Goal: Task Accomplishment & Management: Manage account settings

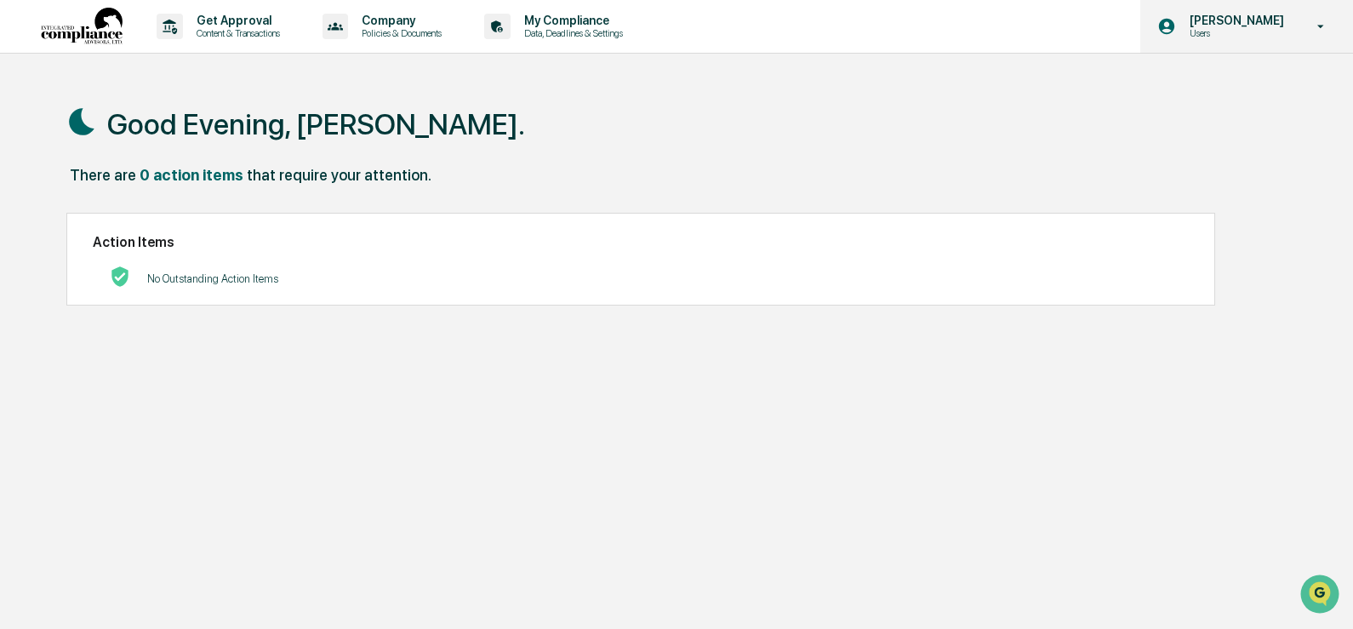
click at [1229, 31] on p "Users" at bounding box center [1234, 33] width 117 height 12
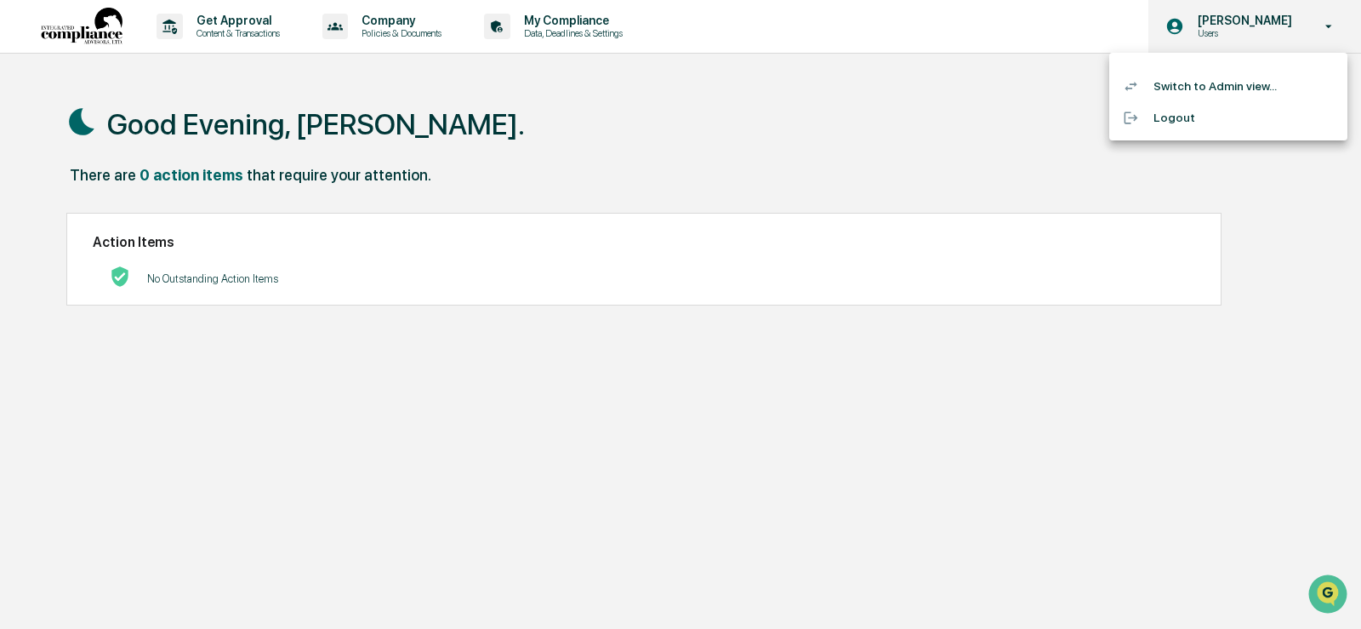
click at [1229, 31] on div at bounding box center [680, 314] width 1361 height 629
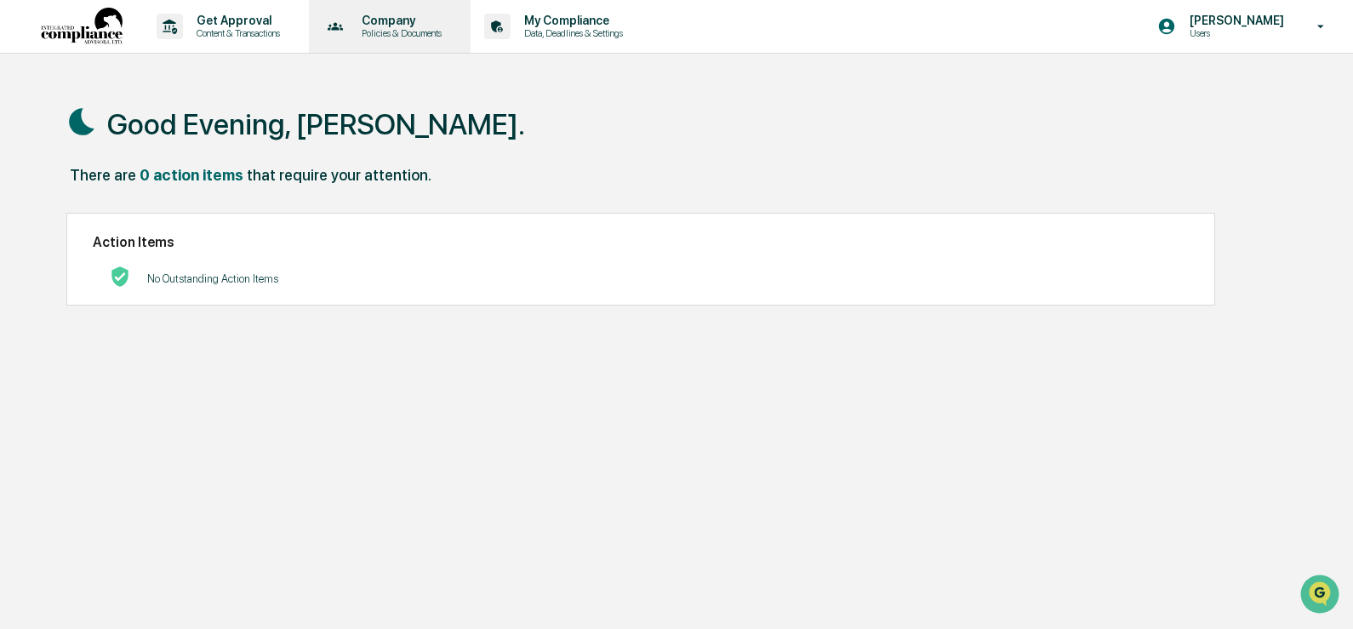
click at [392, 36] on p "Policies & Documents" at bounding box center [399, 33] width 102 height 12
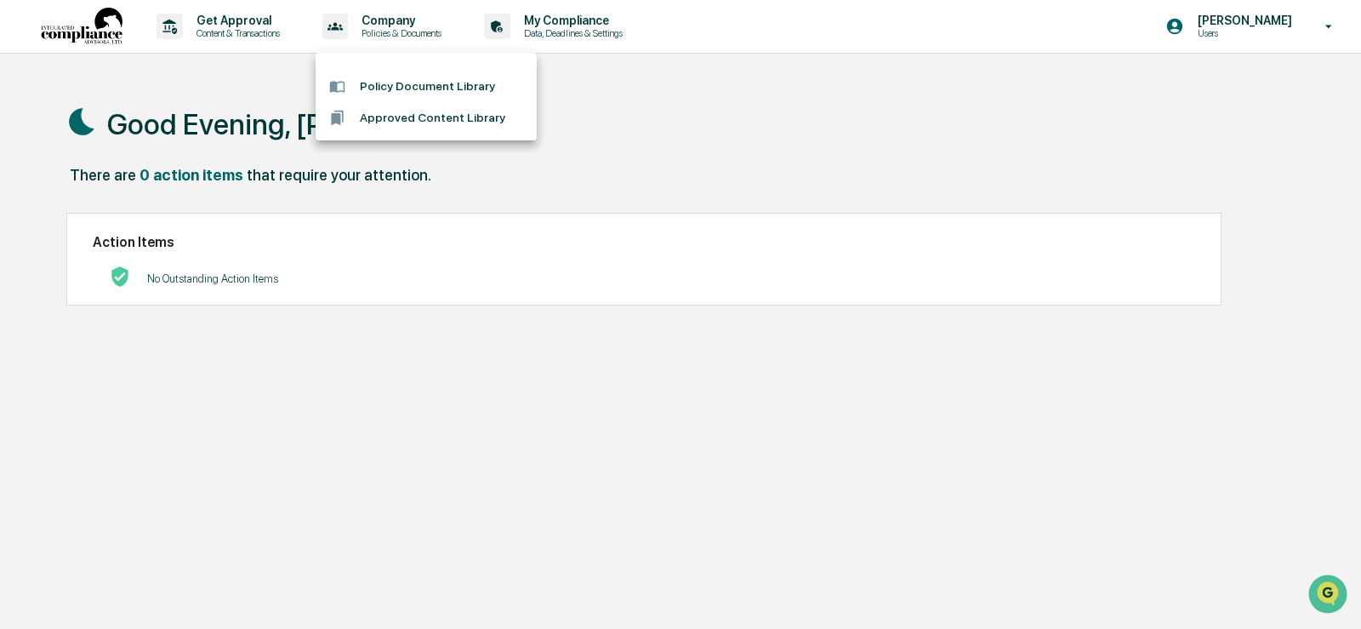
click at [595, 23] on div at bounding box center [680, 314] width 1361 height 629
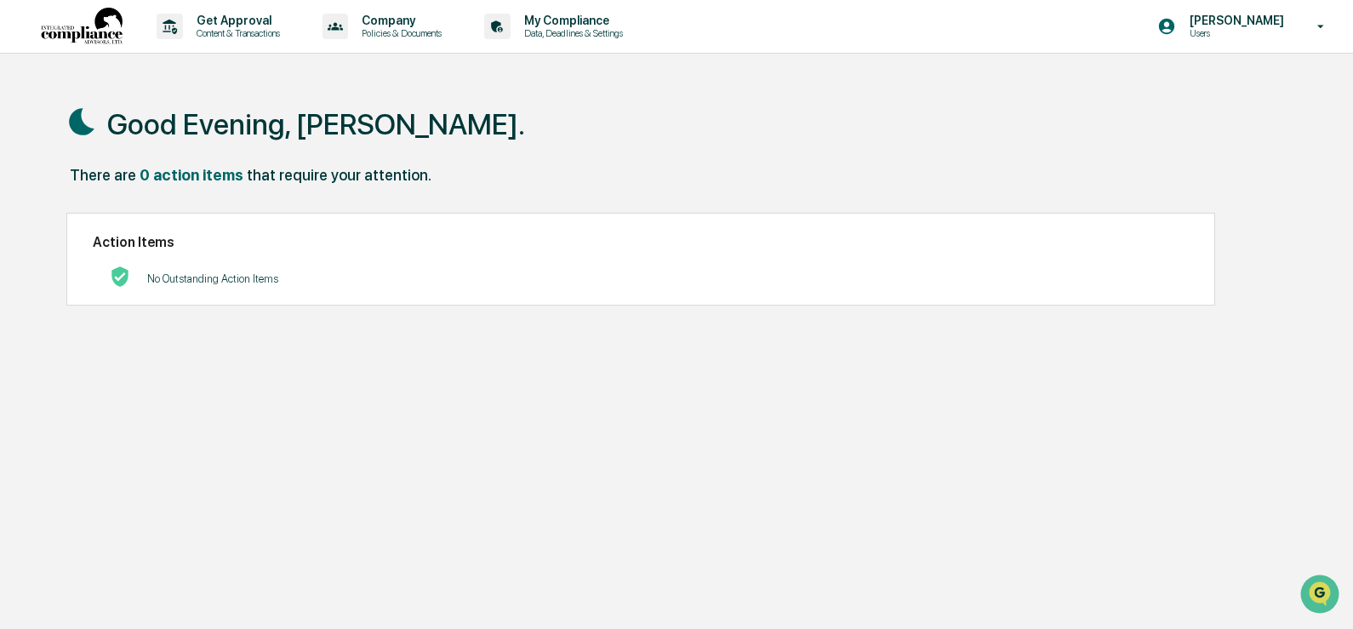
click at [595, 23] on p "My Compliance" at bounding box center [570, 21] width 121 height 14
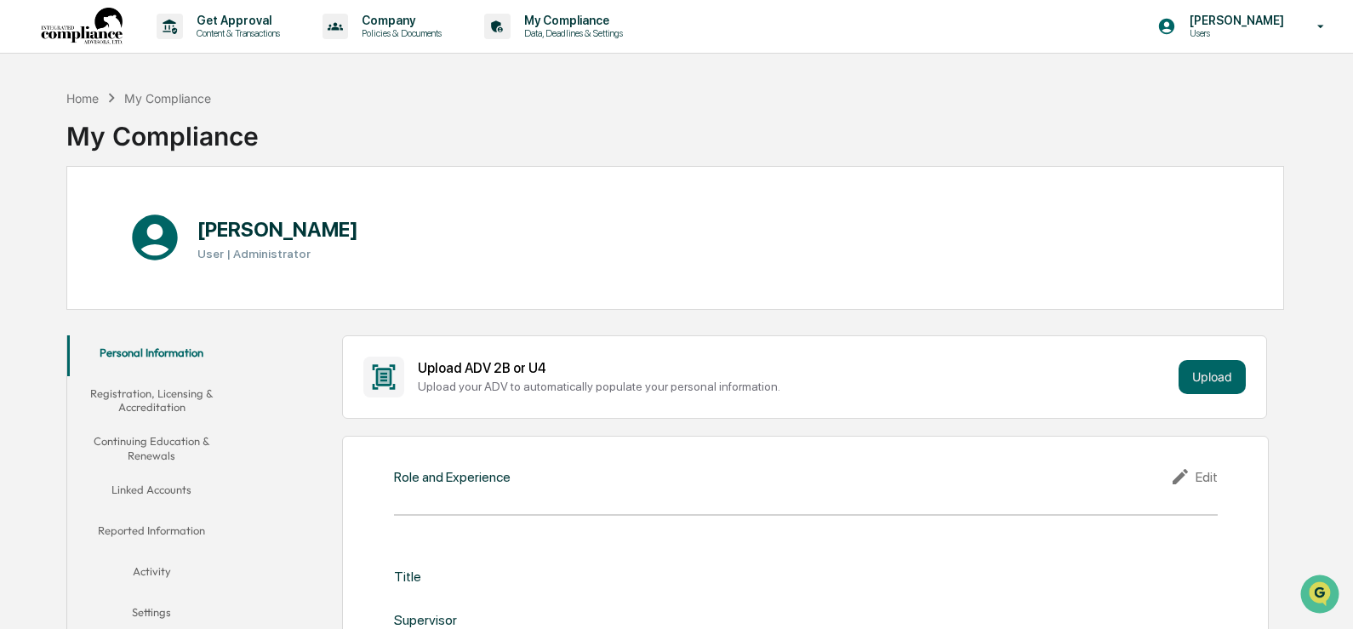
scroll to position [85, 0]
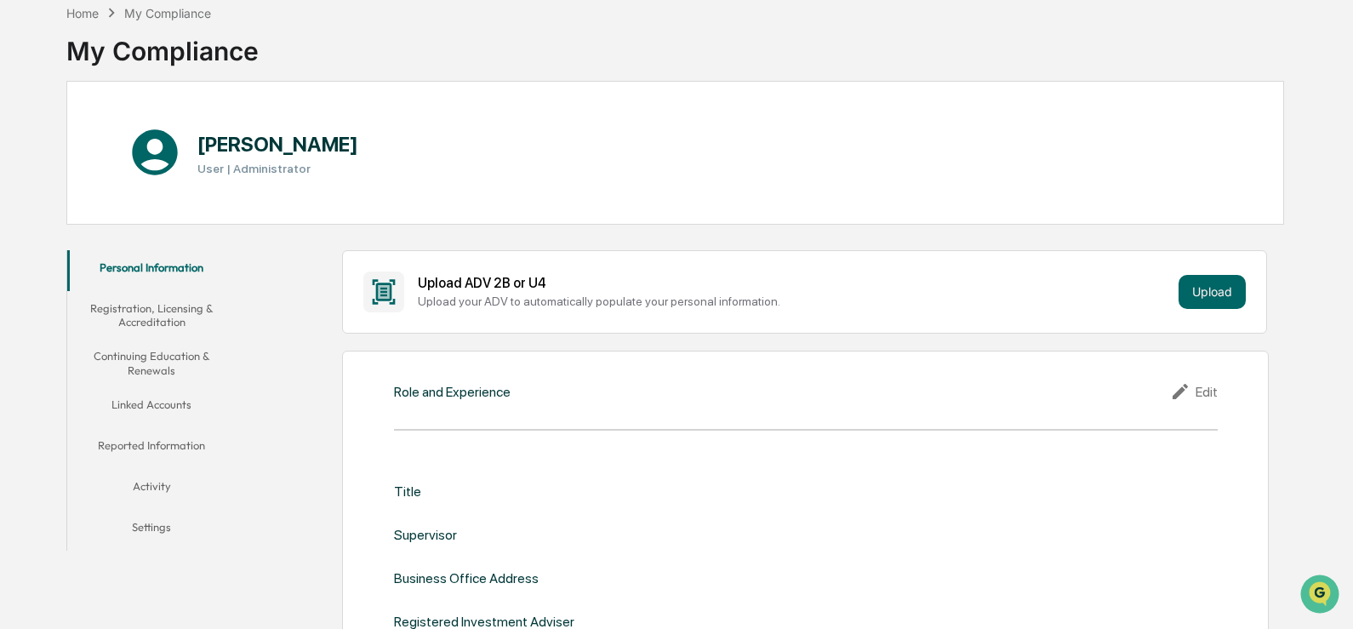
click at [194, 440] on button "Reported Information" at bounding box center [151, 448] width 169 height 41
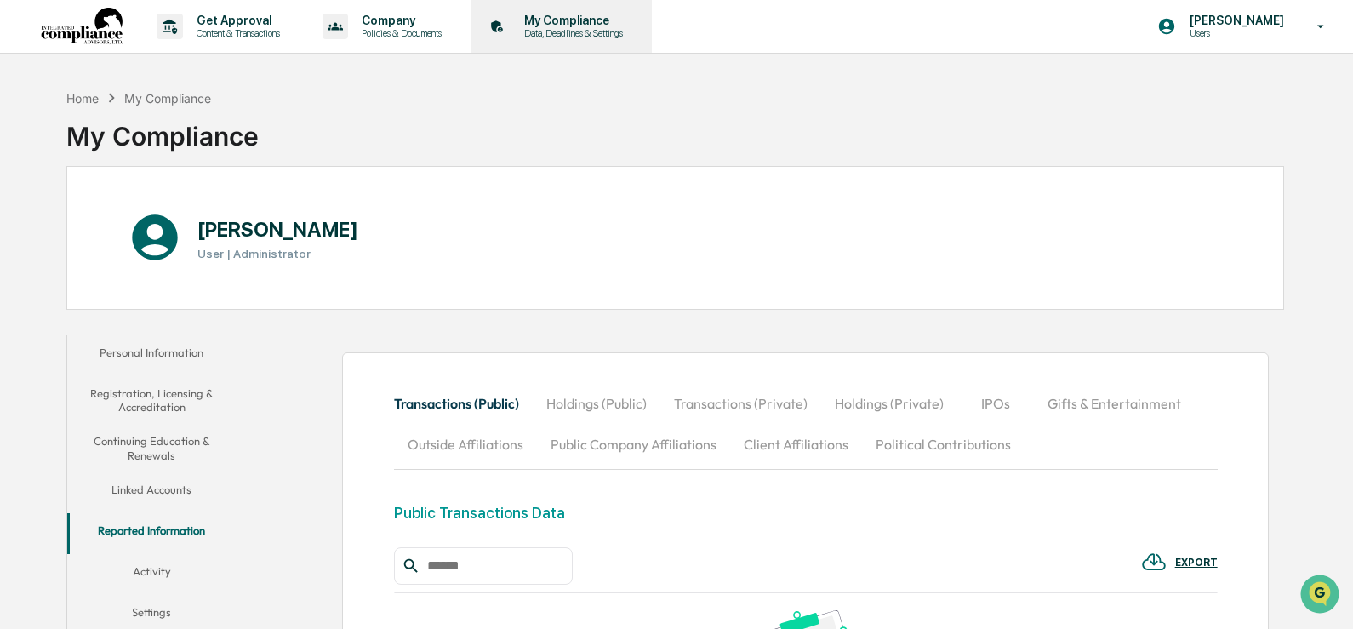
click at [590, 31] on p "Data, Deadlines & Settings" at bounding box center [570, 33] width 121 height 12
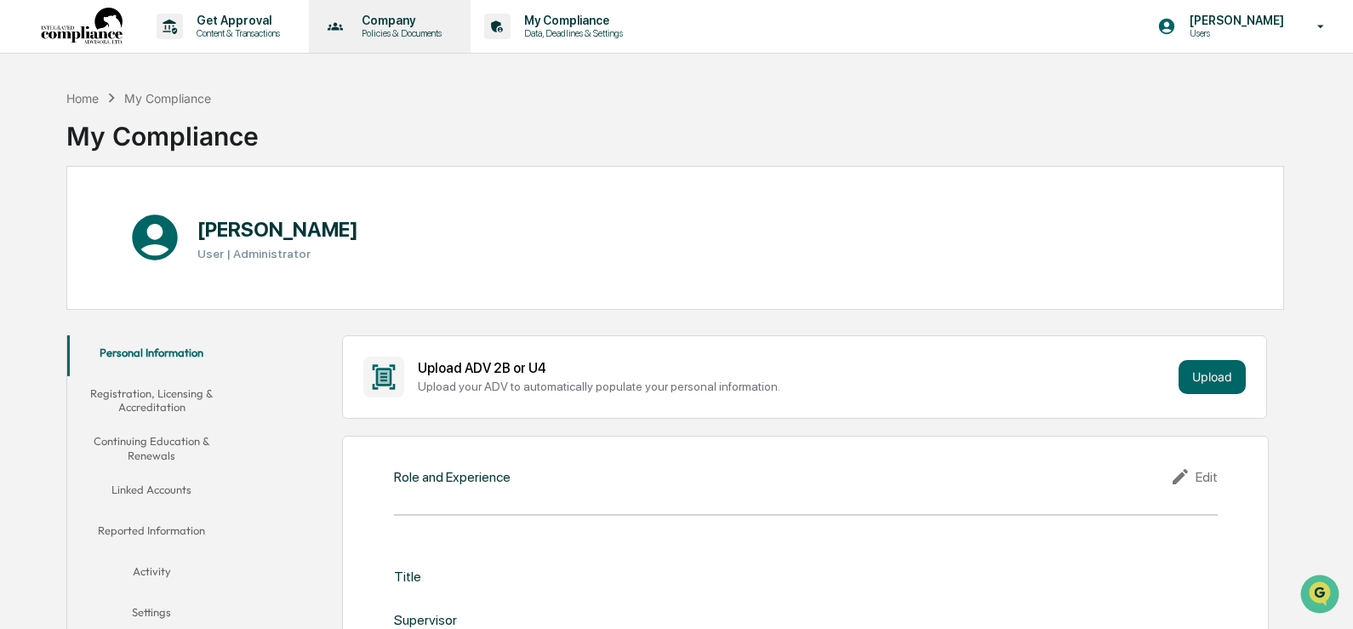
click at [406, 32] on p "Policies & Documents" at bounding box center [399, 33] width 102 height 12
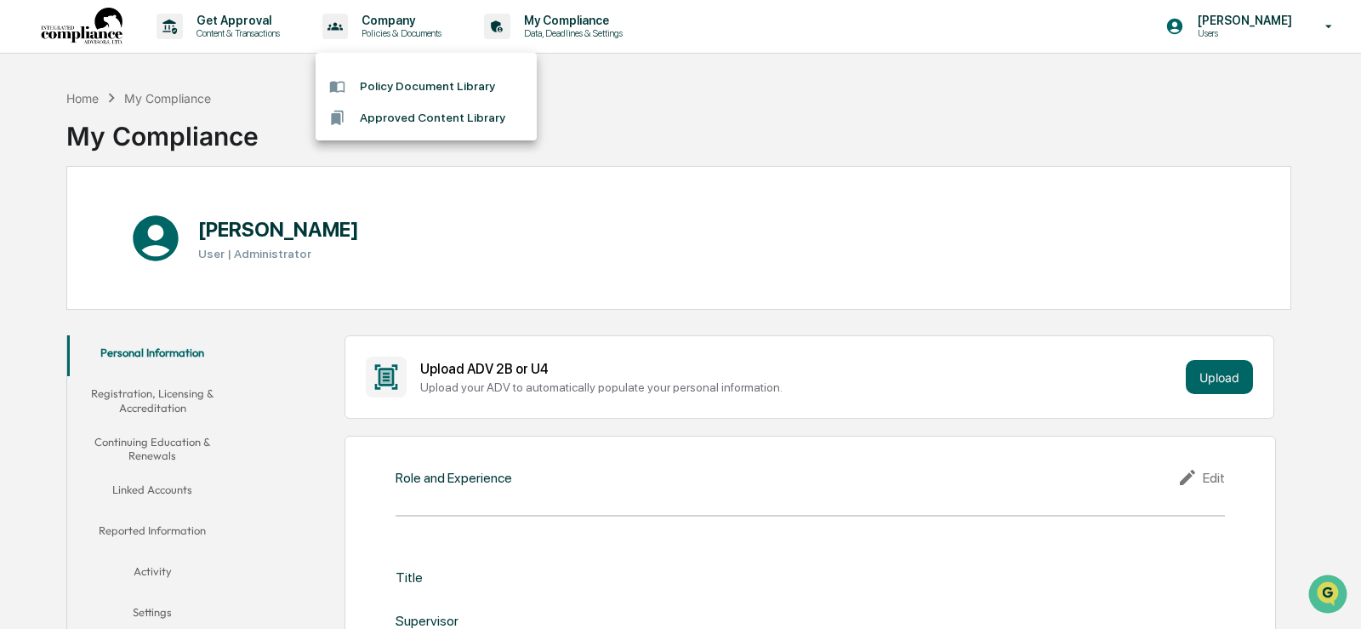
click at [412, 84] on li "Policy Document Library" at bounding box center [426, 86] width 221 height 31
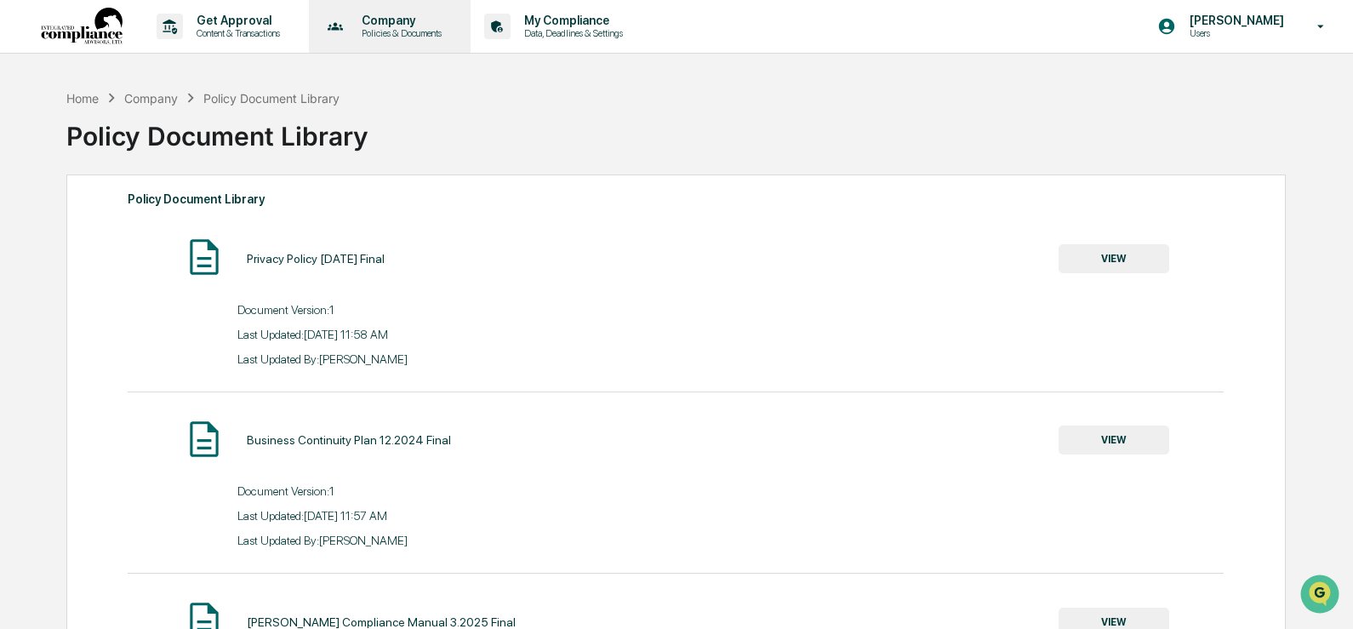
click at [396, 25] on p "Company" at bounding box center [399, 21] width 102 height 14
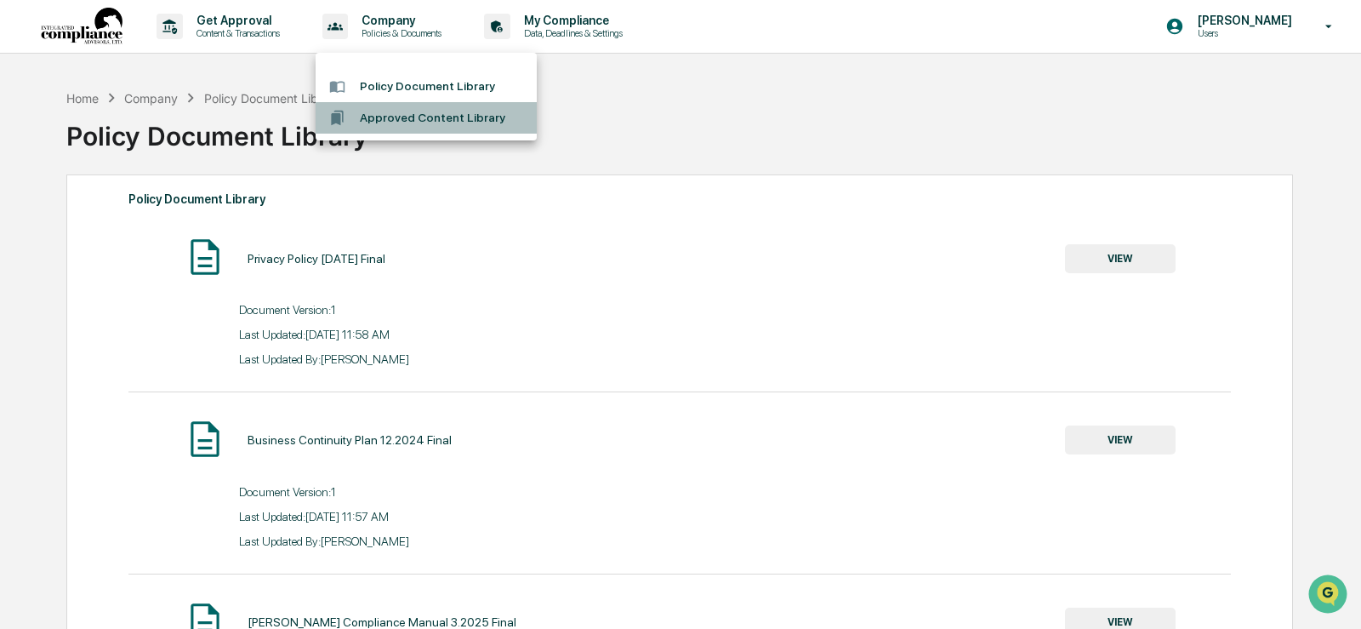
click at [404, 109] on li "Approved Content Library" at bounding box center [426, 117] width 221 height 31
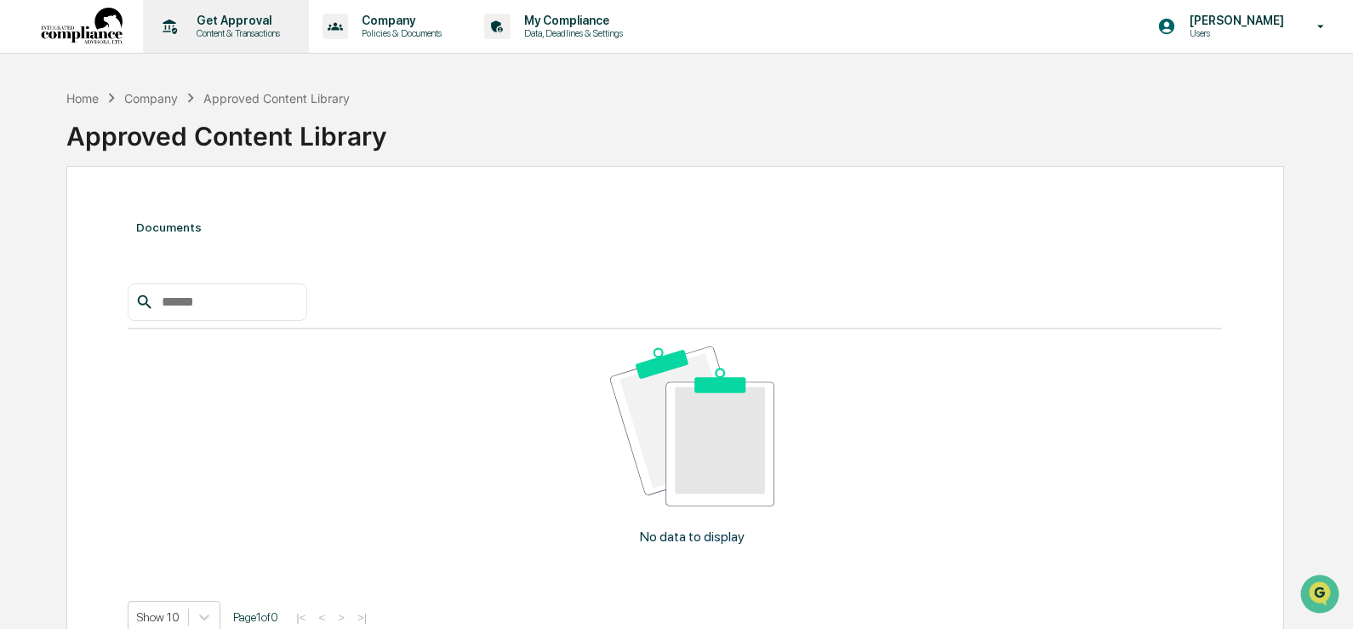
click at [246, 31] on p "Content & Transactions" at bounding box center [235, 33] width 105 height 12
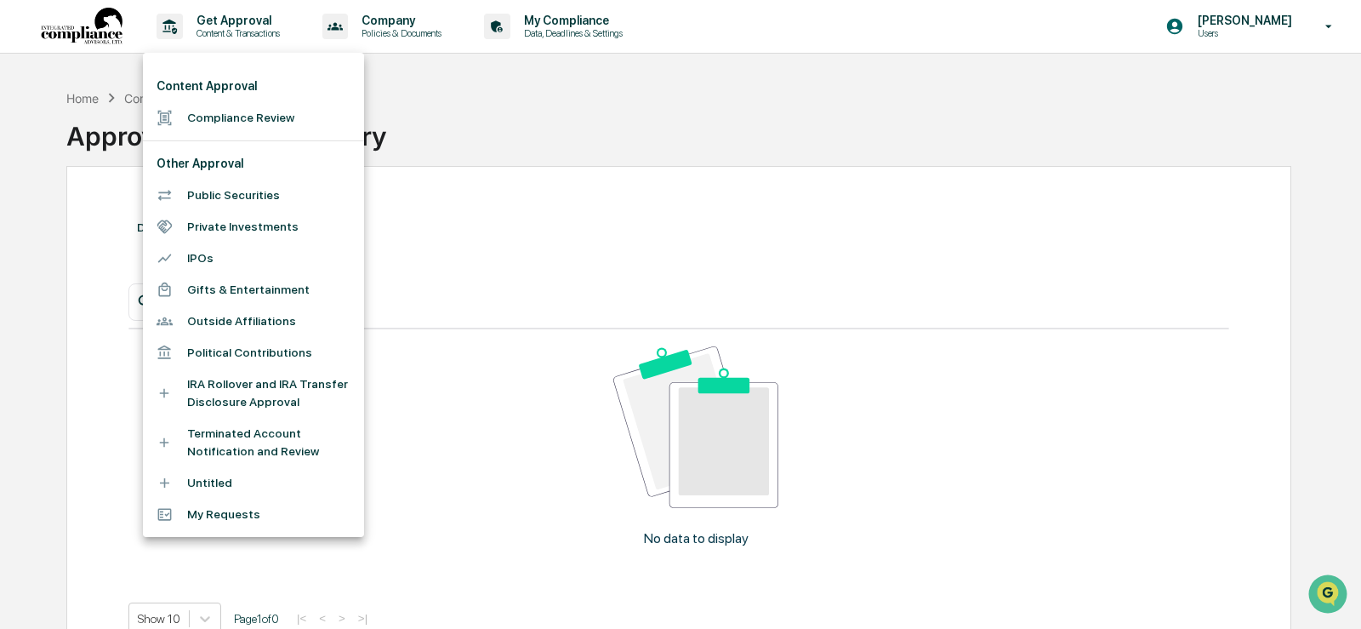
click at [468, 84] on div at bounding box center [680, 314] width 1361 height 629
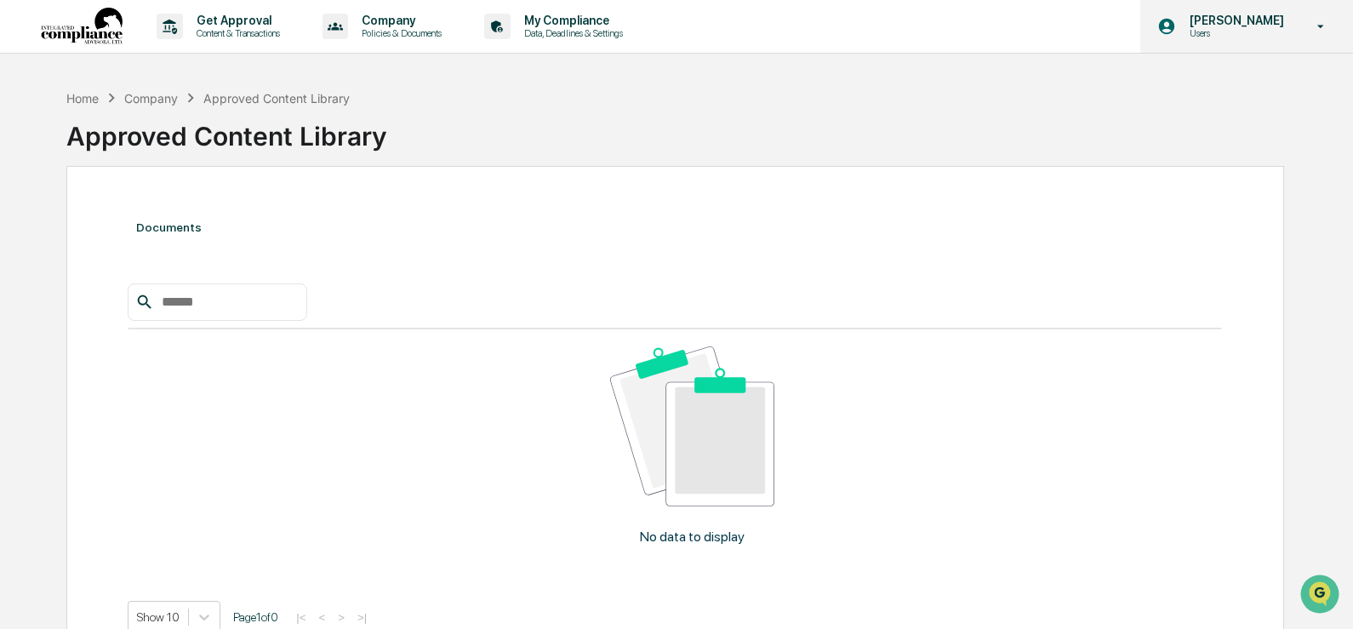
click at [1297, 30] on div "Anne Sechler Users" at bounding box center [1246, 26] width 213 height 53
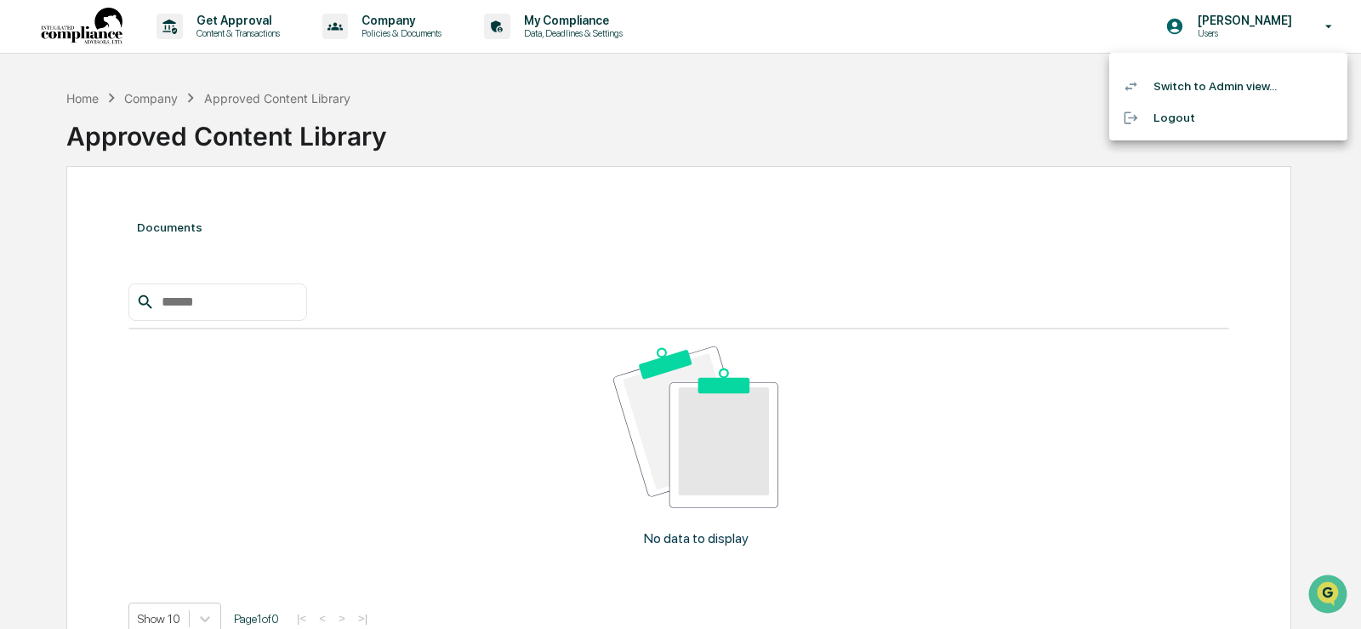
click at [1209, 87] on li "Switch to Admin view..." at bounding box center [1228, 86] width 238 height 31
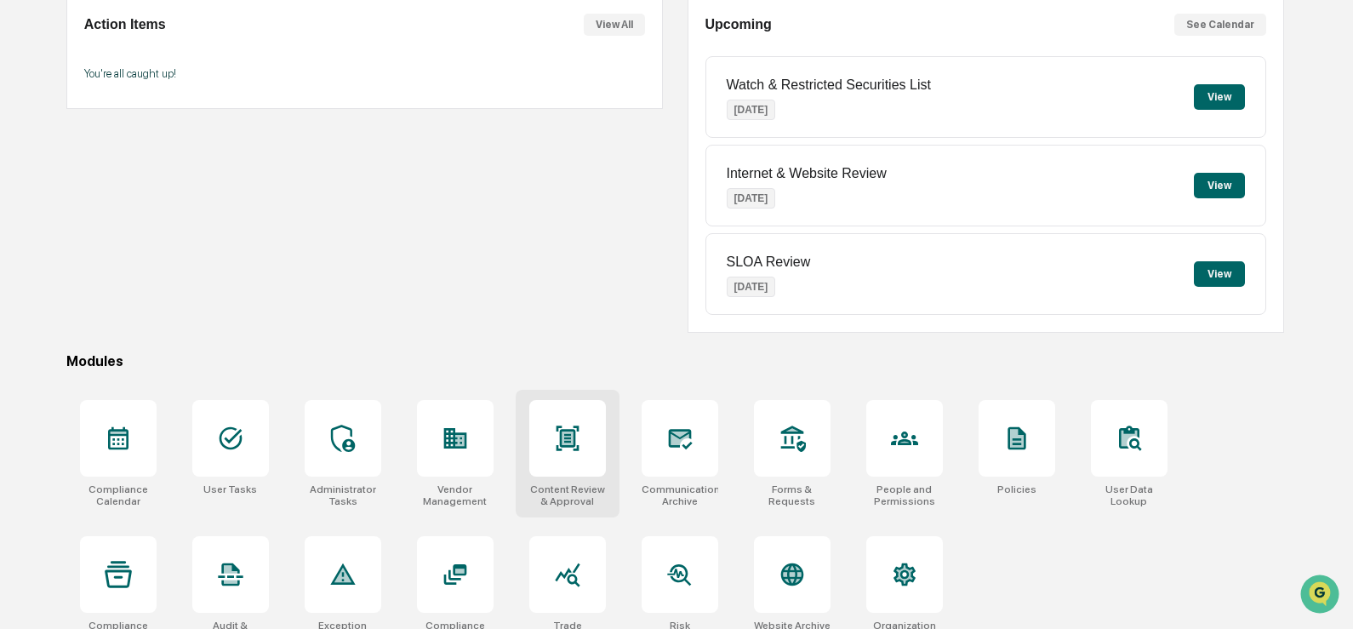
scroll to position [195, 0]
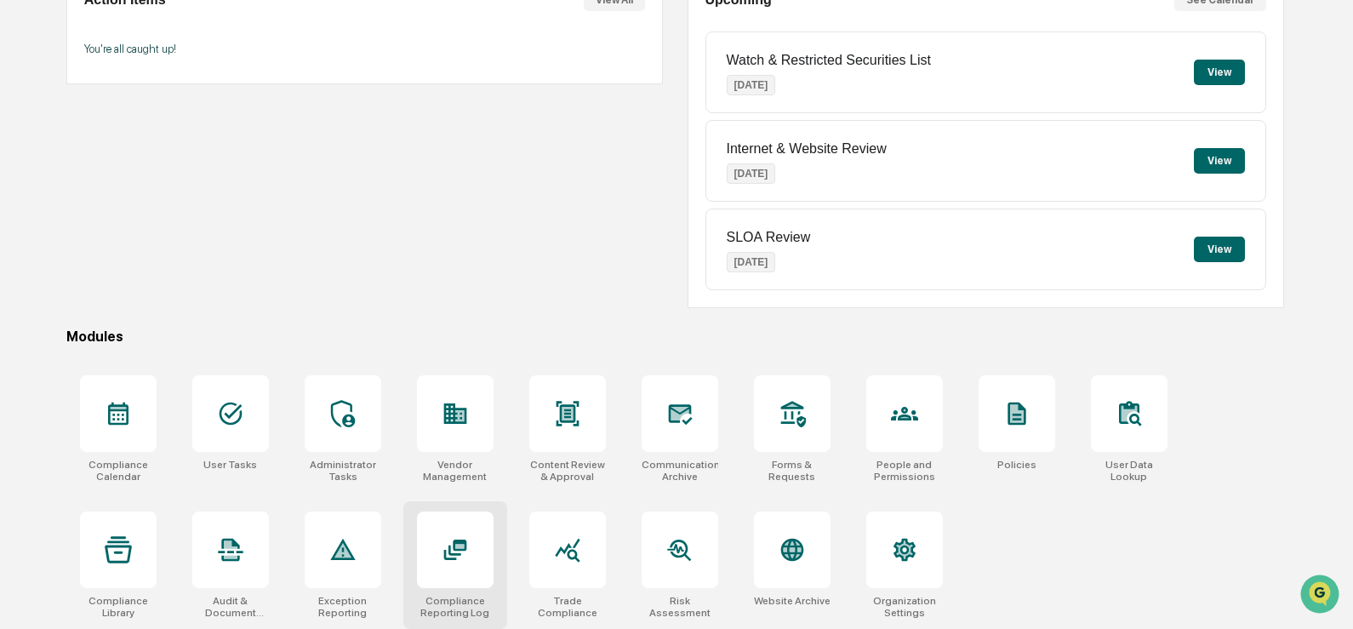
click at [462, 556] on icon at bounding box center [455, 549] width 27 height 27
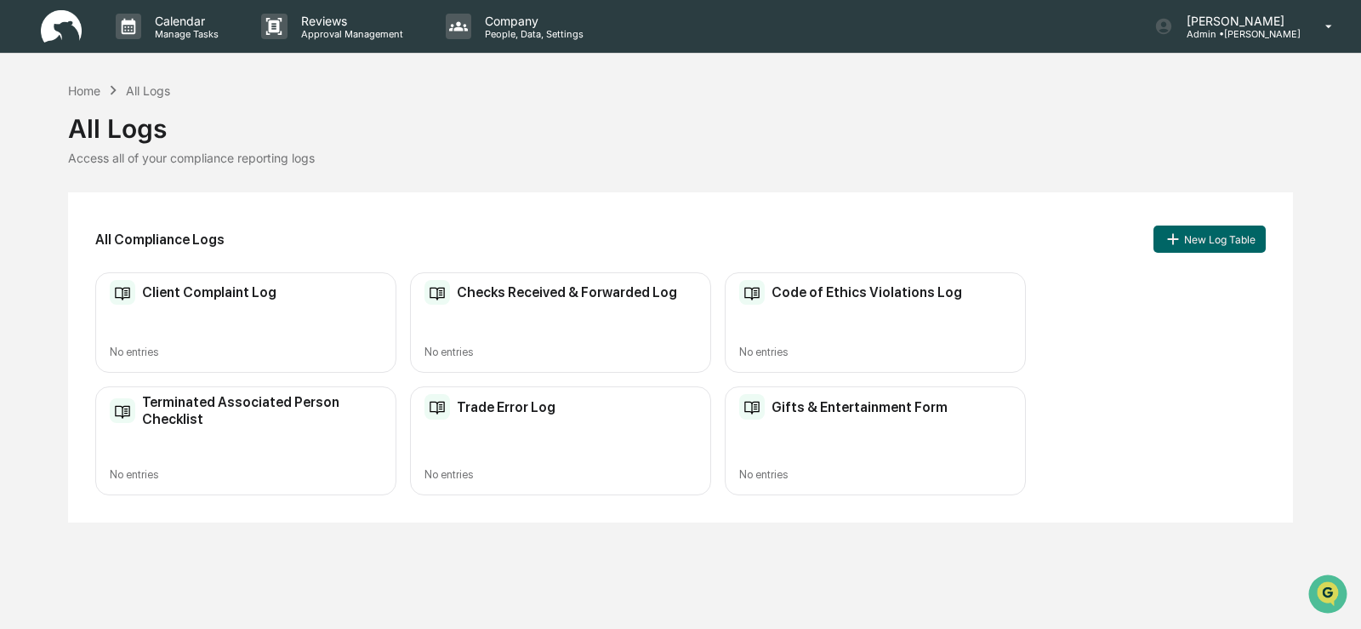
click at [511, 294] on h2 "Checks Received & Forwarded Log" at bounding box center [567, 292] width 220 height 16
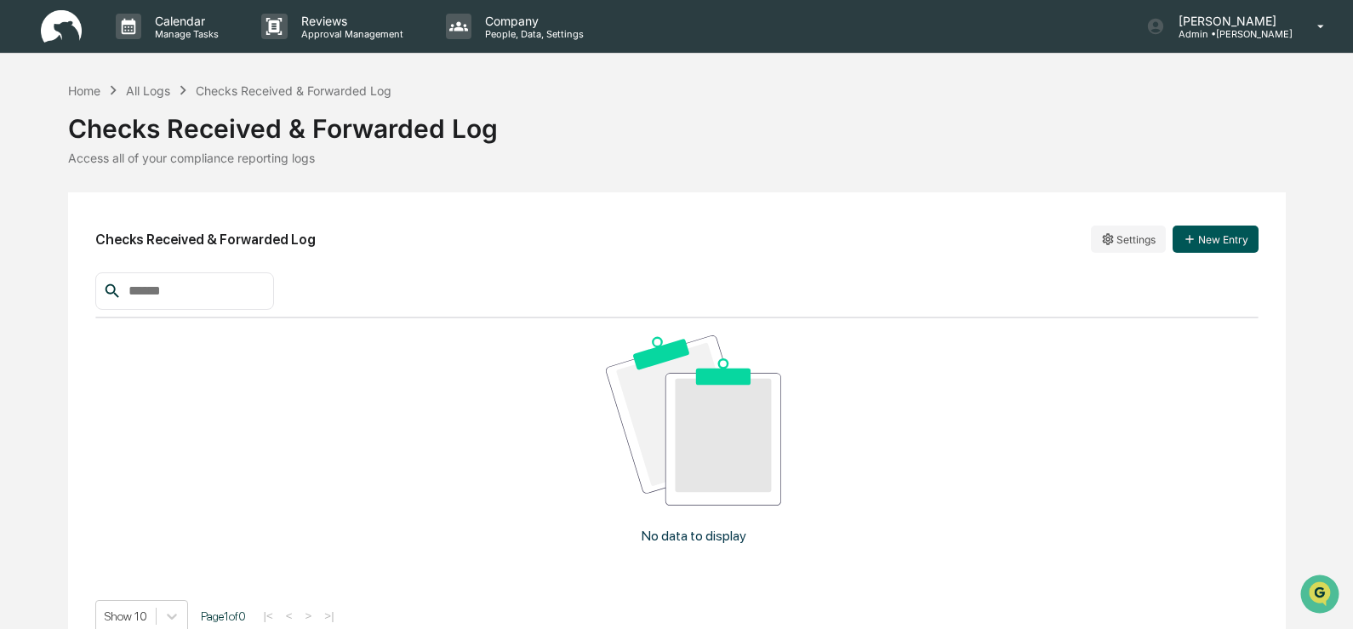
click at [1204, 238] on button "New Entry" at bounding box center [1215, 238] width 86 height 27
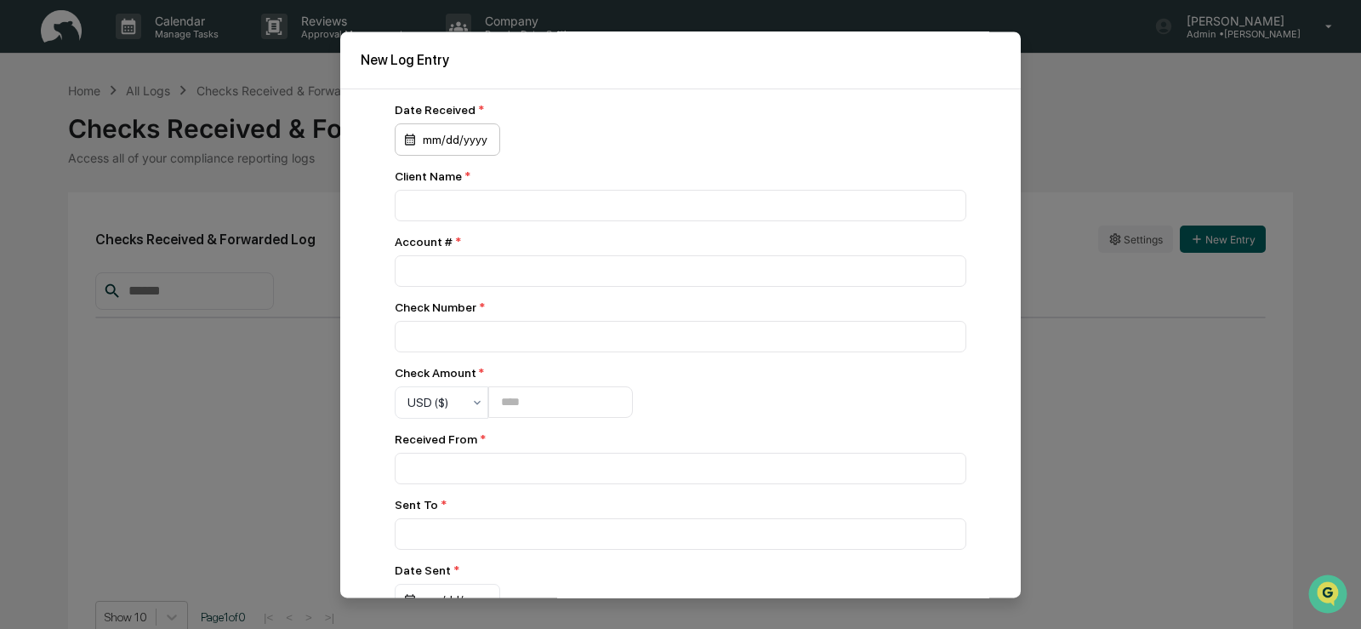
click at [425, 137] on div "mm/dd/yyyy" at bounding box center [447, 139] width 105 height 32
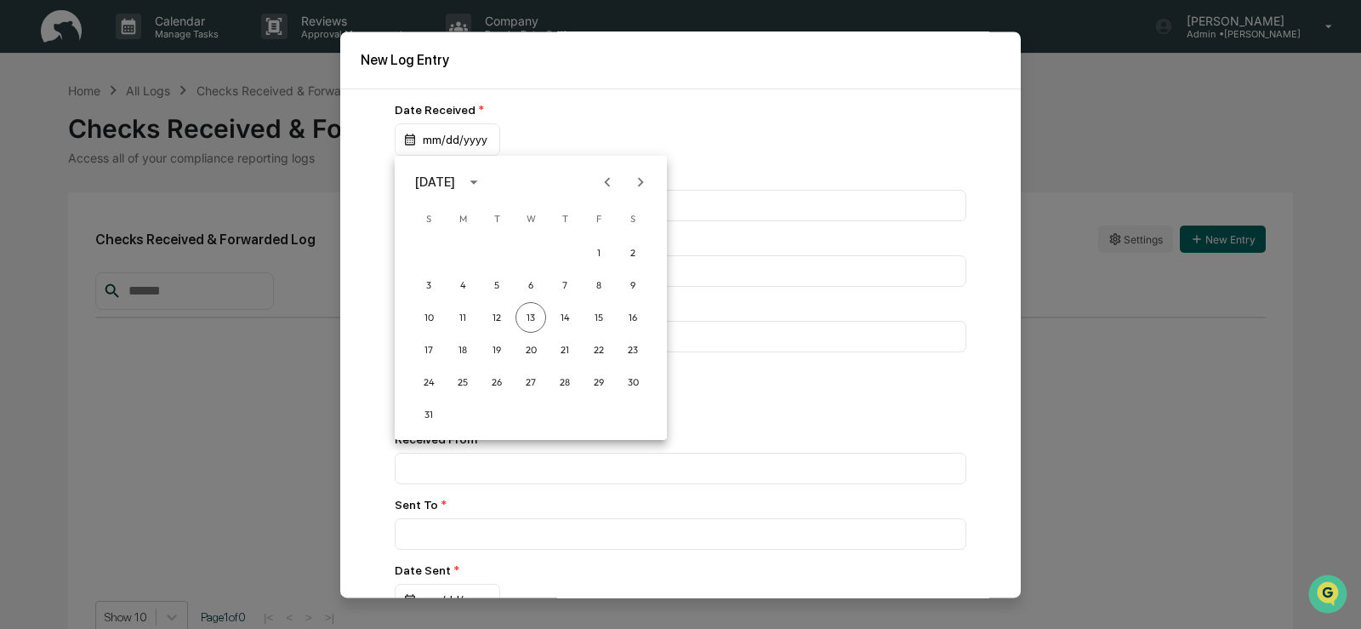
click at [483, 178] on icon "calendar view is open, switch to year view" at bounding box center [474, 182] width 19 height 19
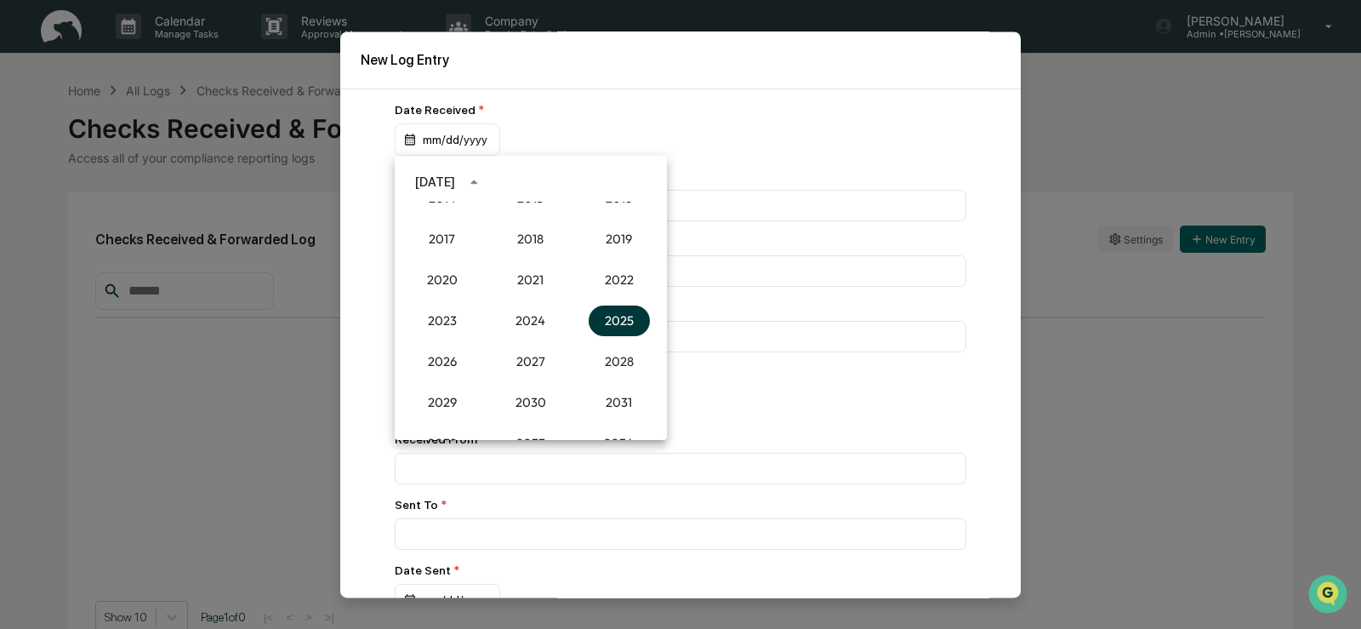
click at [608, 321] on button "2025" at bounding box center [619, 320] width 61 height 31
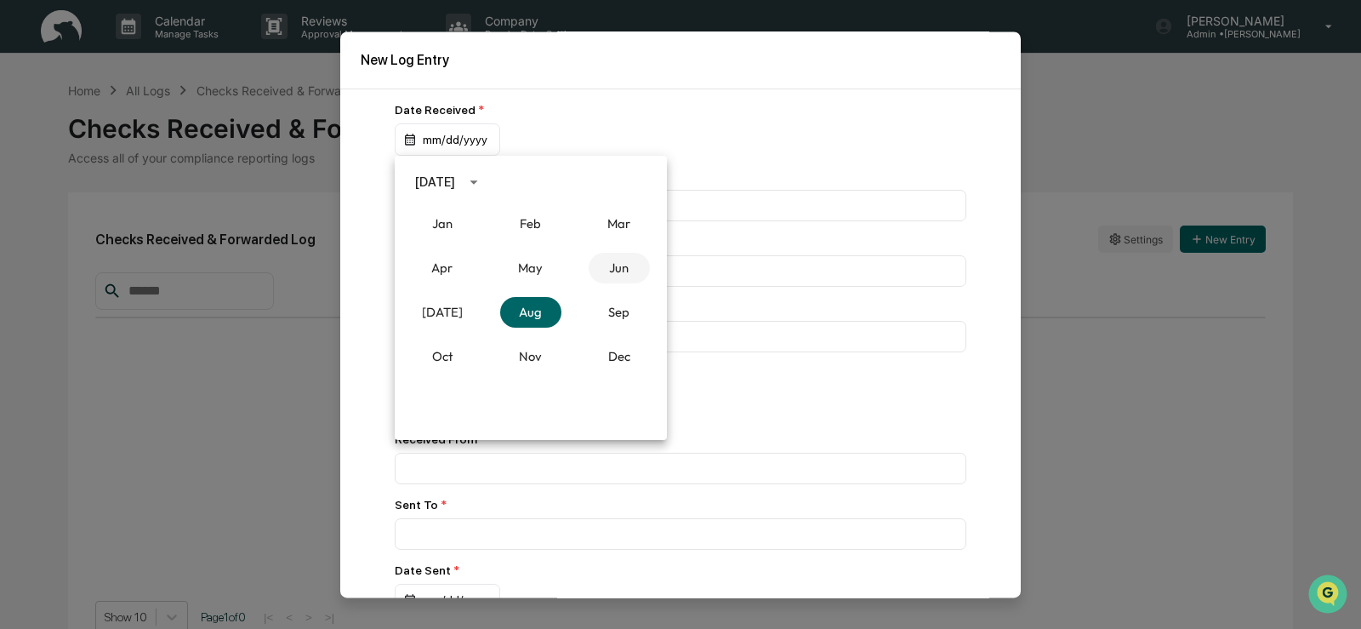
click at [615, 270] on button "Jun" at bounding box center [619, 268] width 61 height 31
click at [465, 345] on button "23" at bounding box center [463, 349] width 31 height 31
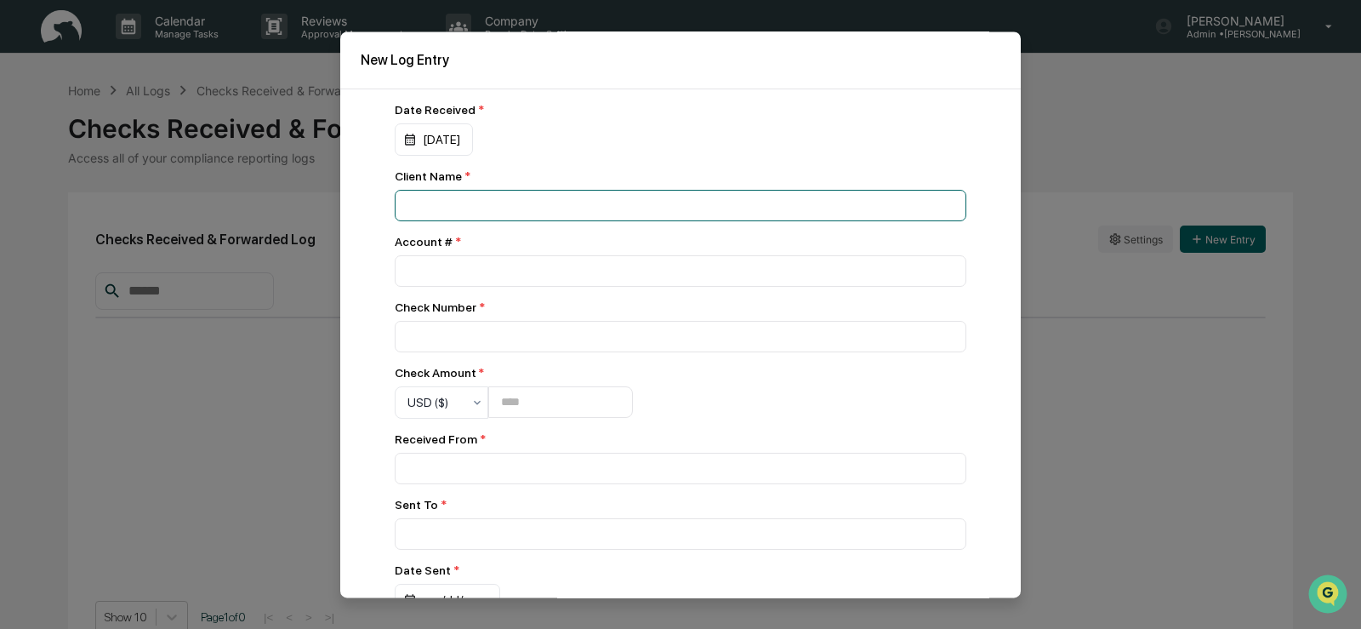
click at [425, 206] on input at bounding box center [681, 205] width 572 height 31
type input "**********"
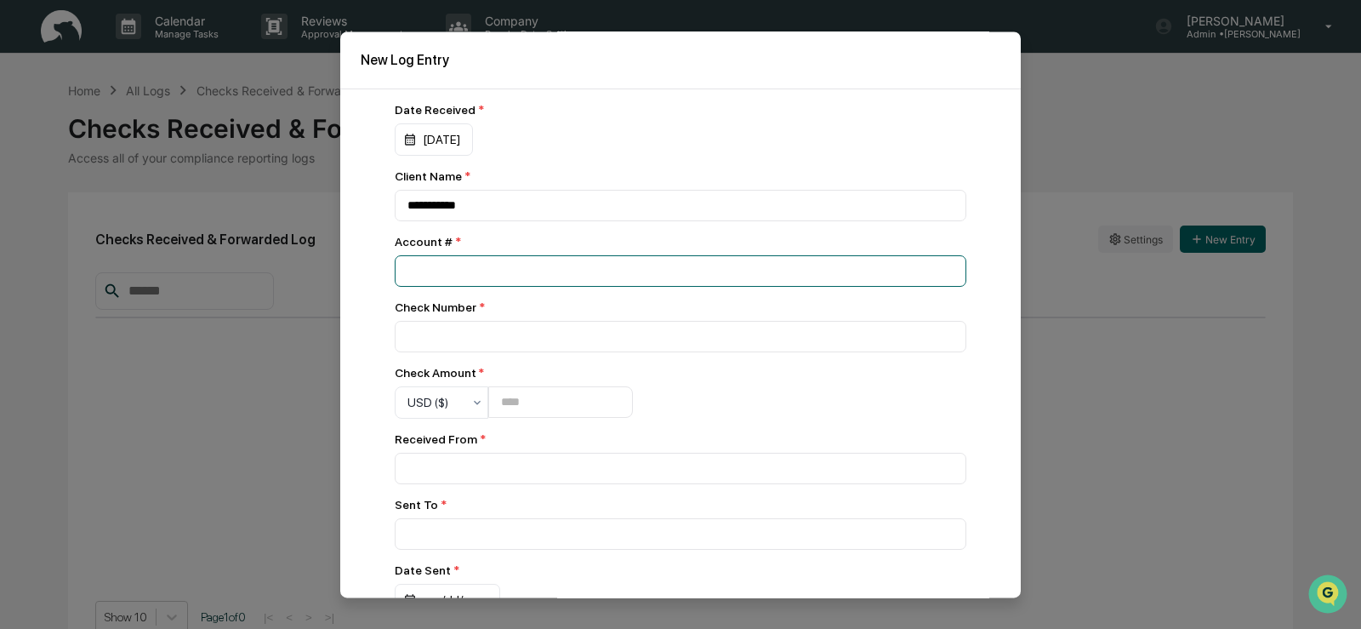
click at [422, 267] on input "number" at bounding box center [681, 270] width 572 height 31
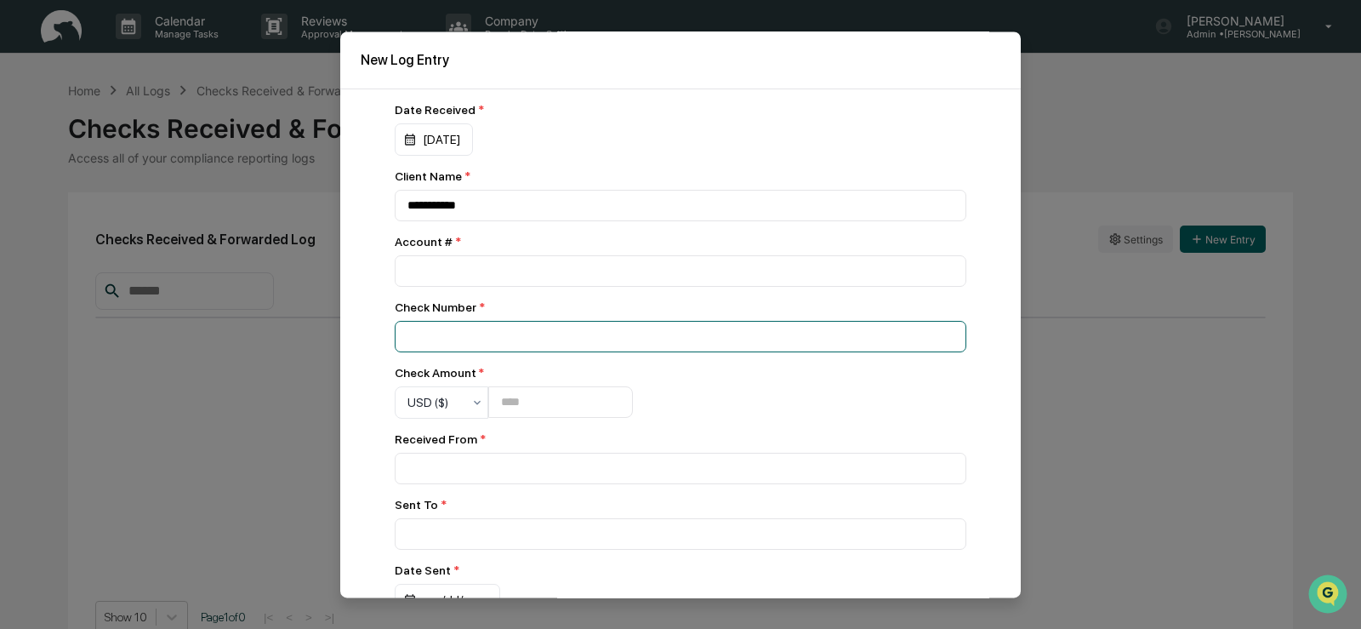
click at [408, 221] on input at bounding box center [681, 205] width 572 height 31
type input "****"
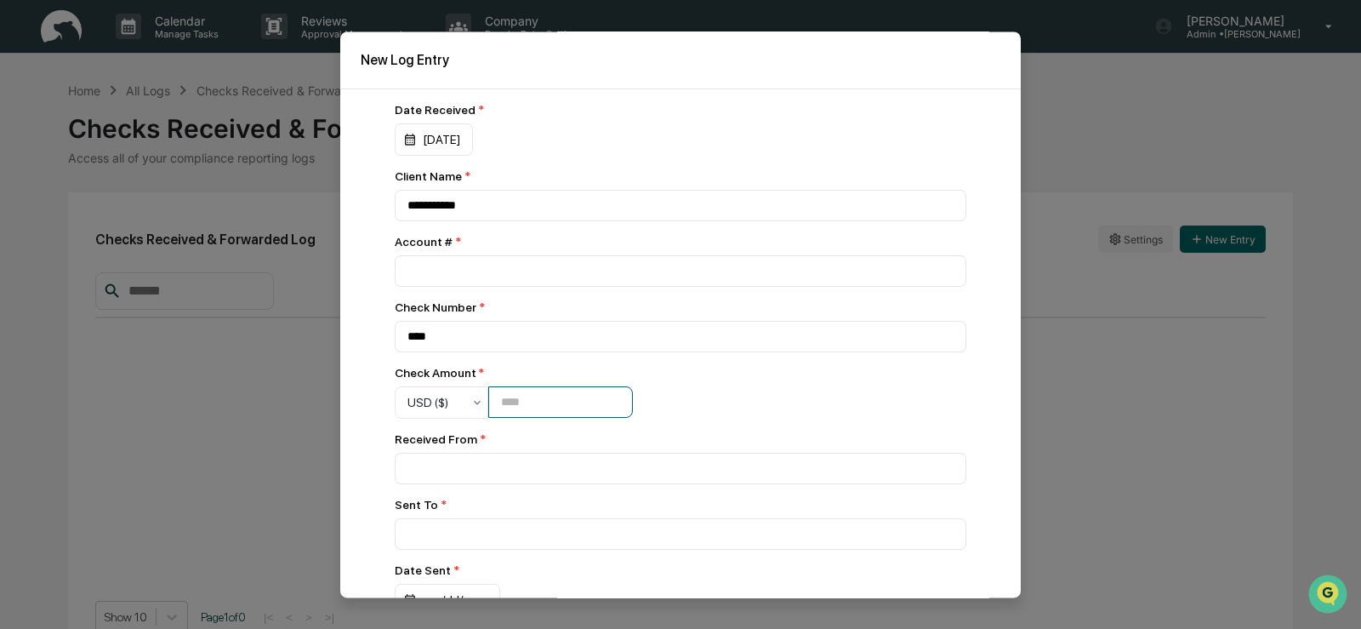
click at [497, 401] on input "number" at bounding box center [560, 401] width 145 height 31
type input "*****"
click at [413, 221] on input at bounding box center [681, 205] width 572 height 31
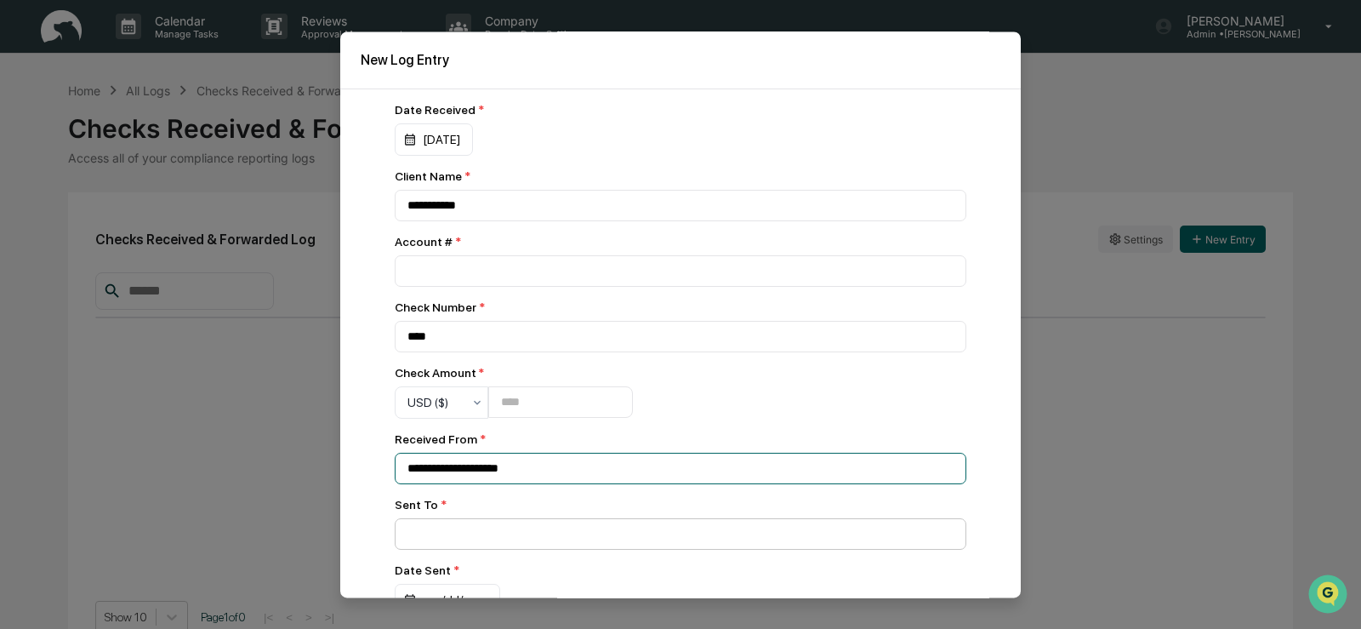
type input "**********"
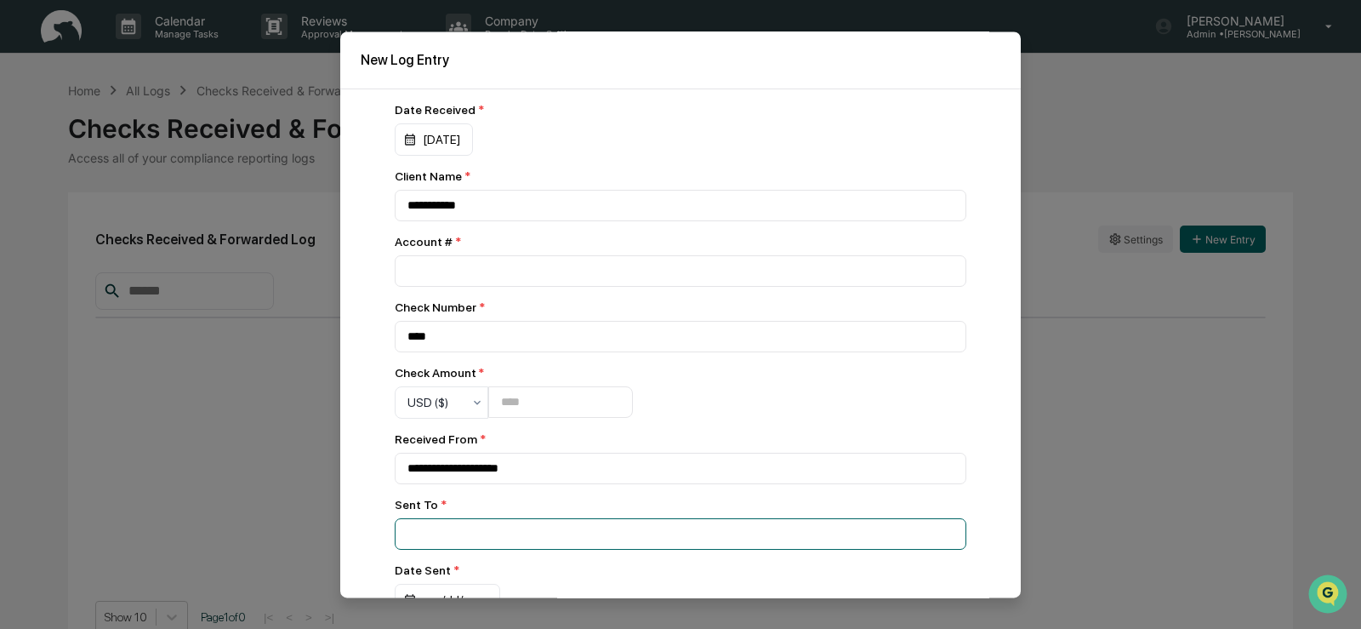
click at [404, 221] on input at bounding box center [681, 205] width 572 height 31
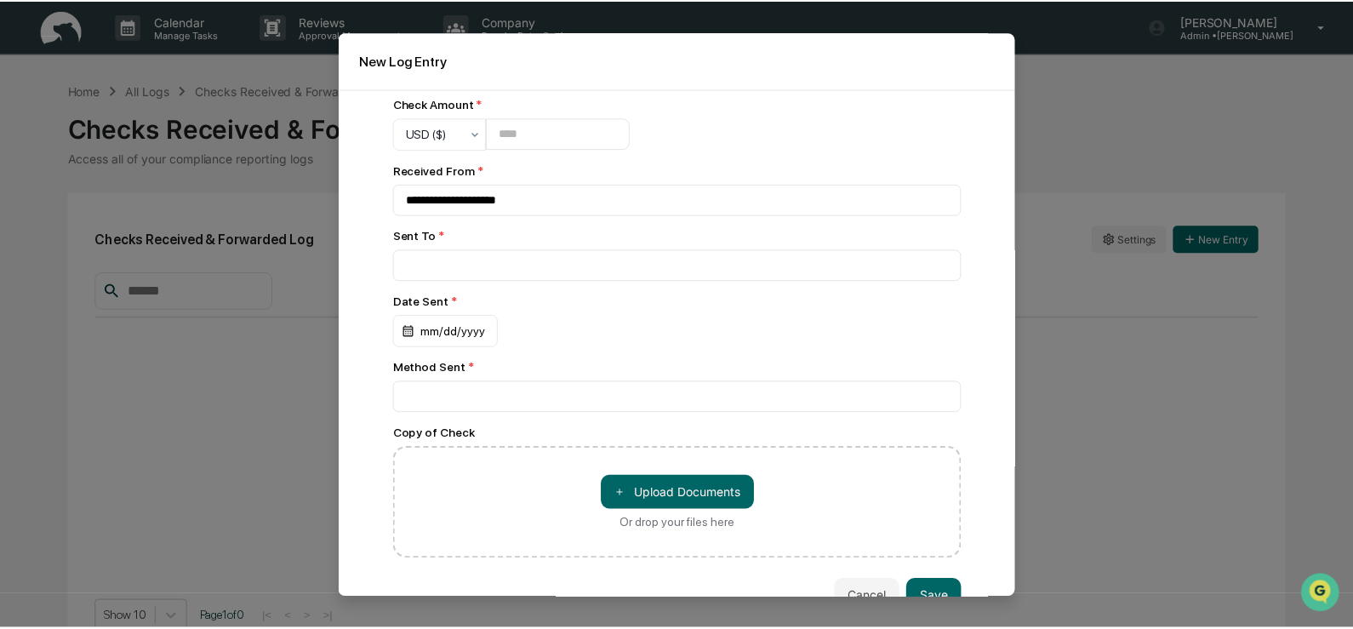
scroll to position [31, 0]
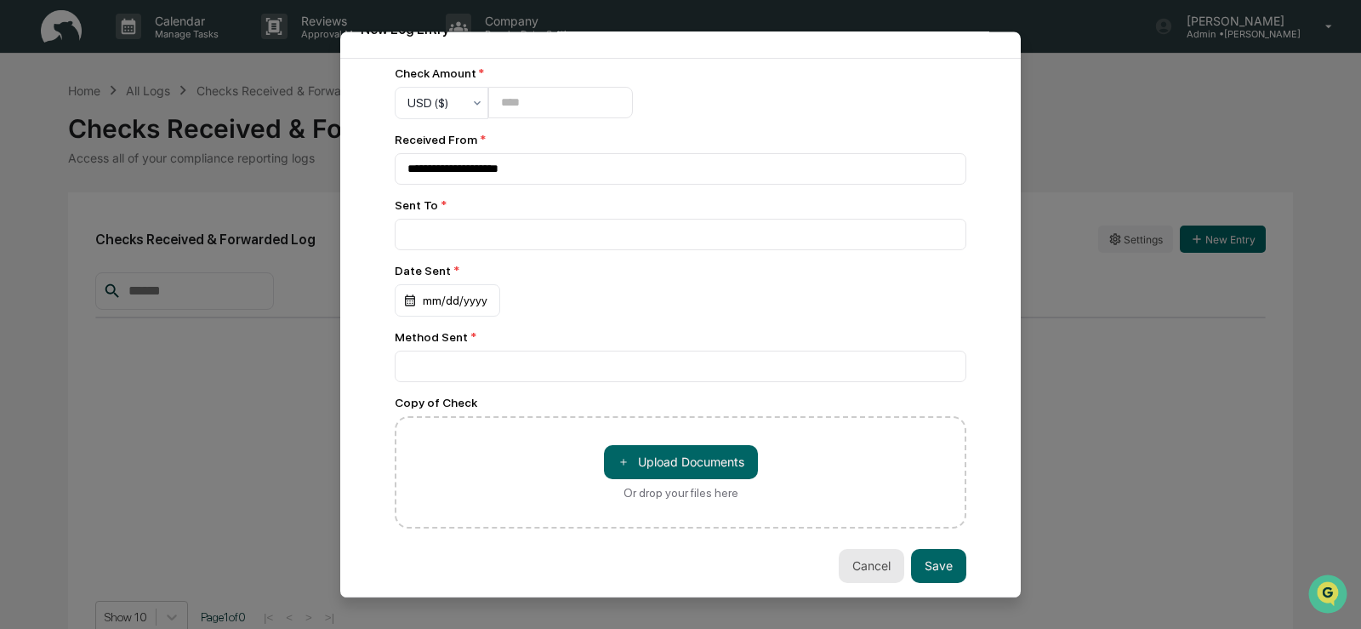
click at [842, 563] on button "Cancel" at bounding box center [872, 566] width 66 height 34
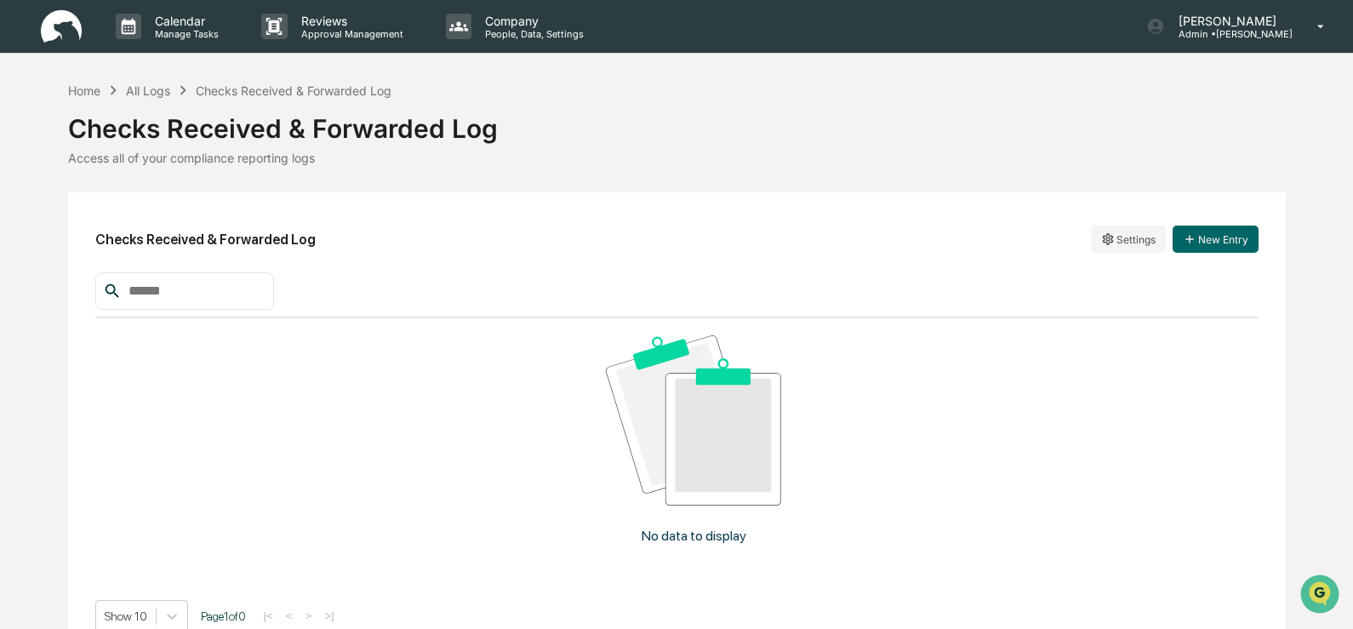
click at [77, 37] on img at bounding box center [61, 26] width 41 height 33
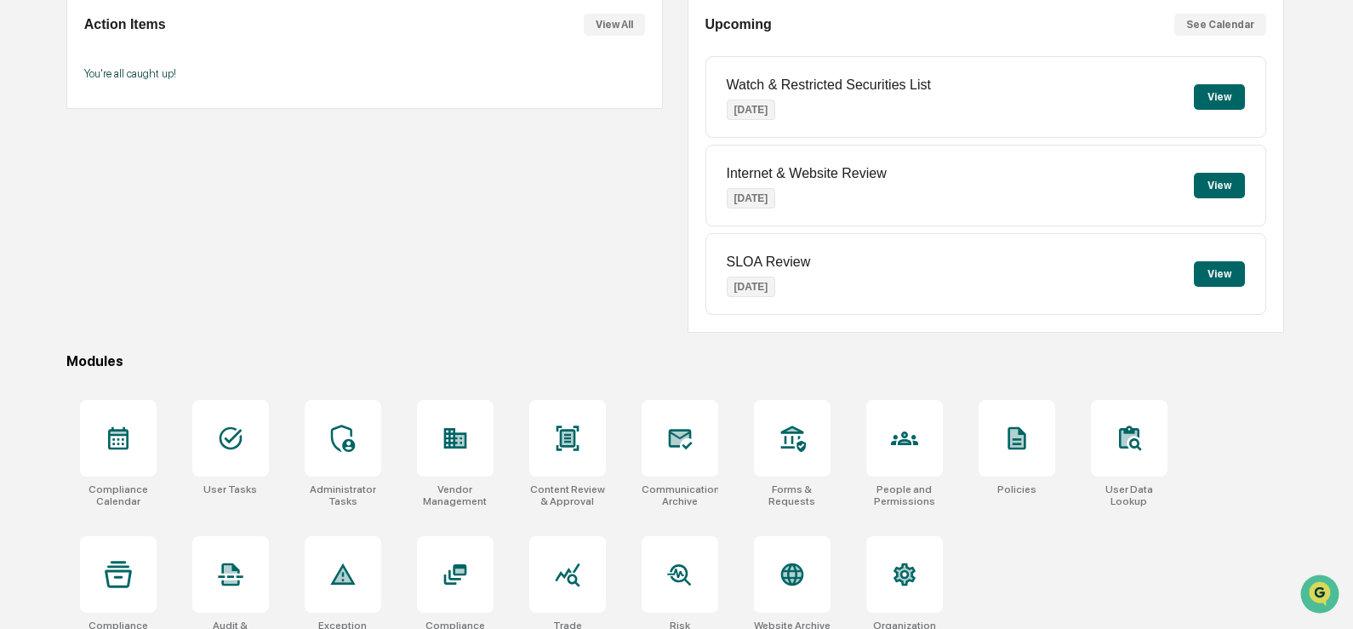
scroll to position [195, 0]
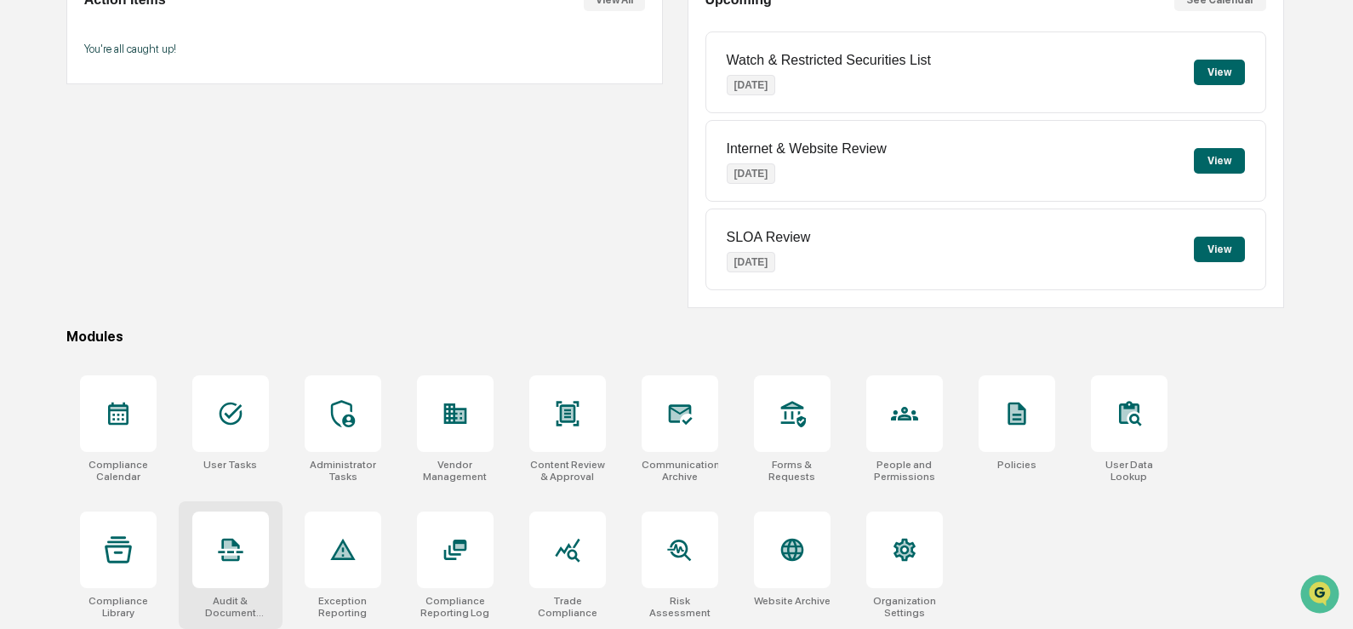
click at [240, 567] on div at bounding box center [230, 549] width 77 height 77
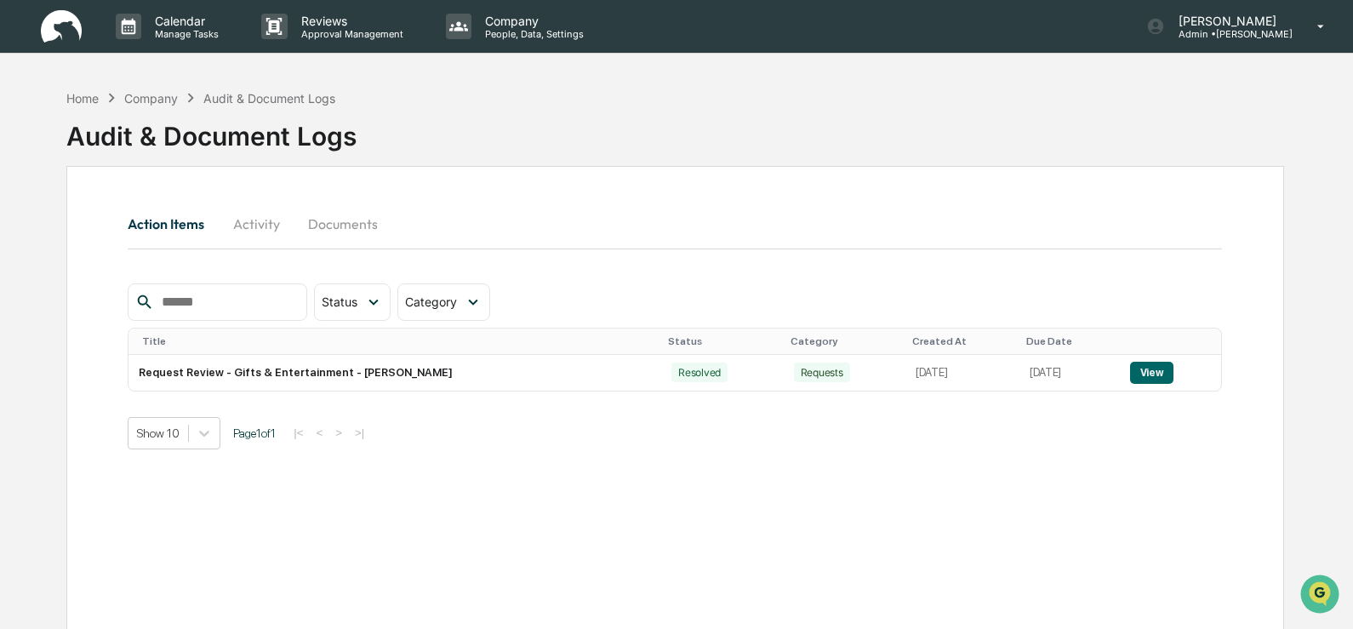
click at [325, 226] on button "Documents" at bounding box center [342, 223] width 97 height 41
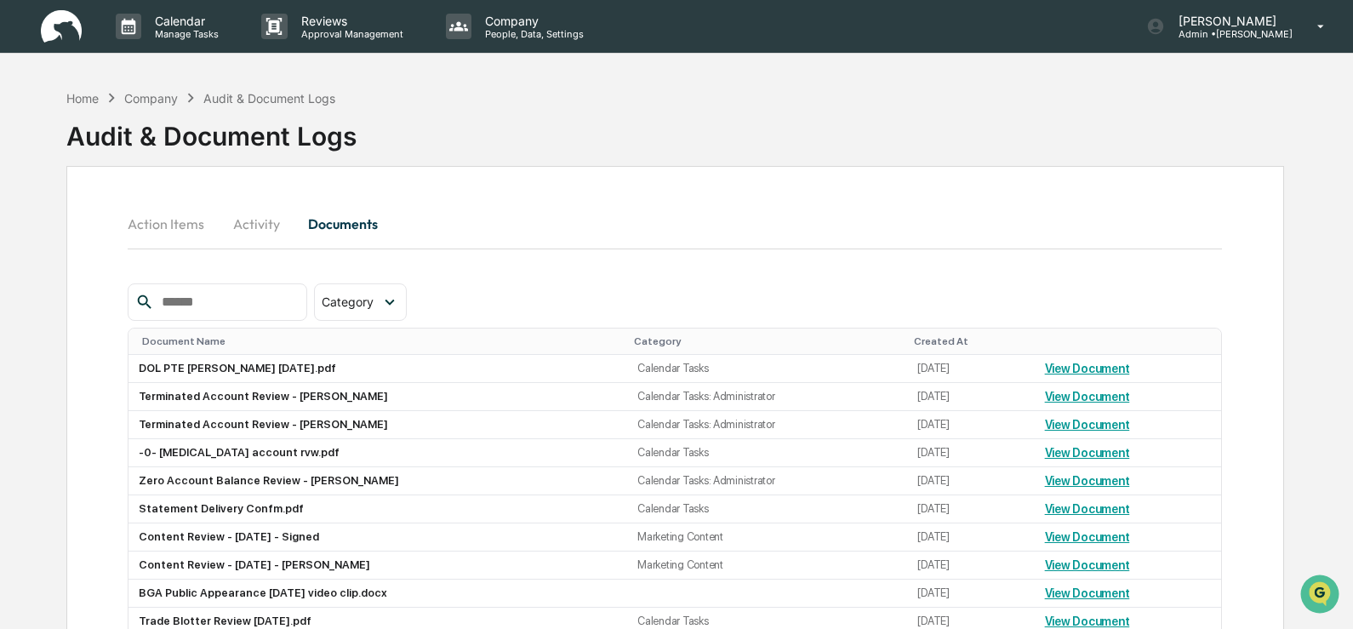
click at [54, 25] on img at bounding box center [61, 26] width 41 height 33
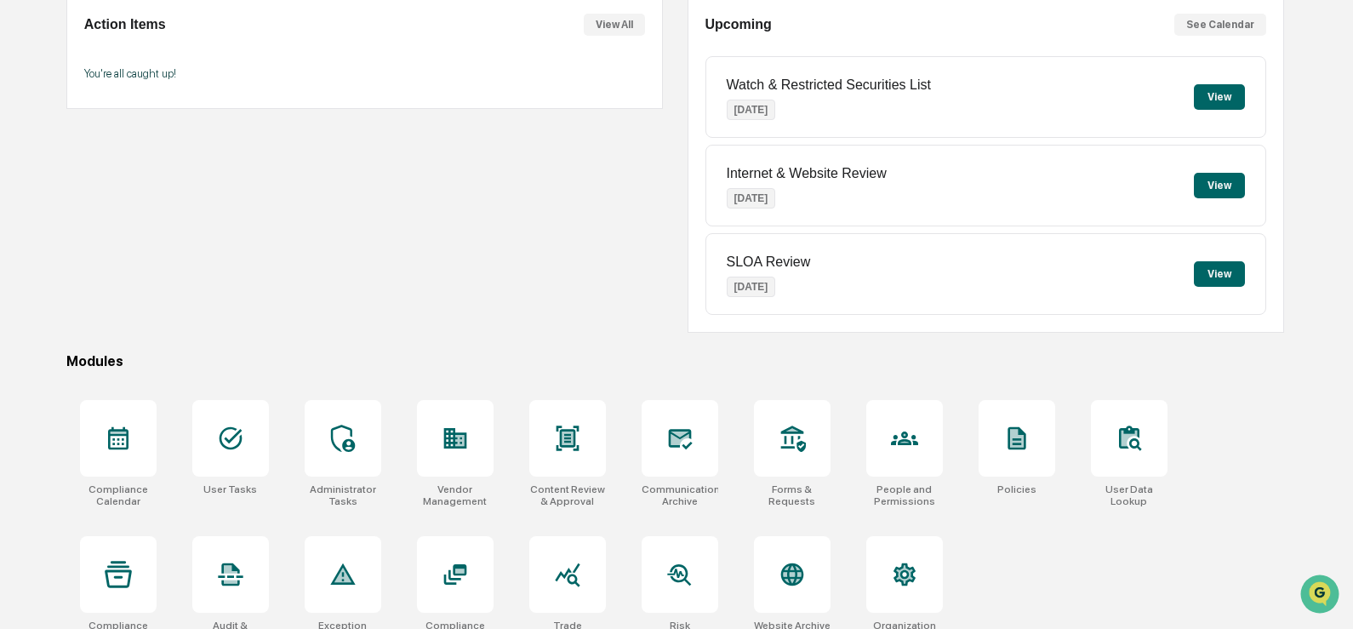
scroll to position [195, 0]
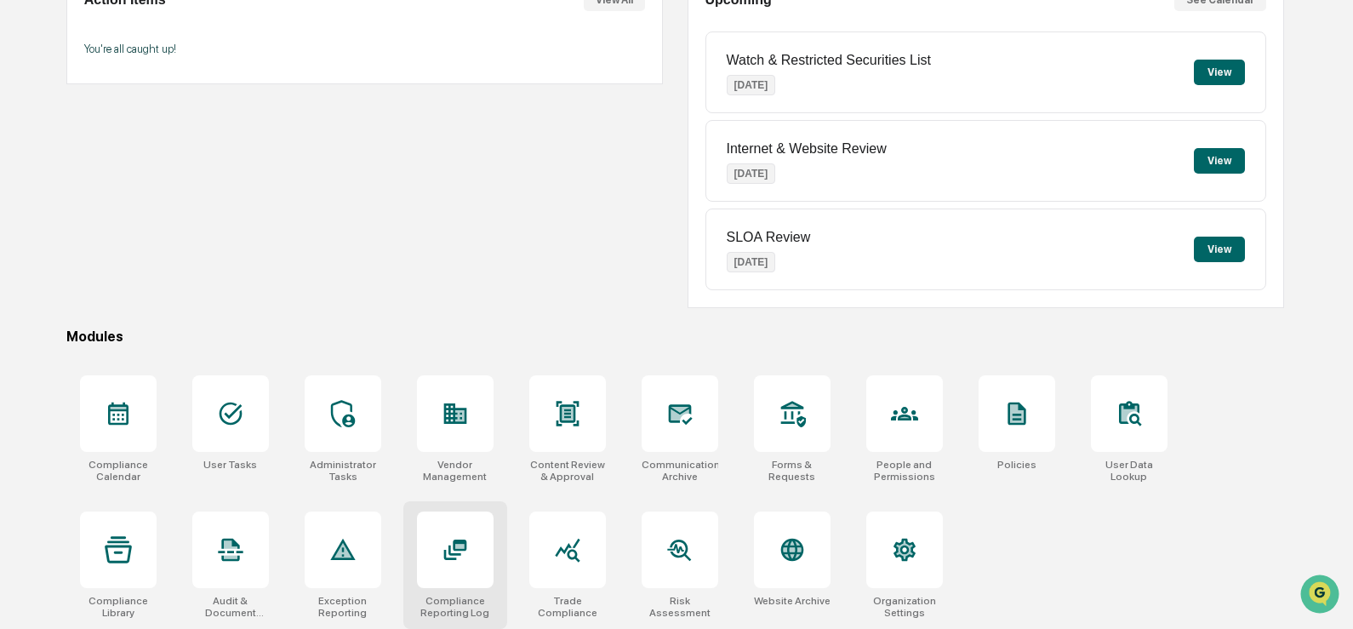
click at [465, 546] on icon at bounding box center [454, 549] width 23 height 20
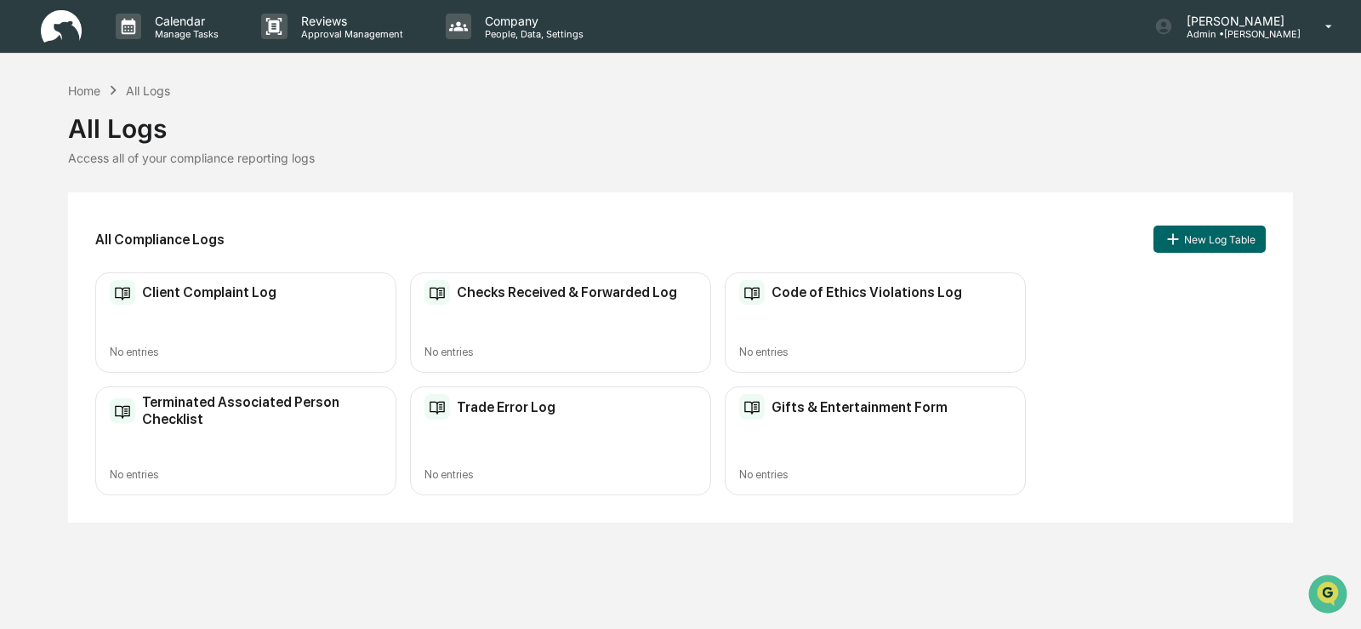
click at [784, 430] on div "Gifts & Entertainment Form No entries" at bounding box center [875, 440] width 301 height 108
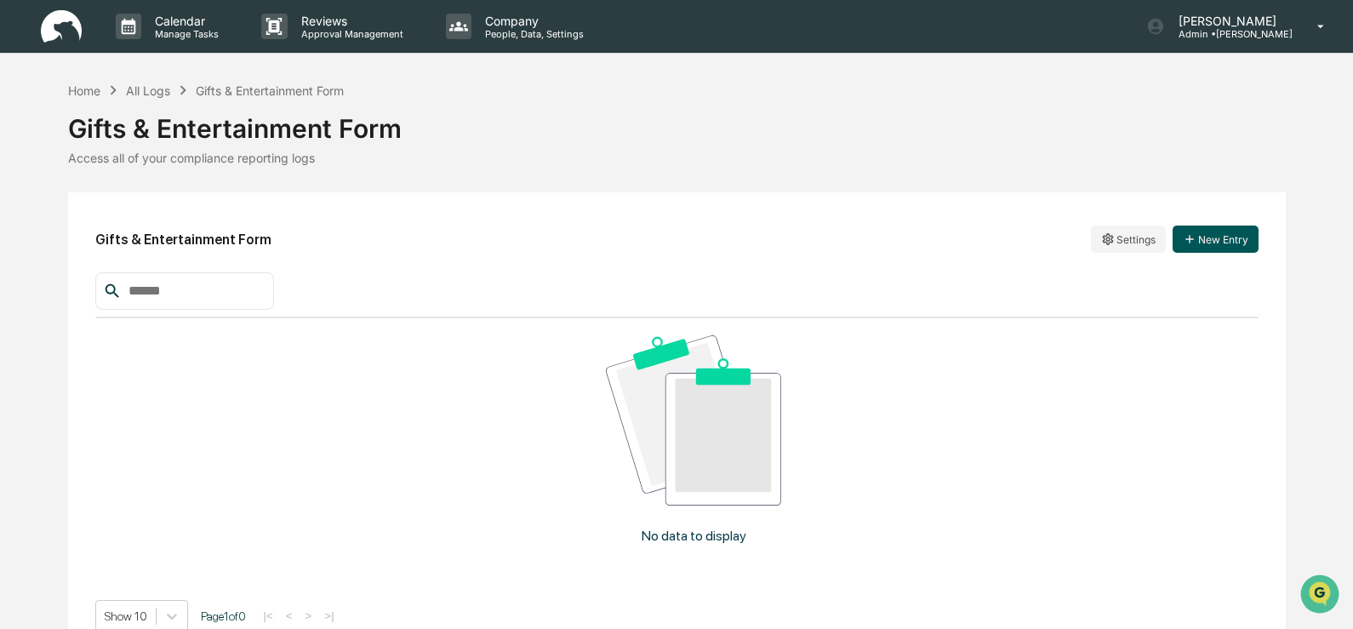
click at [1218, 246] on button "New Entry" at bounding box center [1215, 238] width 86 height 27
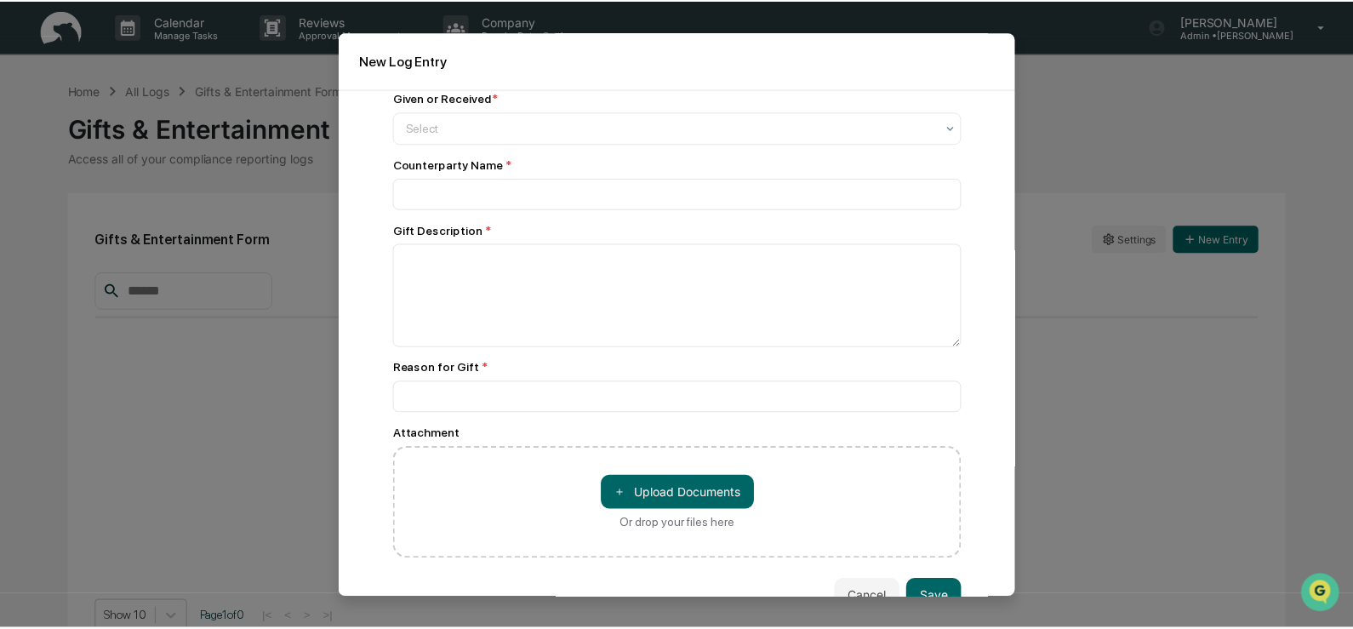
scroll to position [31, 0]
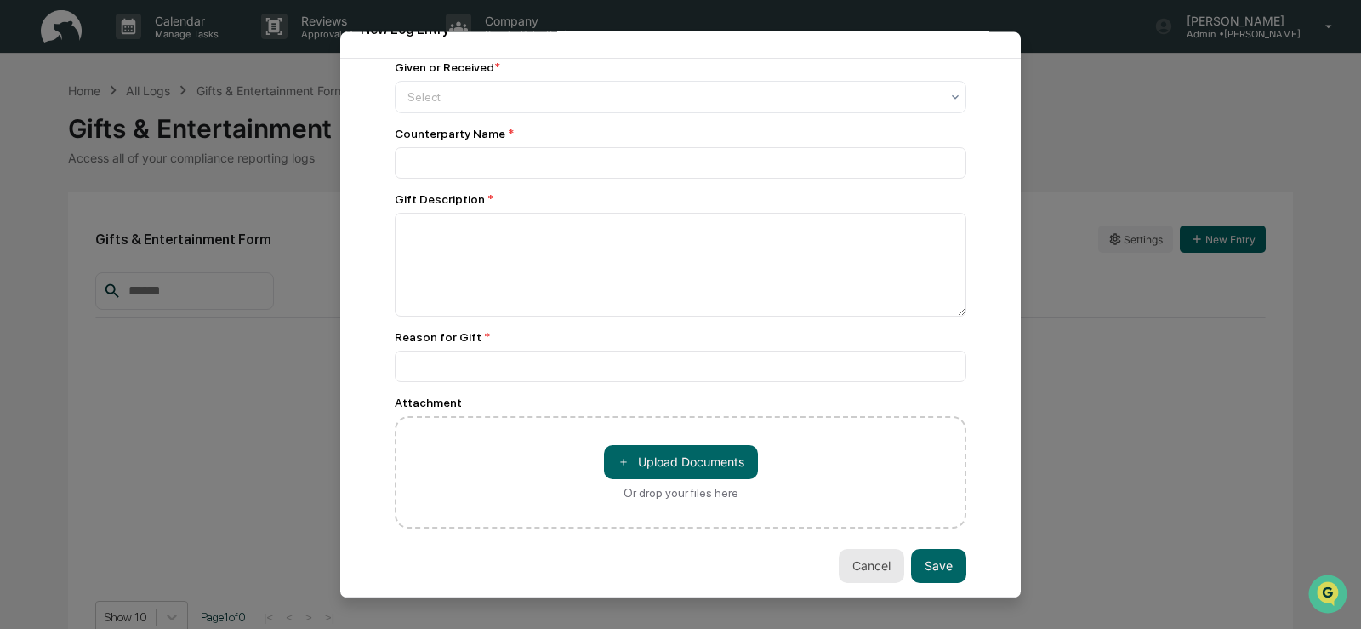
click at [858, 565] on button "Cancel" at bounding box center [872, 566] width 66 height 34
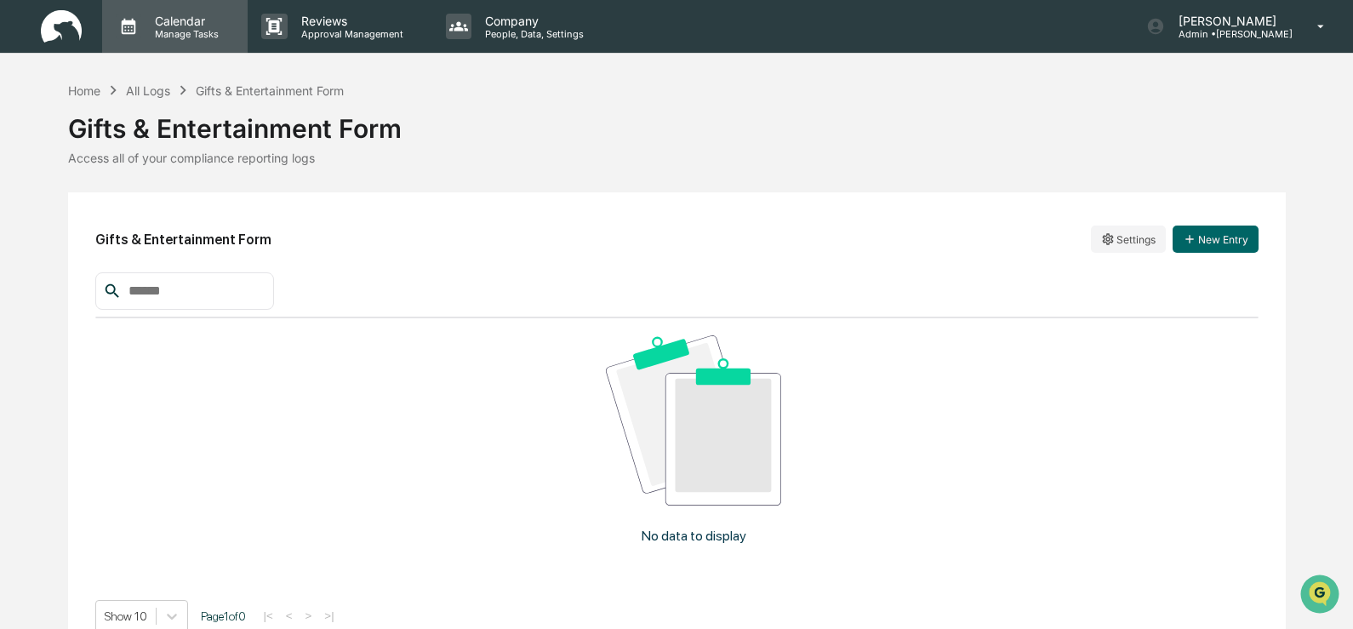
click at [204, 36] on p "Manage Tasks" at bounding box center [184, 34] width 86 height 12
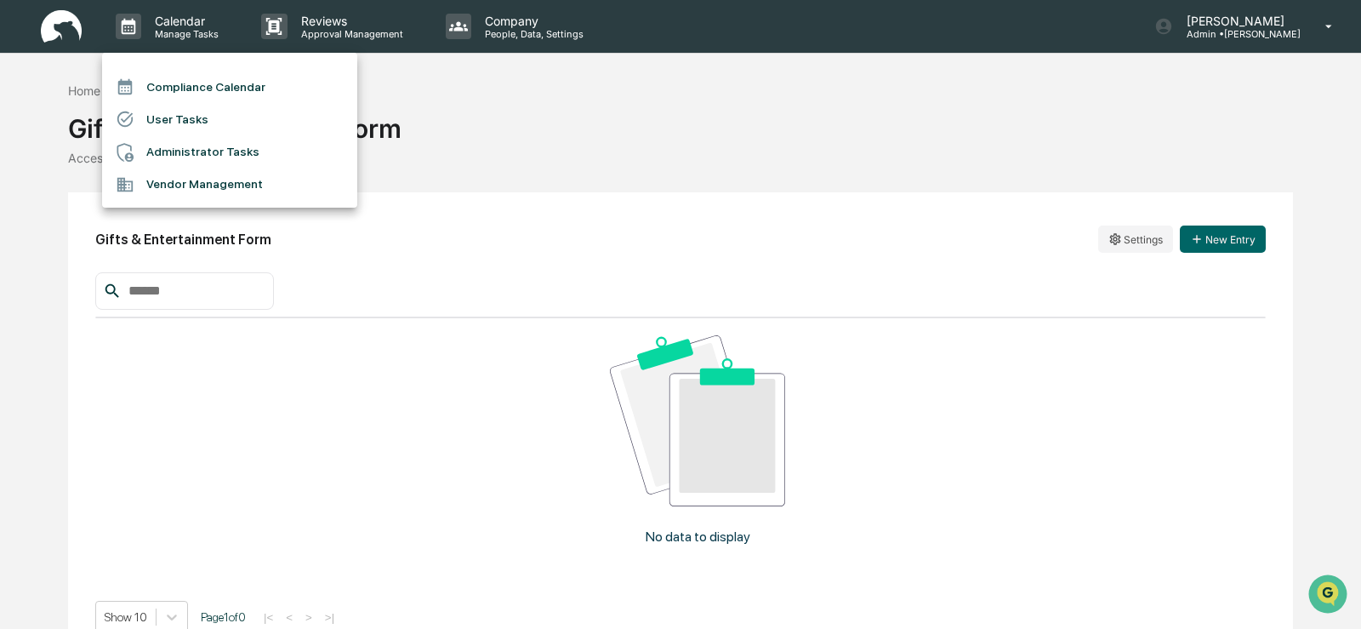
click at [203, 86] on li "Compliance Calendar" at bounding box center [229, 87] width 255 height 32
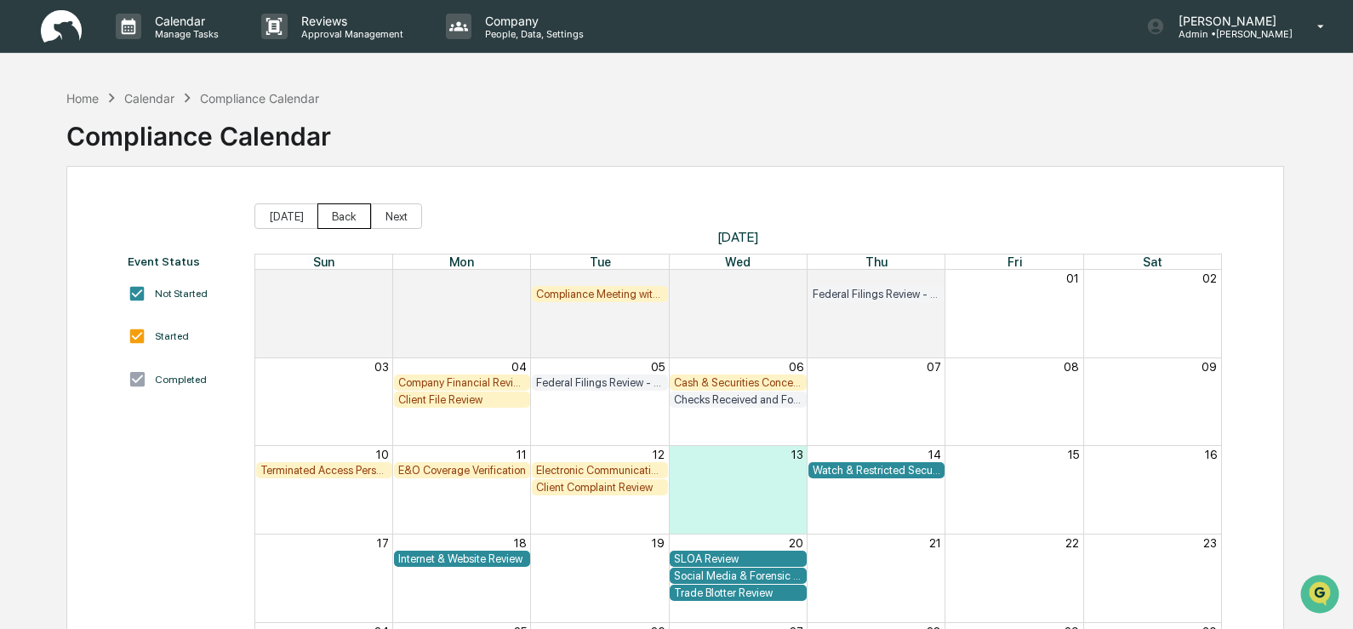
click at [339, 208] on button "Back" at bounding box center [344, 216] width 54 height 26
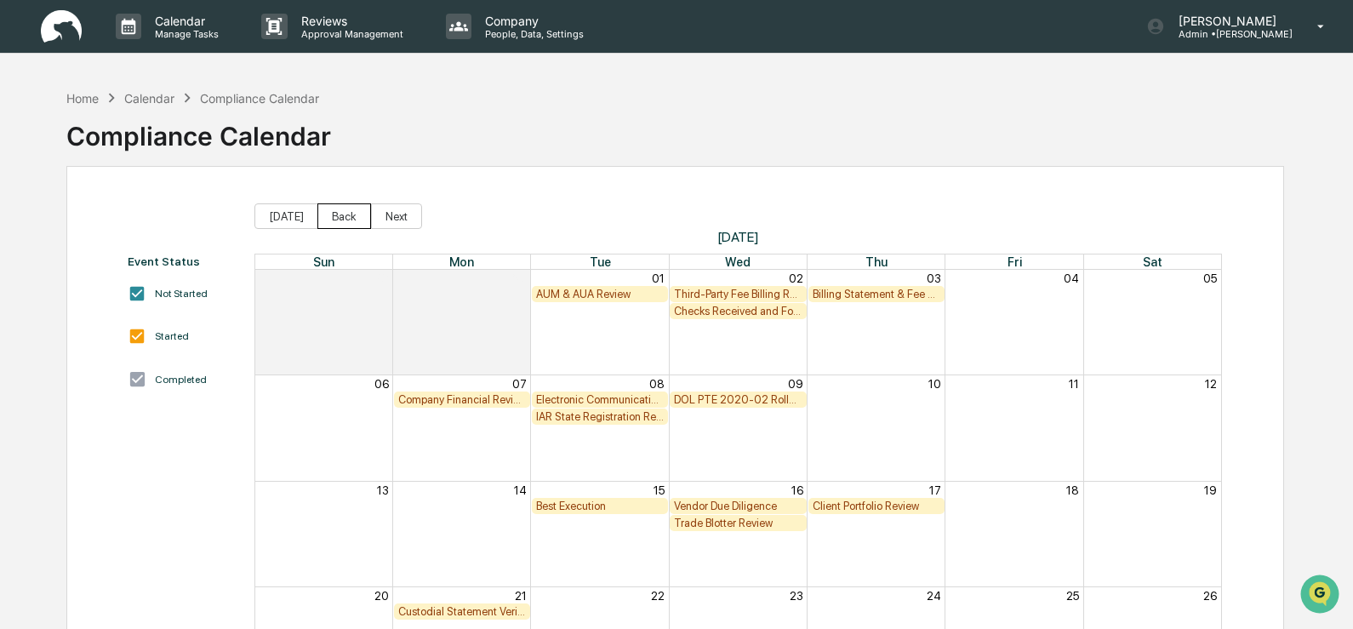
click at [339, 208] on button "Back" at bounding box center [344, 216] width 54 height 26
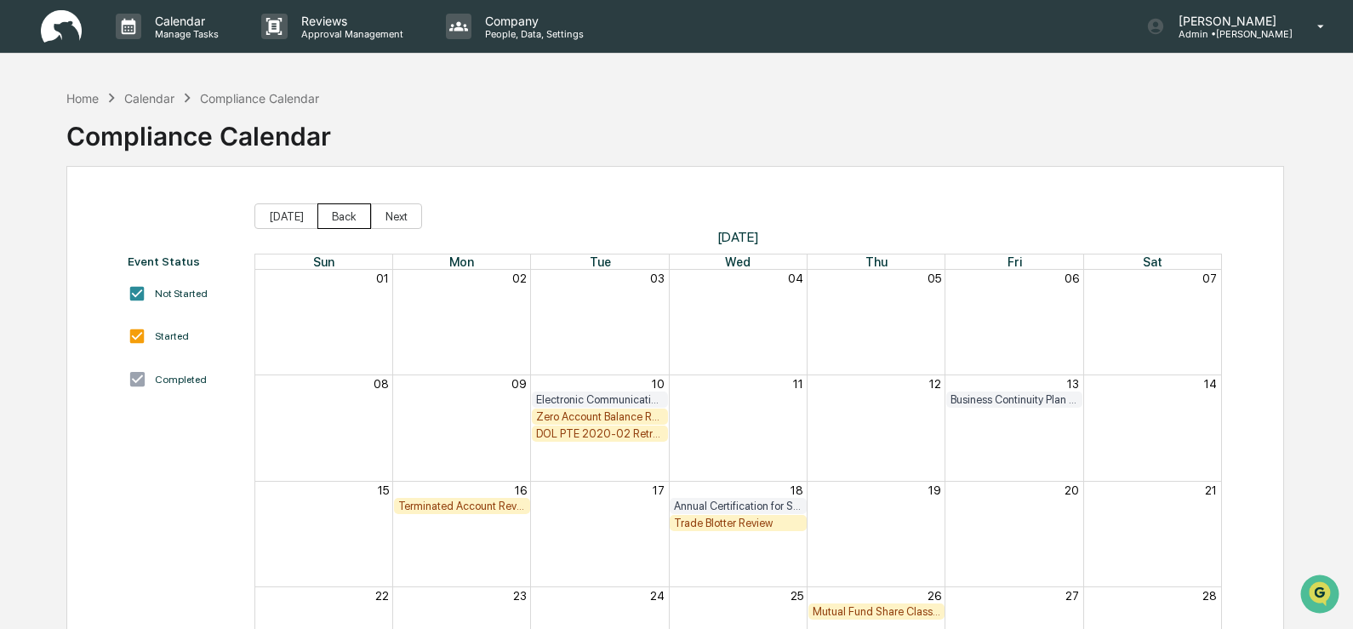
scroll to position [85, 0]
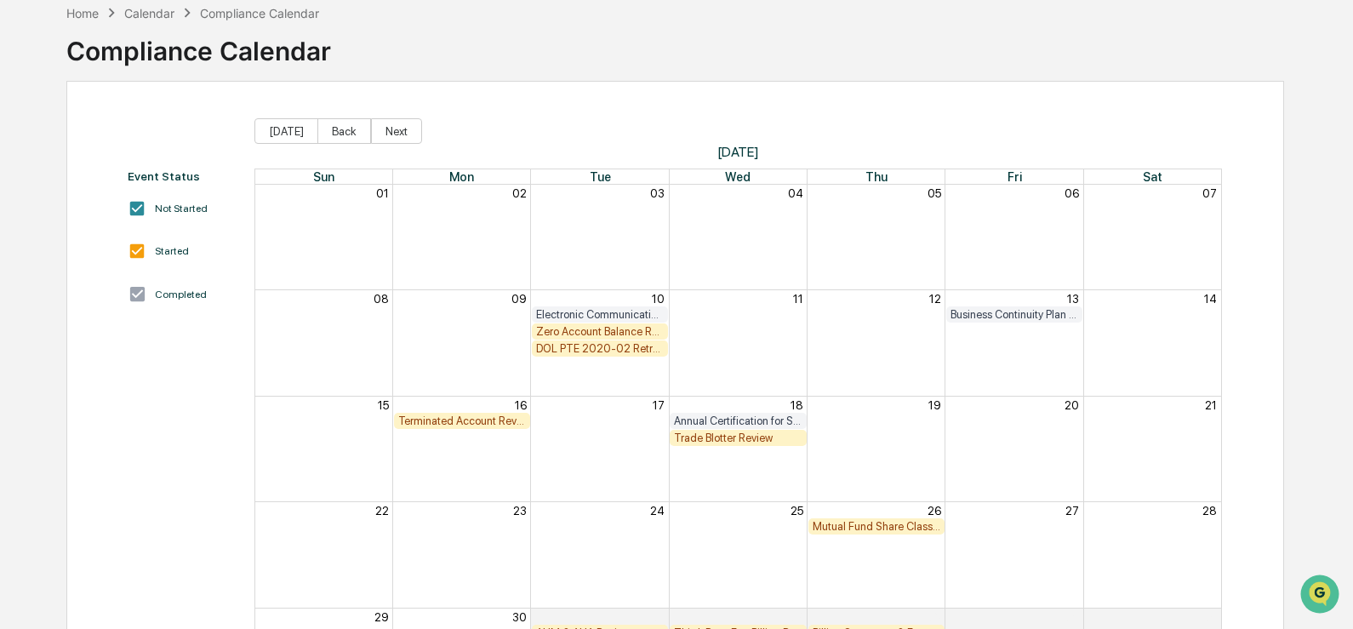
click at [578, 330] on div "Zero Account Balance Review" at bounding box center [600, 331] width 128 height 13
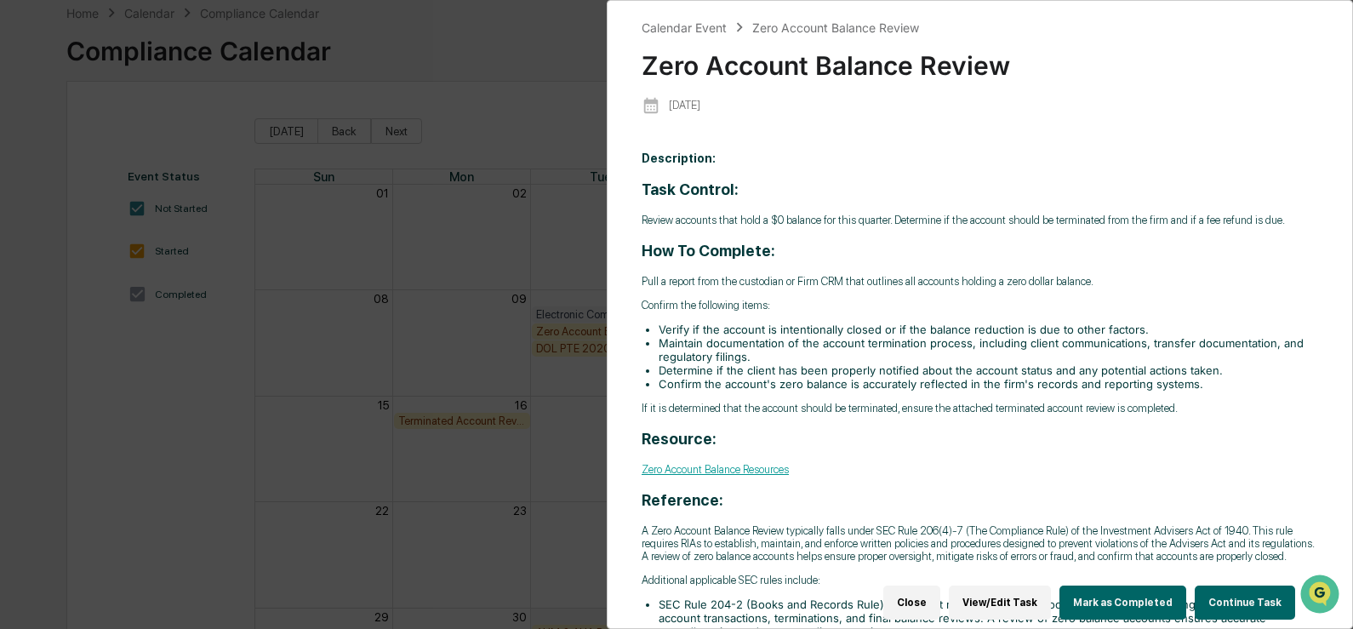
click at [1223, 591] on button "Continue Task" at bounding box center [1244, 602] width 100 height 34
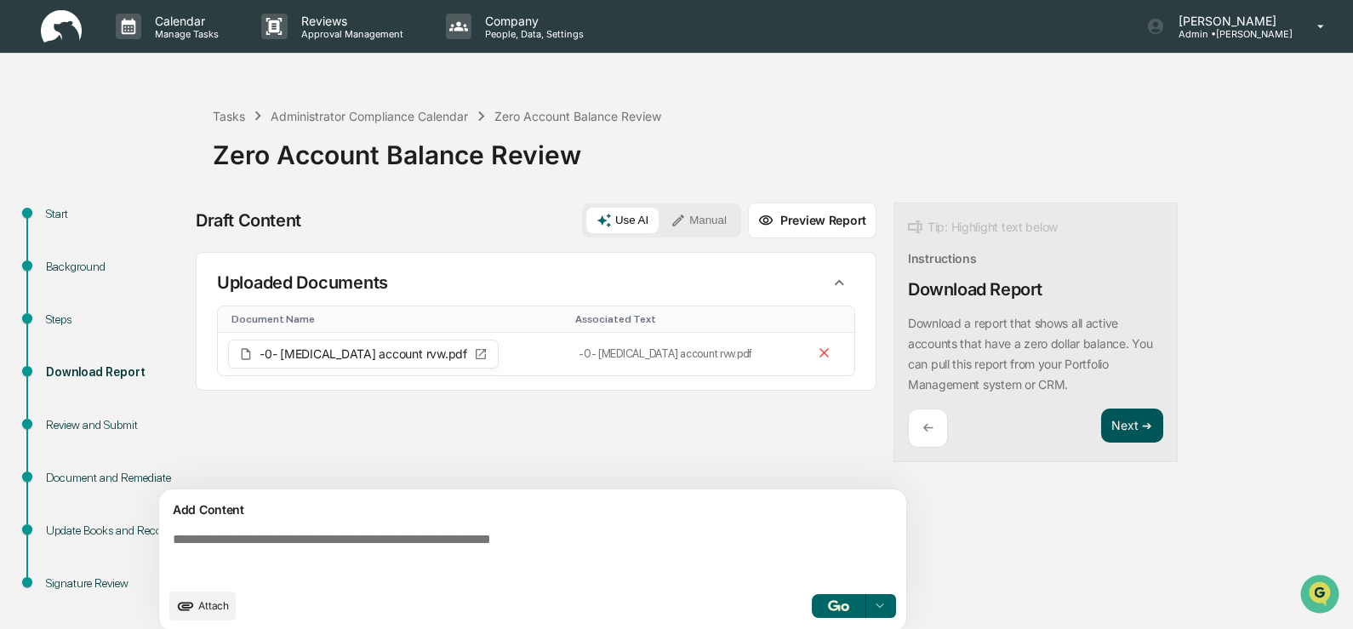
click at [1148, 436] on button "Next ➔" at bounding box center [1132, 425] width 62 height 35
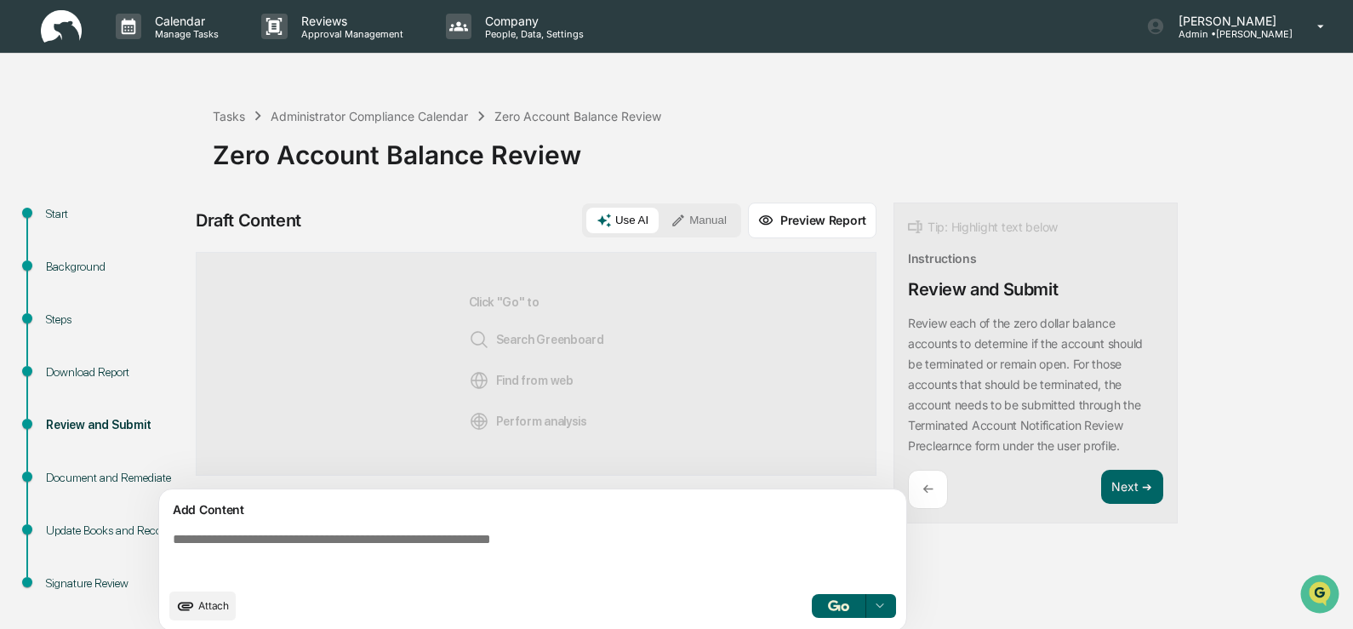
click at [60, 322] on div "Steps" at bounding box center [116, 320] width 140 height 18
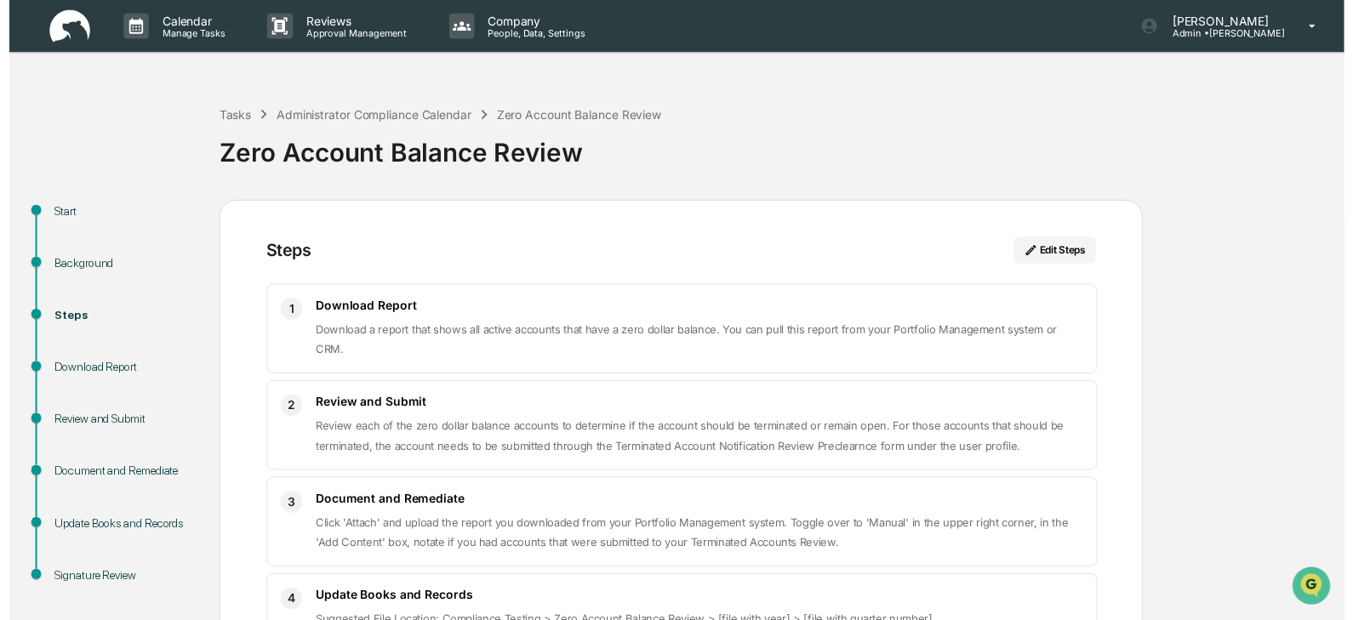
scroll to position [85, 0]
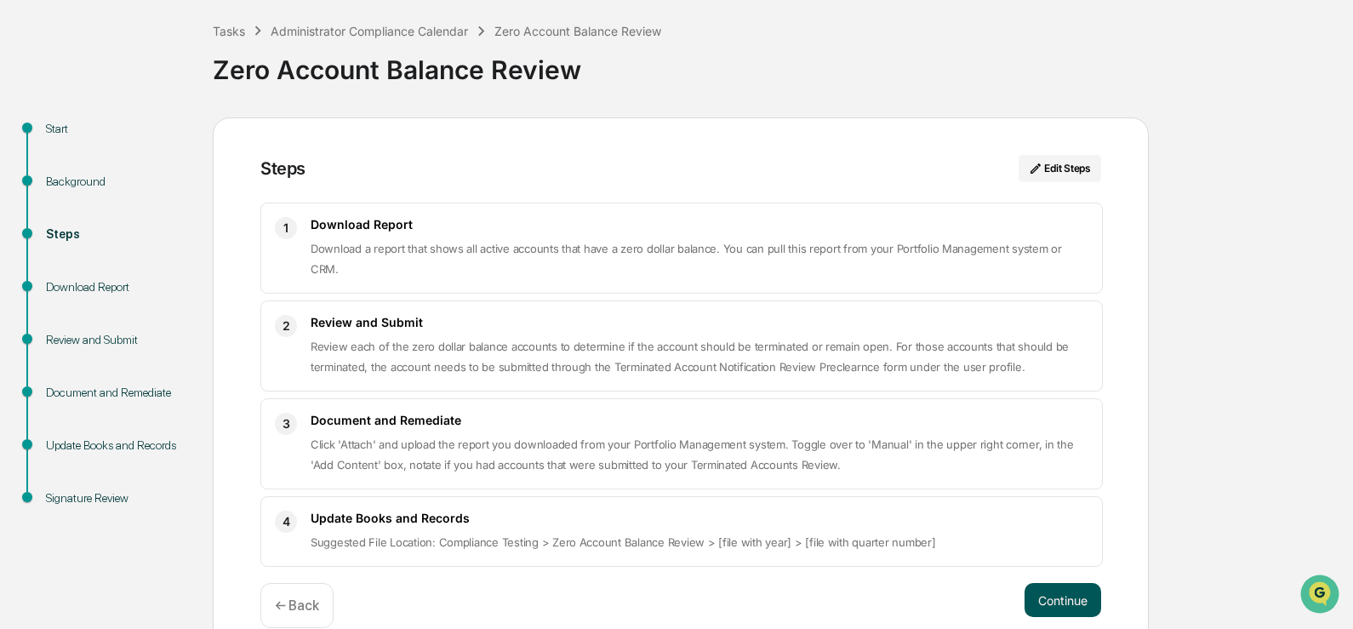
click at [1051, 599] on button "Continue" at bounding box center [1062, 600] width 77 height 34
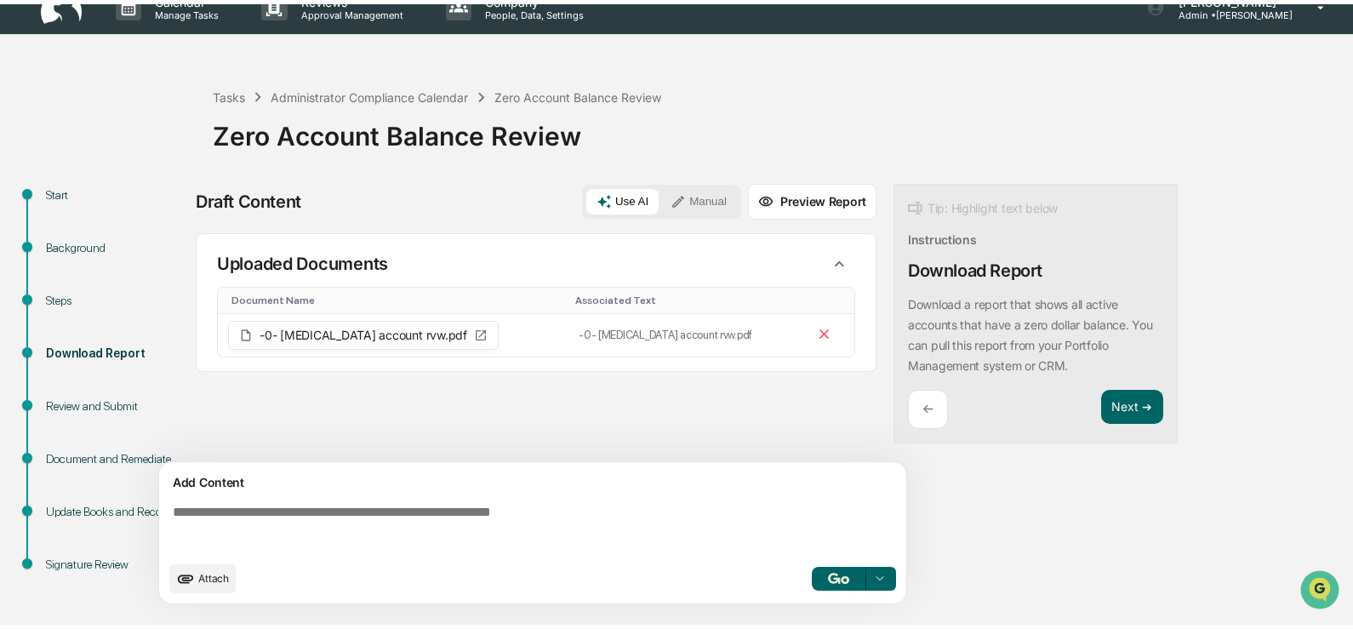
scroll to position [14, 0]
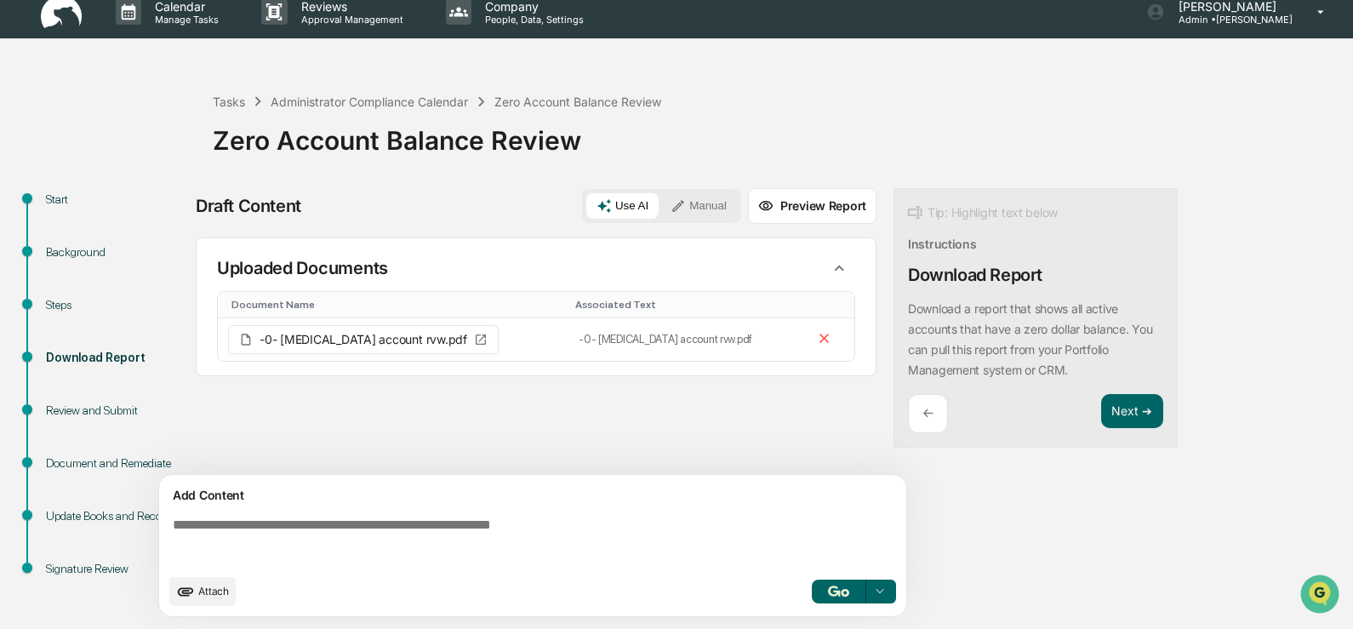
click at [724, 197] on button "Manual" at bounding box center [698, 206] width 77 height 26
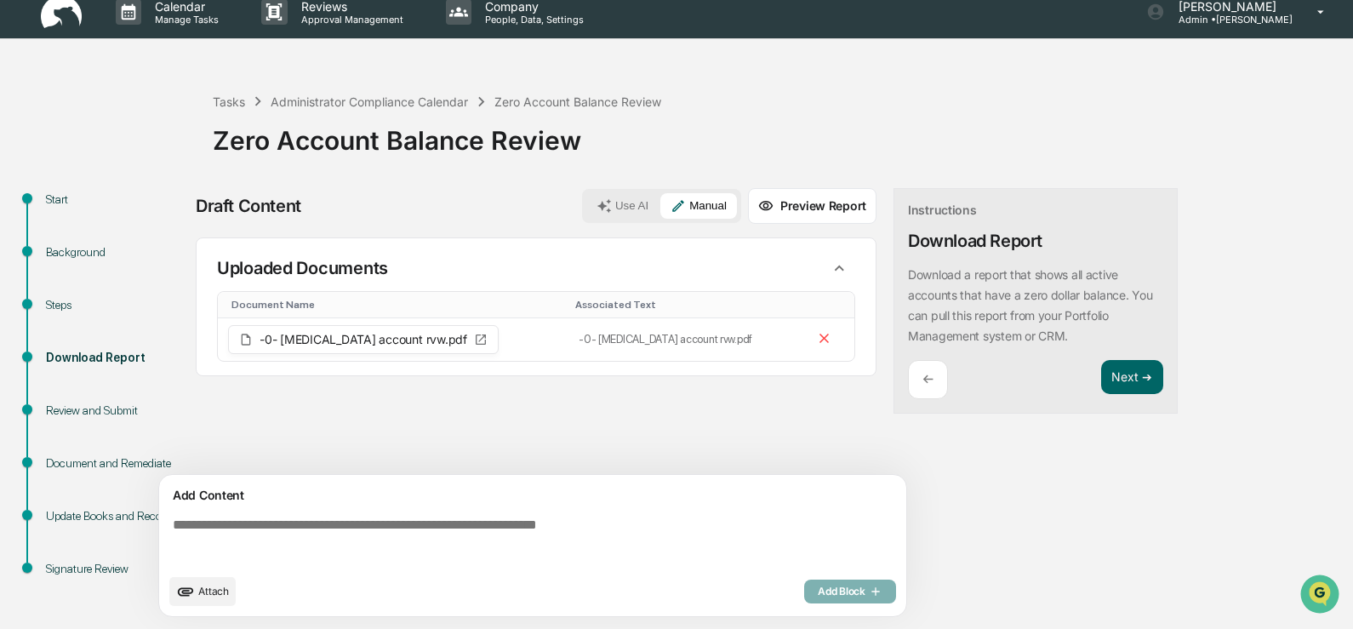
click at [242, 535] on textarea at bounding box center [536, 540] width 740 height 61
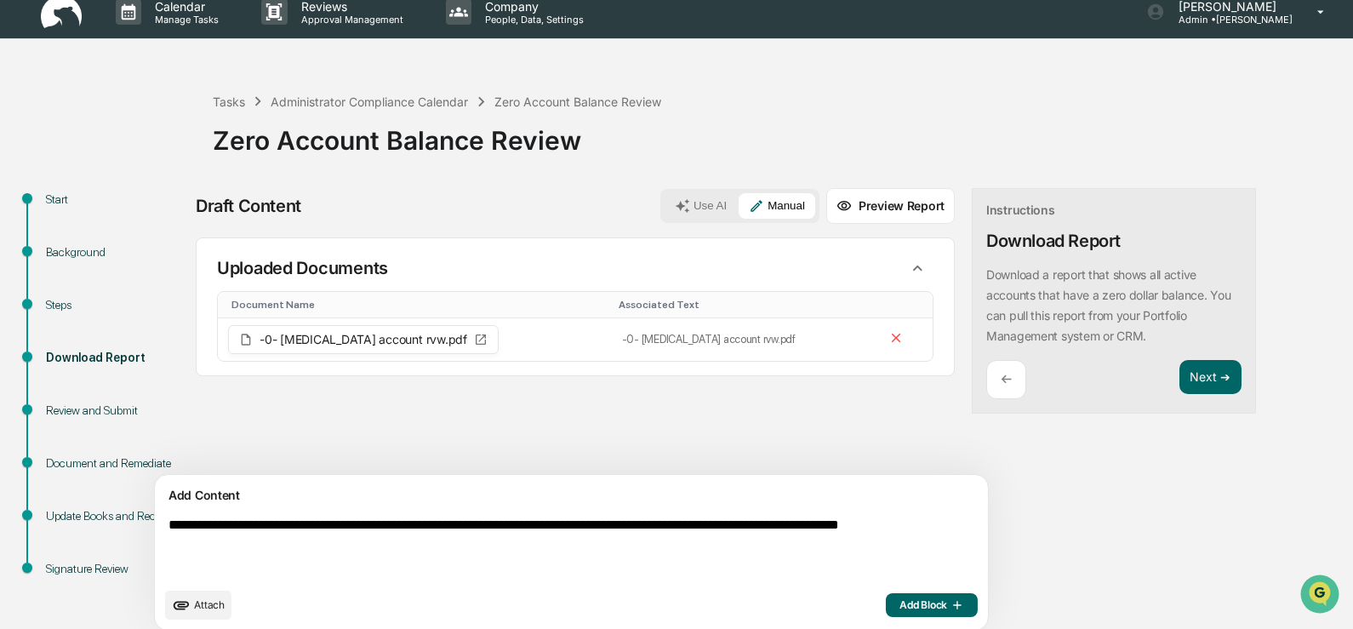
type textarea "**********"
click at [899, 599] on span "Add Block" at bounding box center [931, 605] width 65 height 14
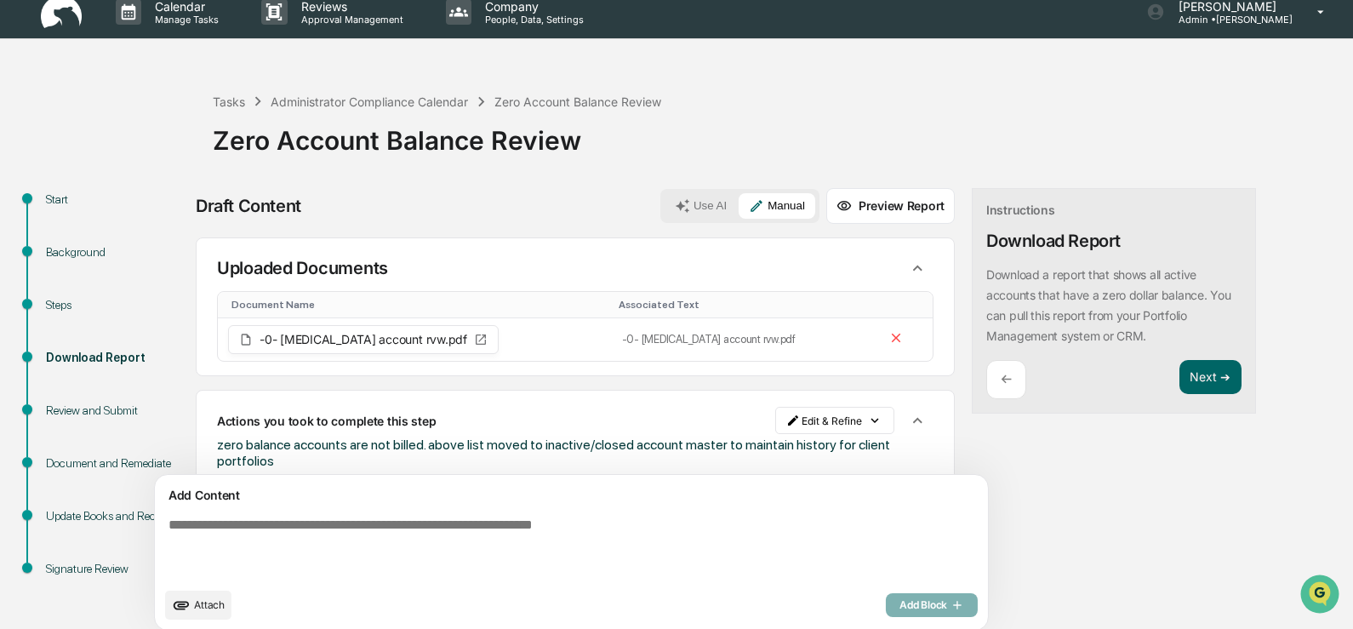
scroll to position [26, 0]
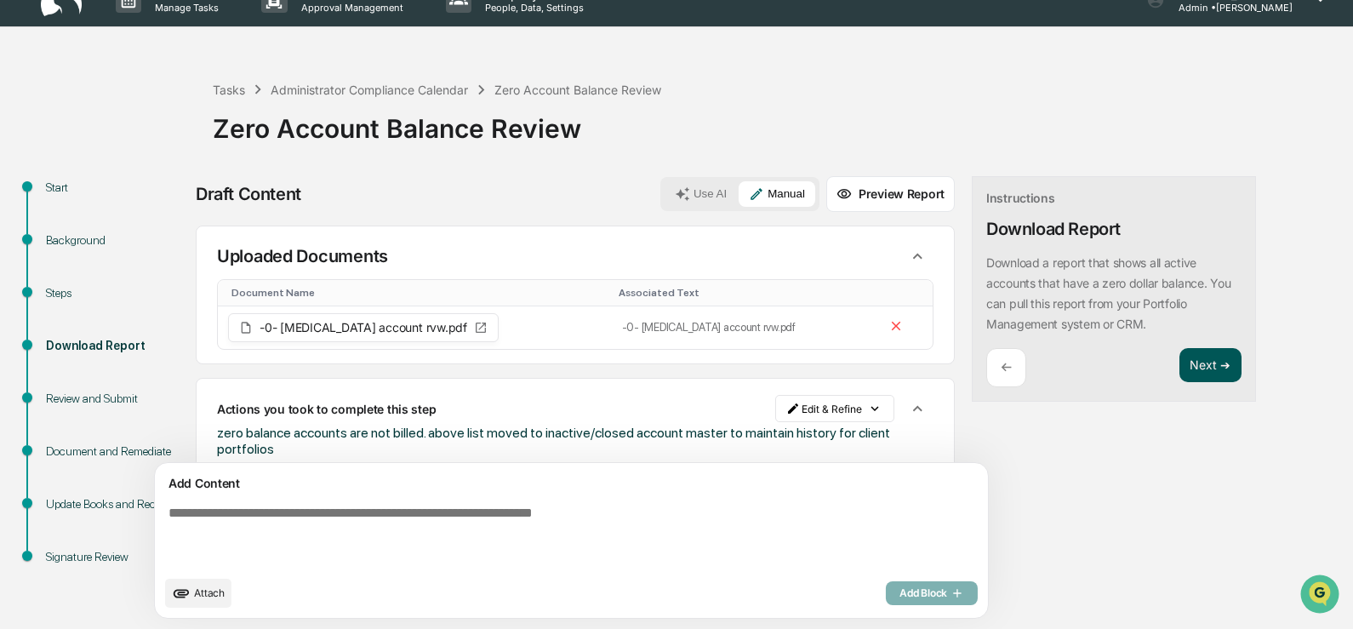
click at [1179, 373] on button "Next ➔" at bounding box center [1210, 365] width 62 height 35
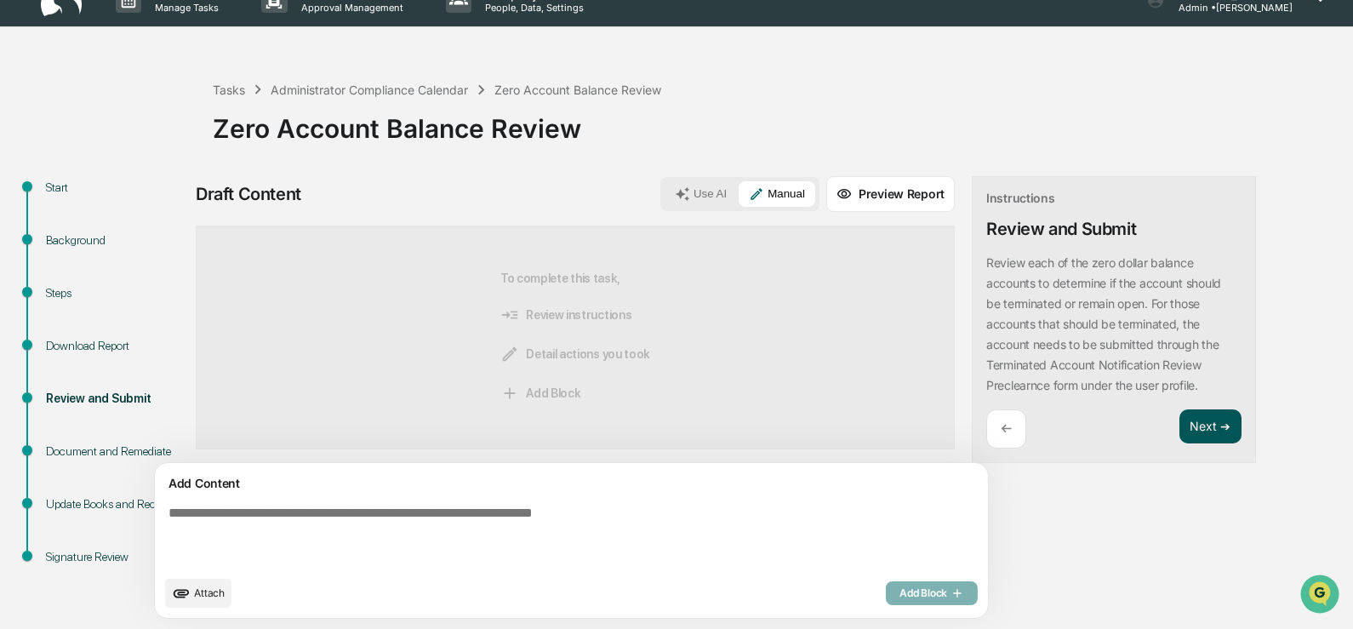
click at [1179, 429] on button "Next ➔" at bounding box center [1210, 426] width 62 height 35
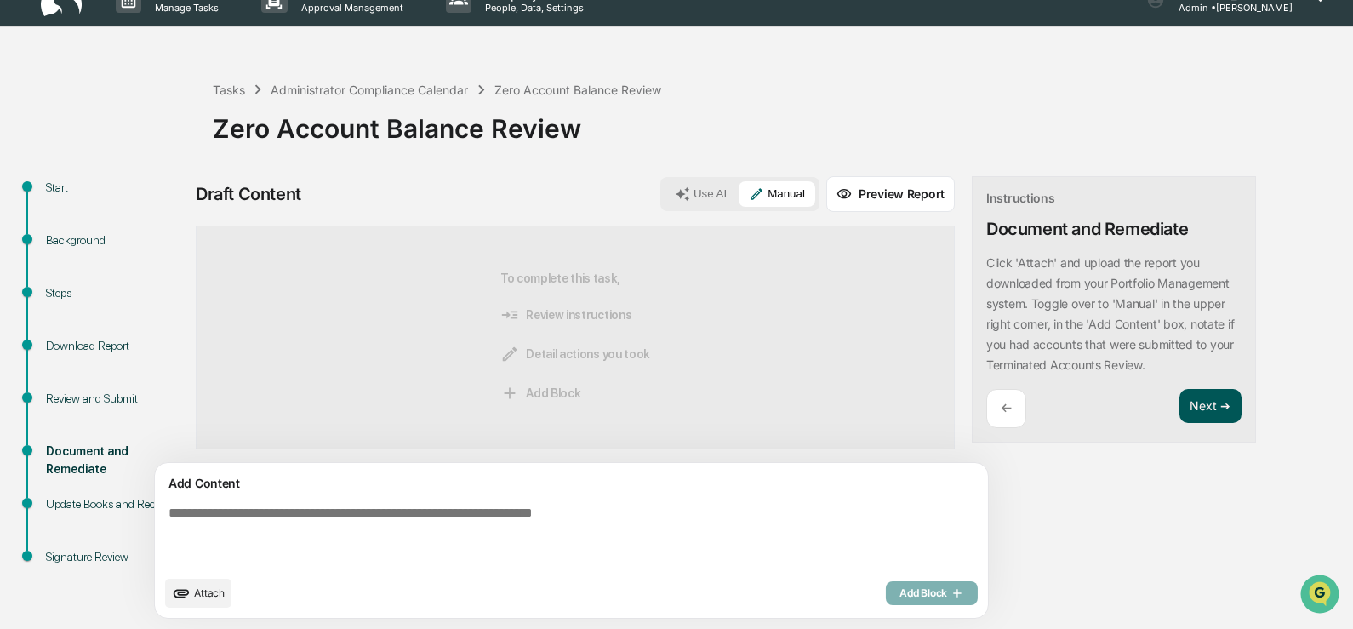
click at [1179, 409] on button "Next ➔" at bounding box center [1210, 406] width 62 height 35
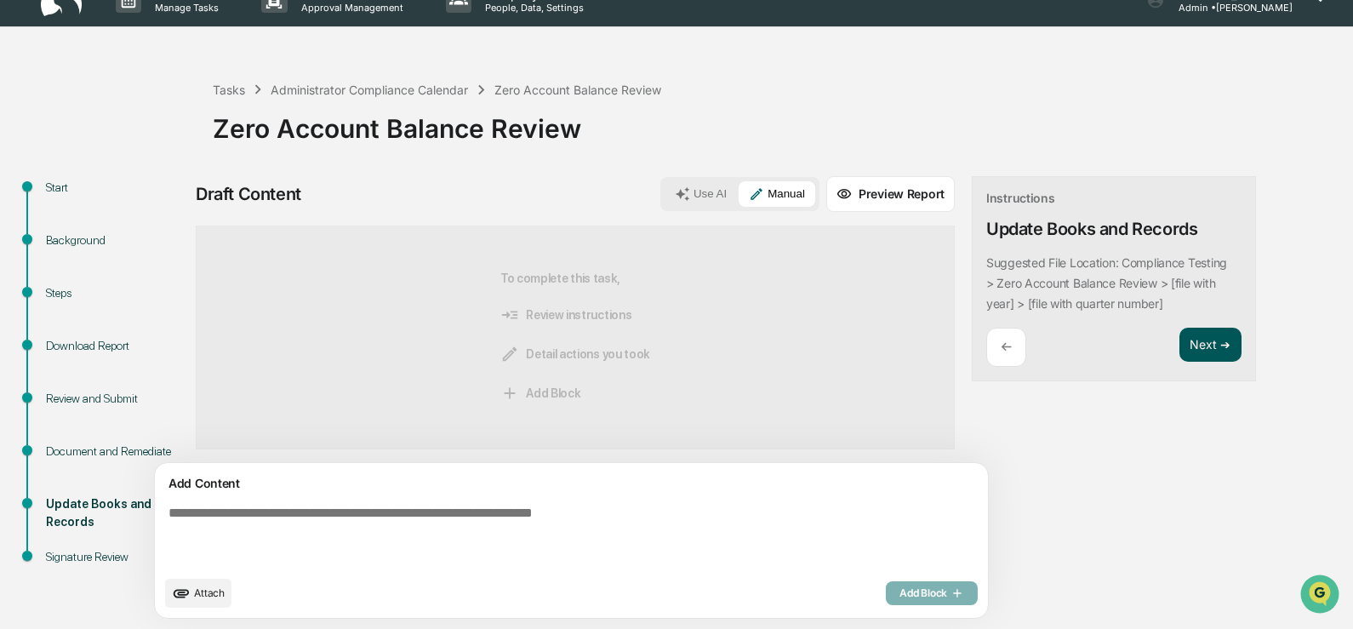
click at [1179, 349] on button "Next ➔" at bounding box center [1210, 345] width 62 height 35
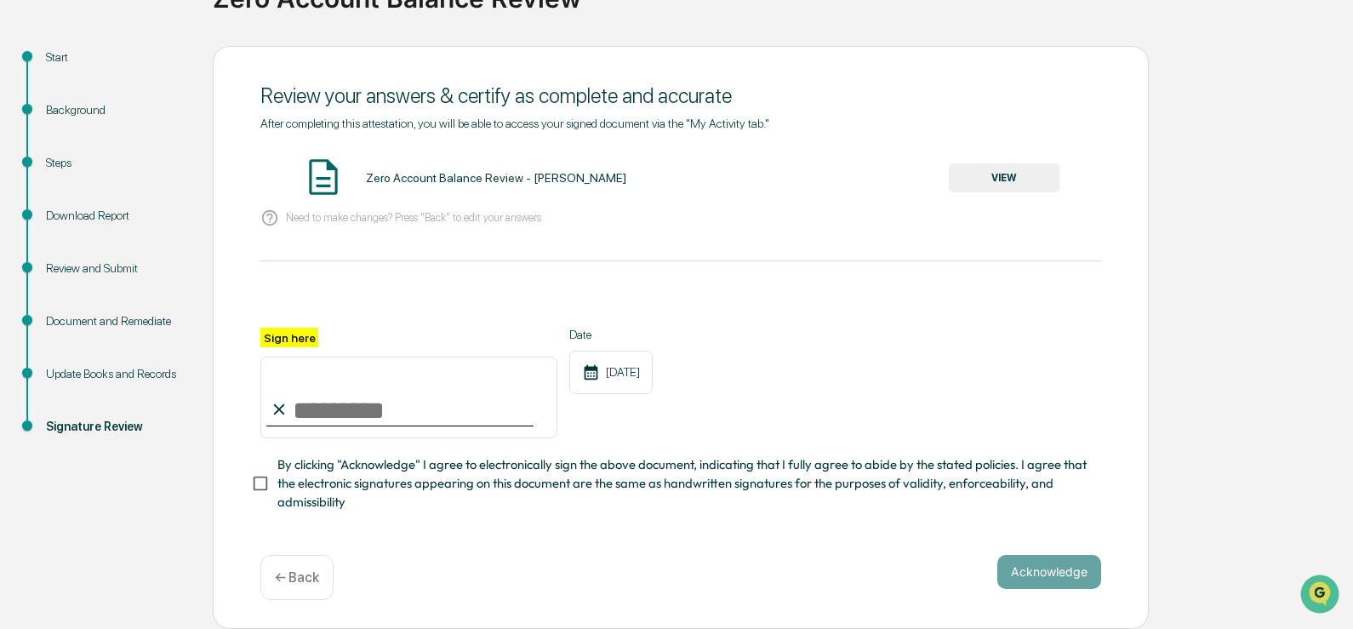
scroll to position [0, 0]
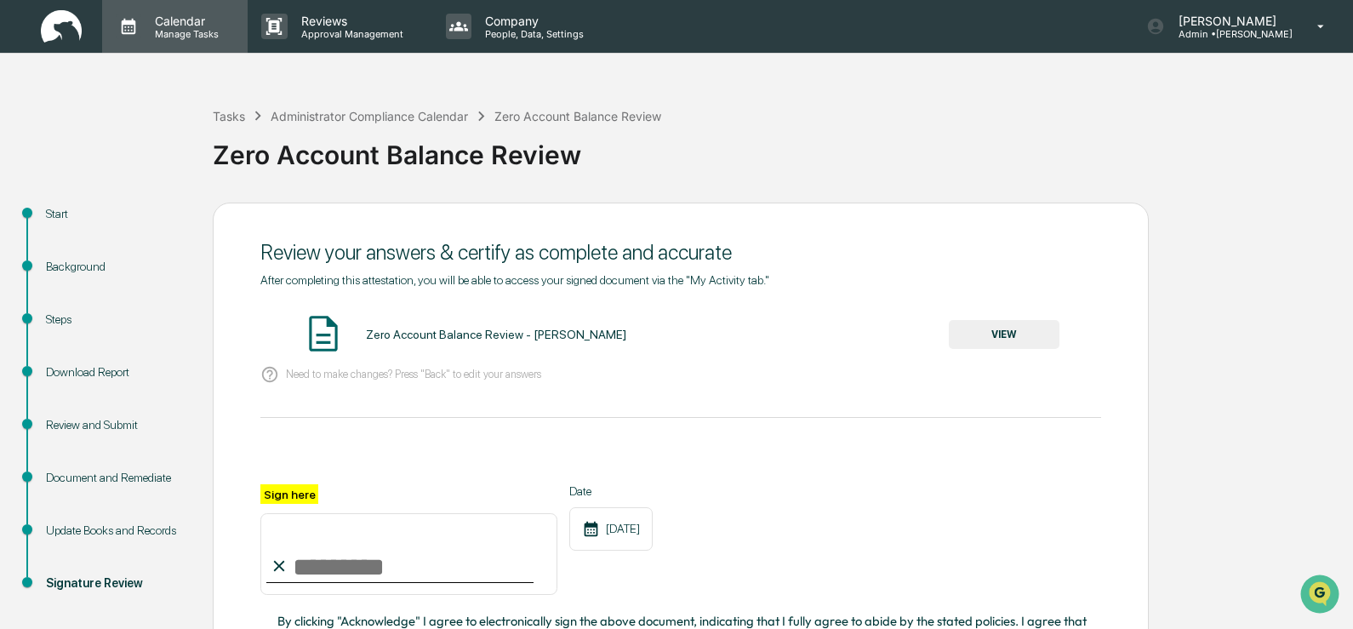
click at [197, 33] on p "Manage Tasks" at bounding box center [184, 34] width 86 height 12
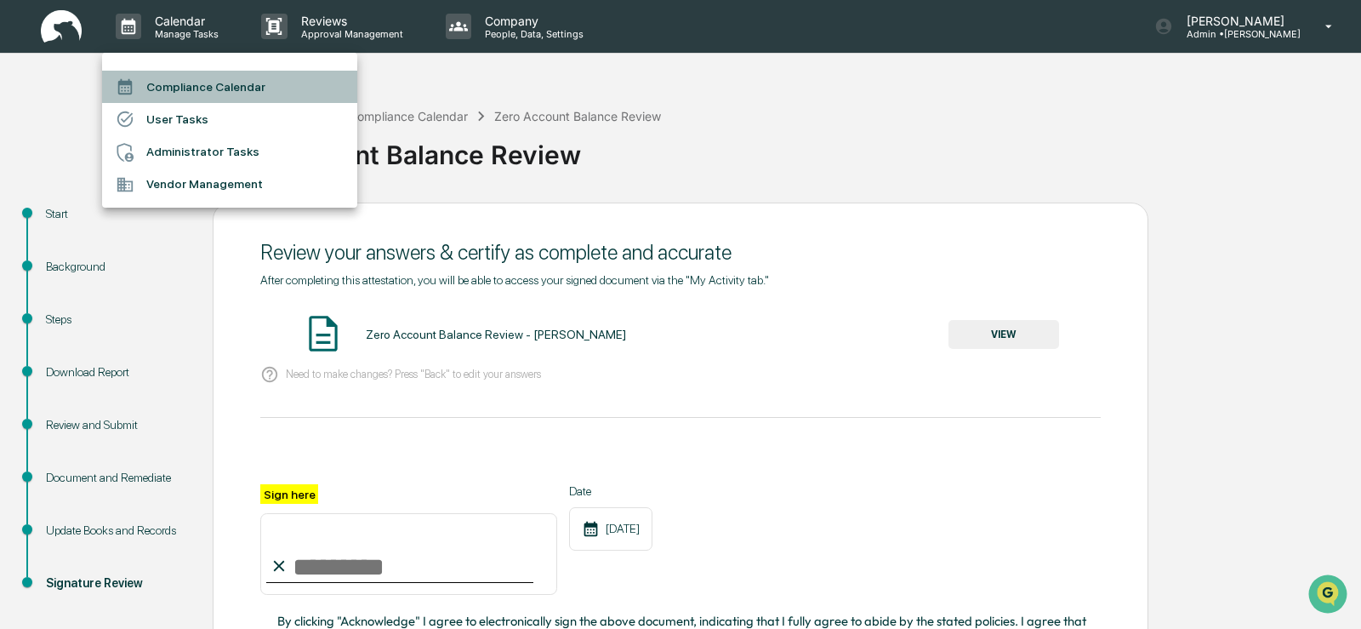
click at [180, 87] on li "Compliance Calendar" at bounding box center [229, 87] width 255 height 32
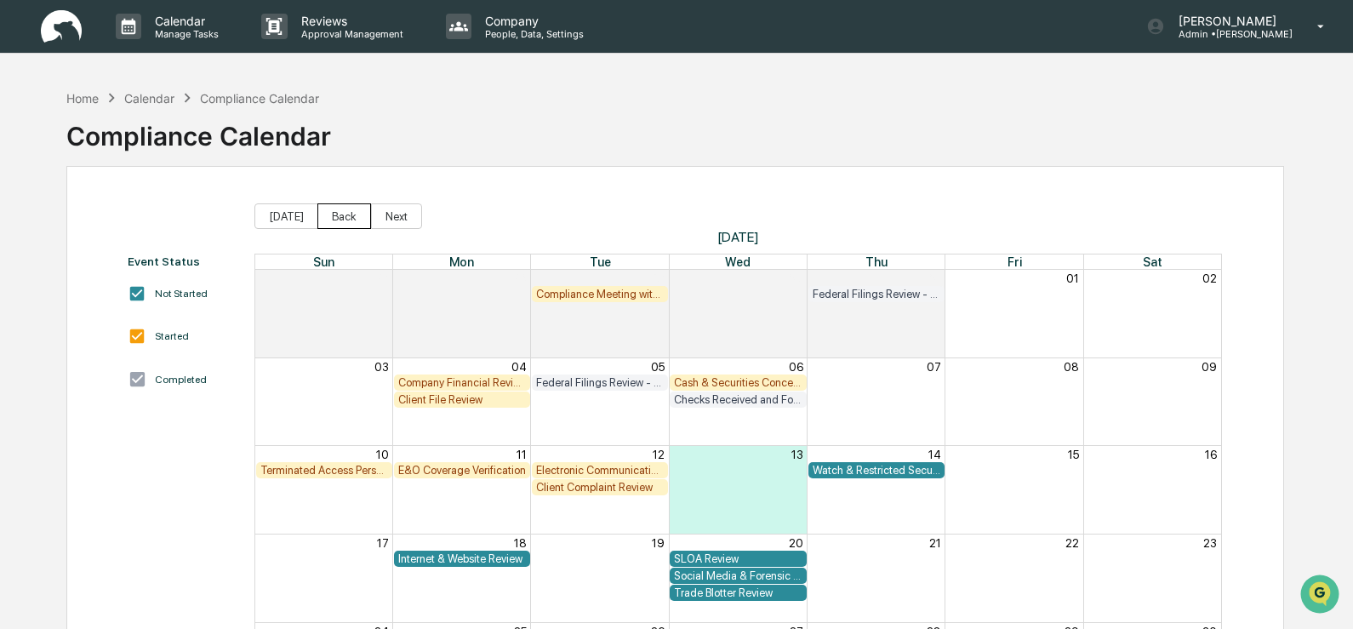
click at [339, 220] on button "Back" at bounding box center [344, 216] width 54 height 26
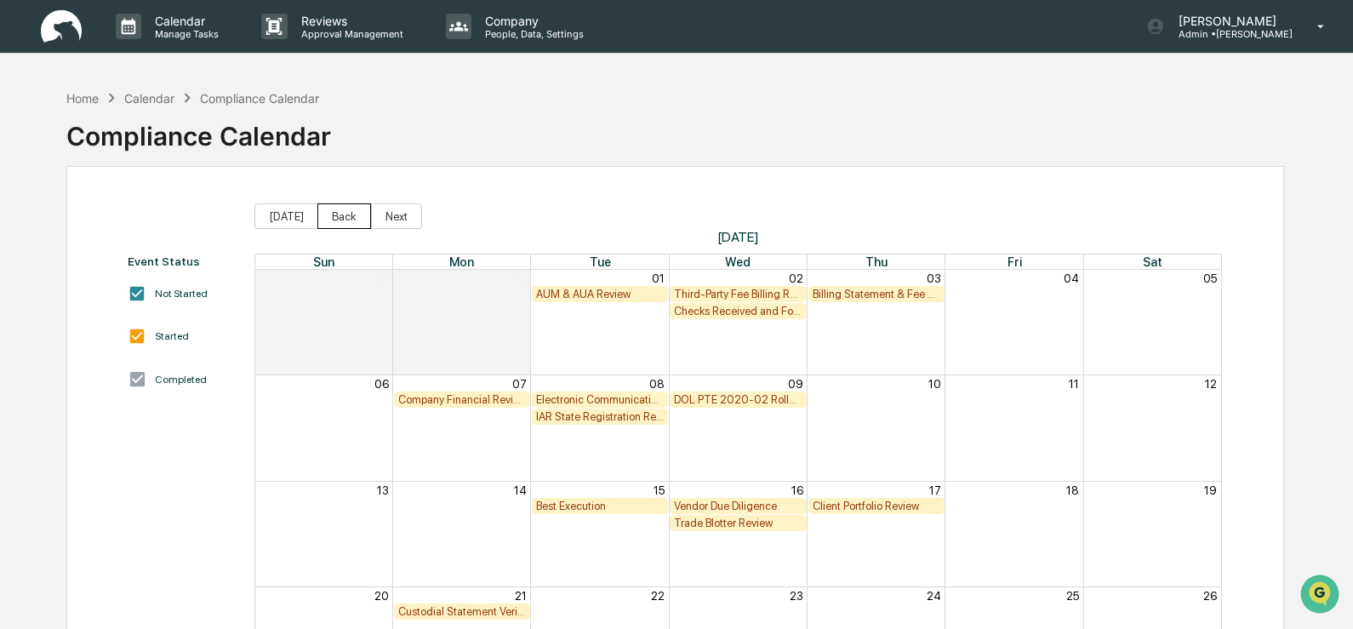
click at [339, 220] on button "Back" at bounding box center [344, 216] width 54 height 26
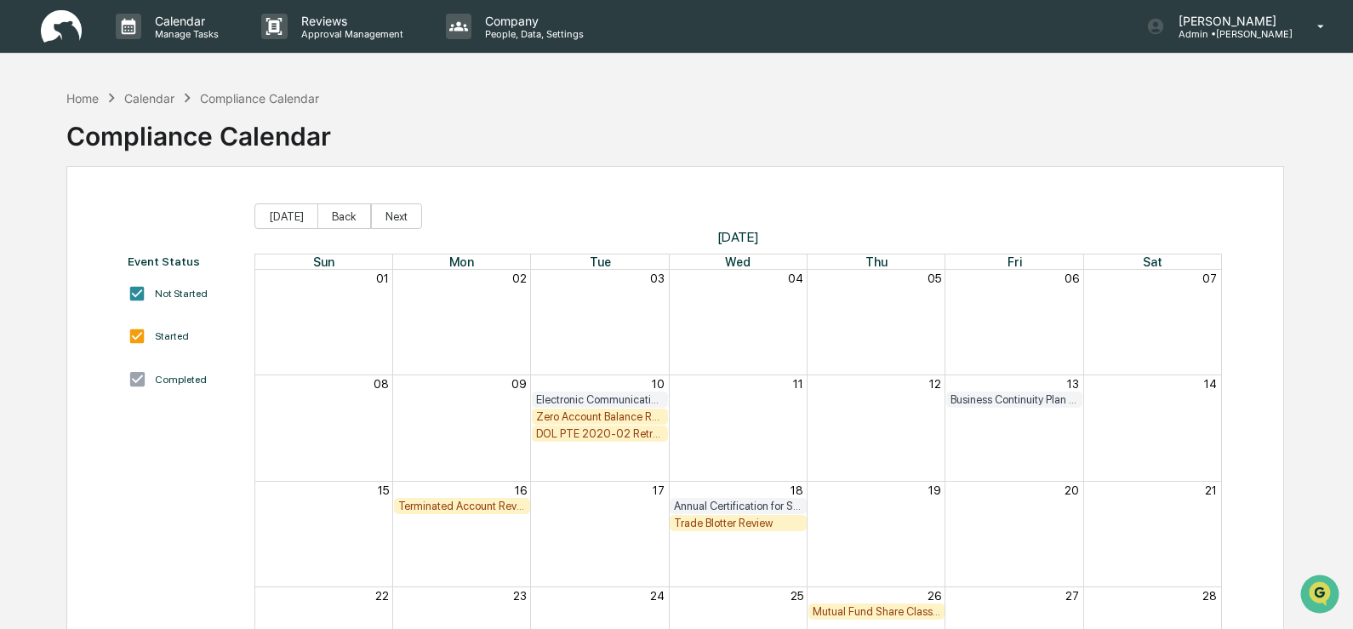
click at [449, 507] on div "Terminated Account Review" at bounding box center [462, 505] width 128 height 13
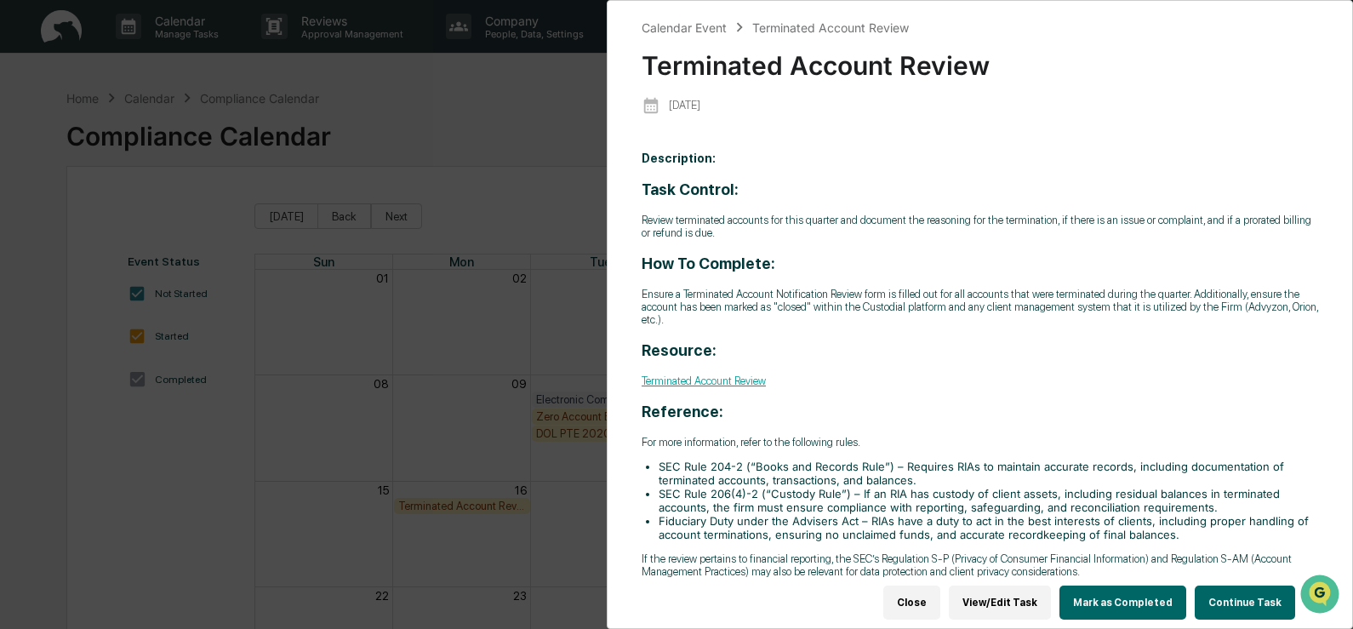
click at [1241, 590] on button "Continue Task" at bounding box center [1244, 602] width 100 height 34
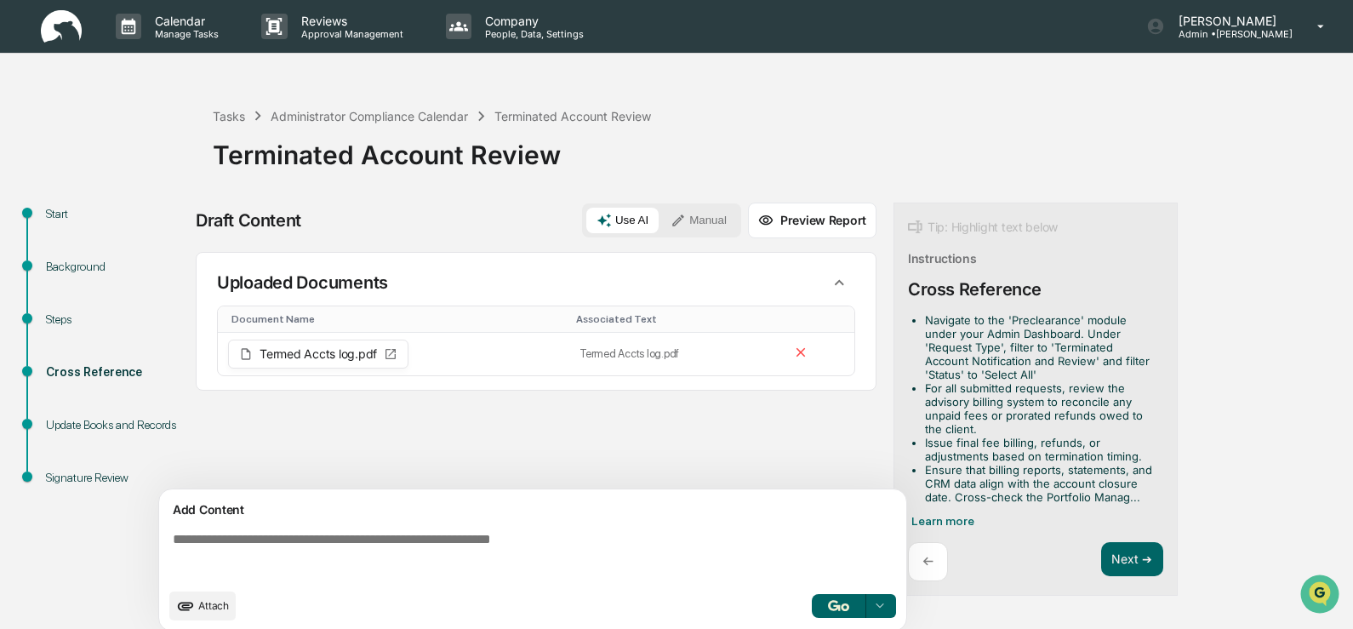
click at [695, 219] on button "Manual" at bounding box center [698, 221] width 77 height 26
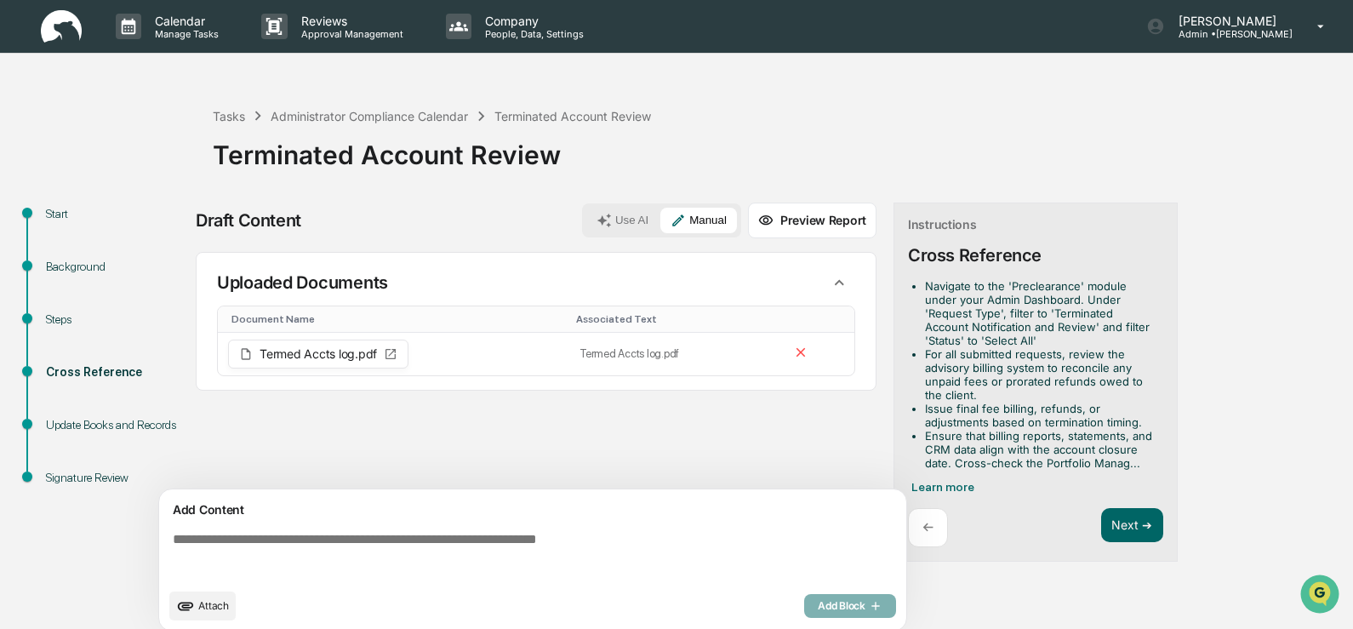
click at [177, 538] on textarea at bounding box center [536, 555] width 740 height 61
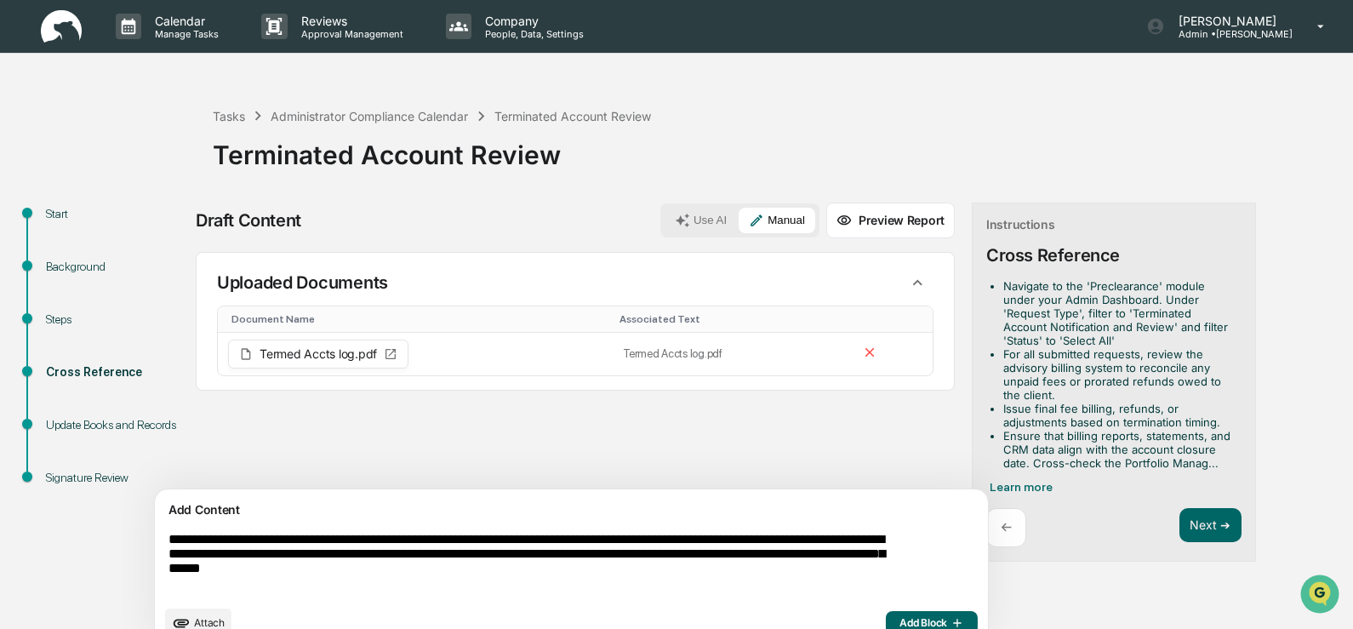
scroll to position [30, 0]
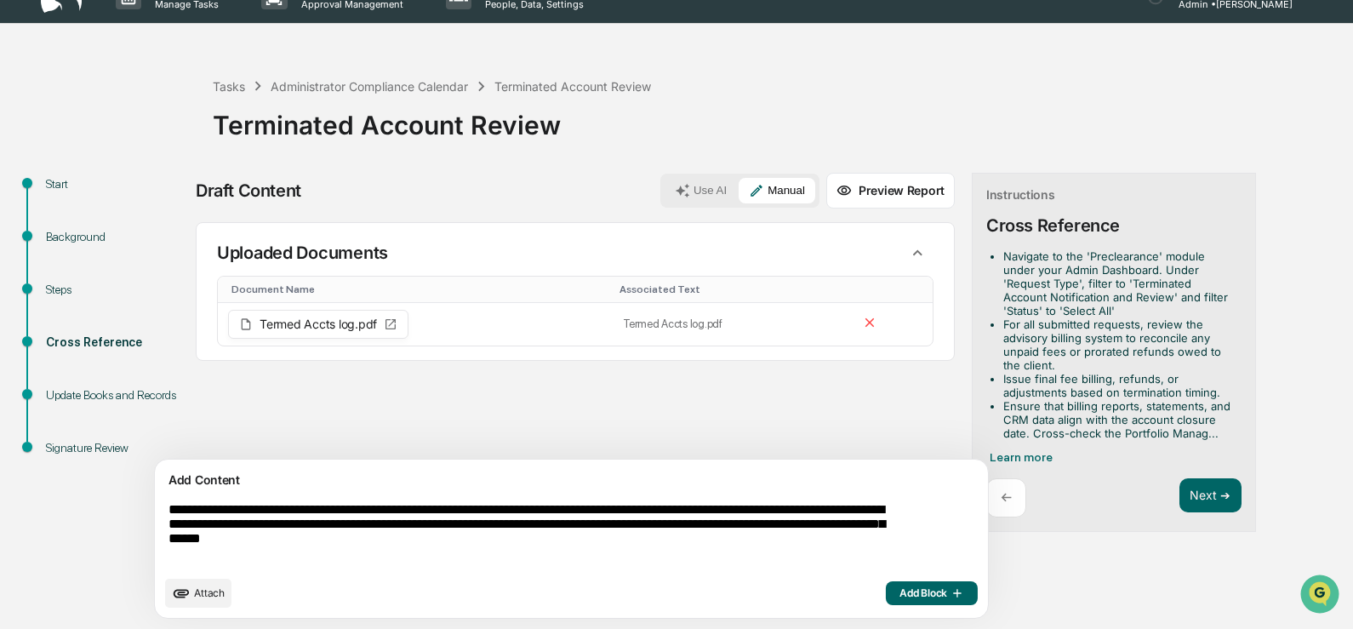
type textarea "**********"
click at [899, 599] on span "Add Block" at bounding box center [931, 593] width 65 height 14
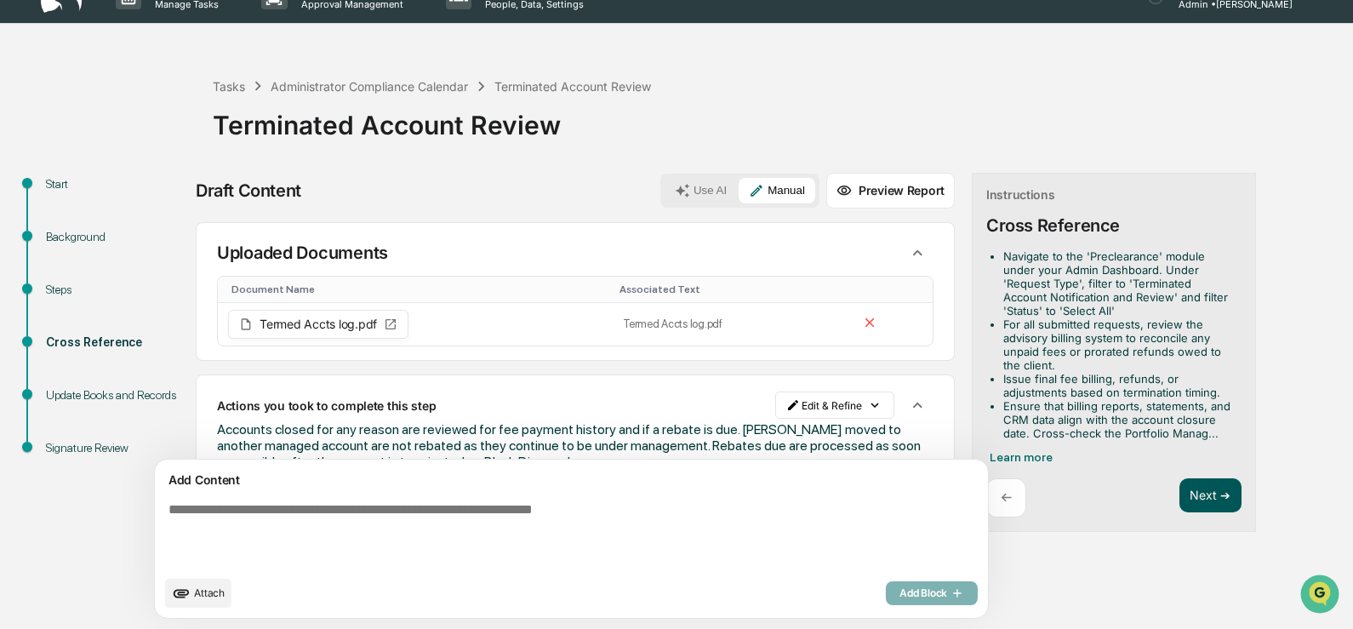
click at [1179, 495] on button "Next ➔" at bounding box center [1210, 495] width 62 height 35
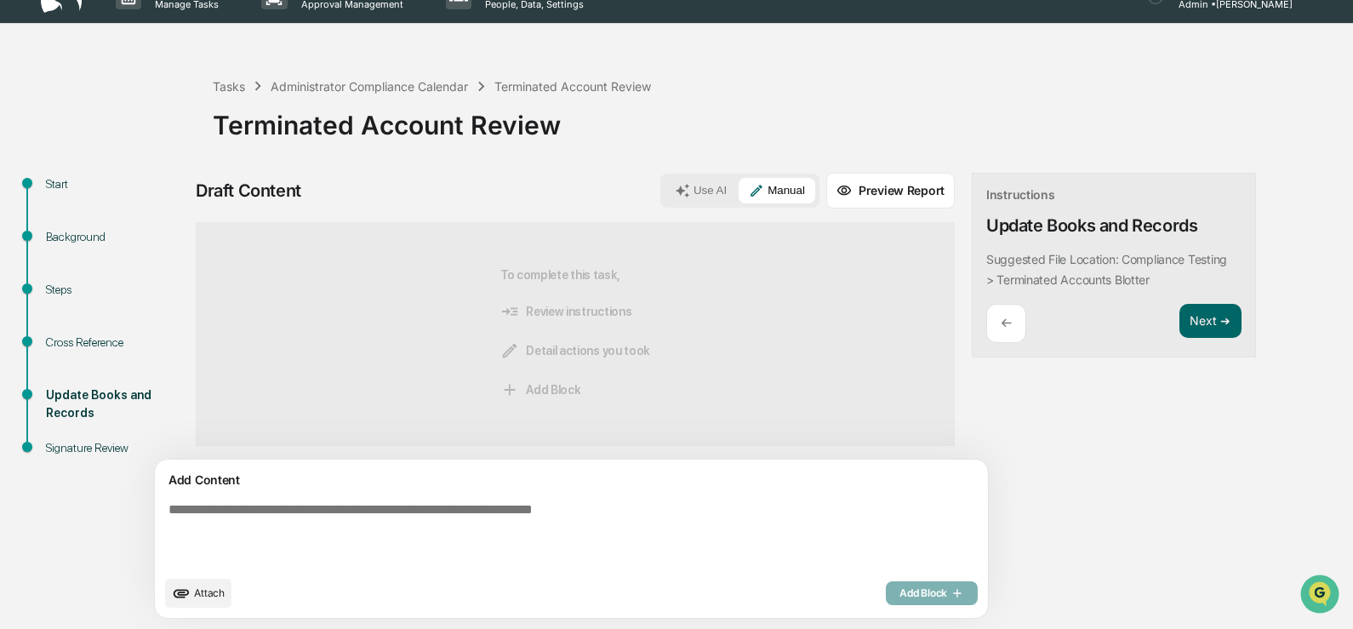
scroll to position [0, 0]
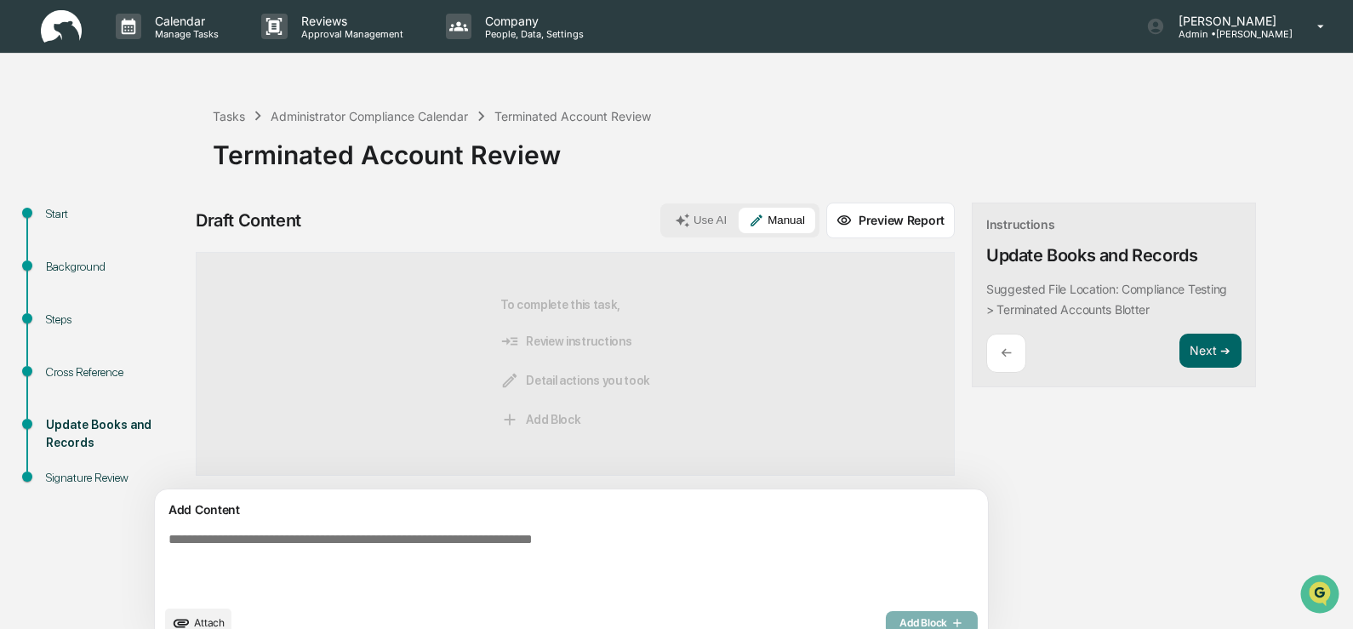
click at [56, 26] on img at bounding box center [61, 26] width 41 height 33
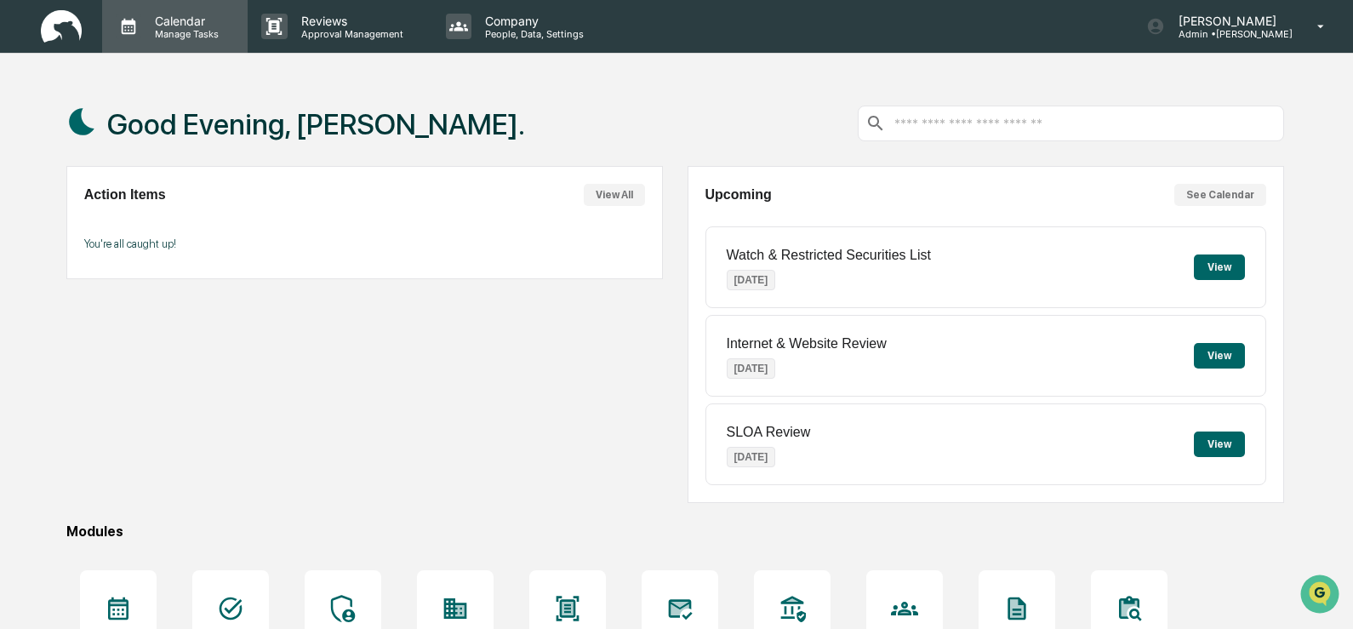
click at [196, 32] on p "Manage Tasks" at bounding box center [184, 34] width 86 height 12
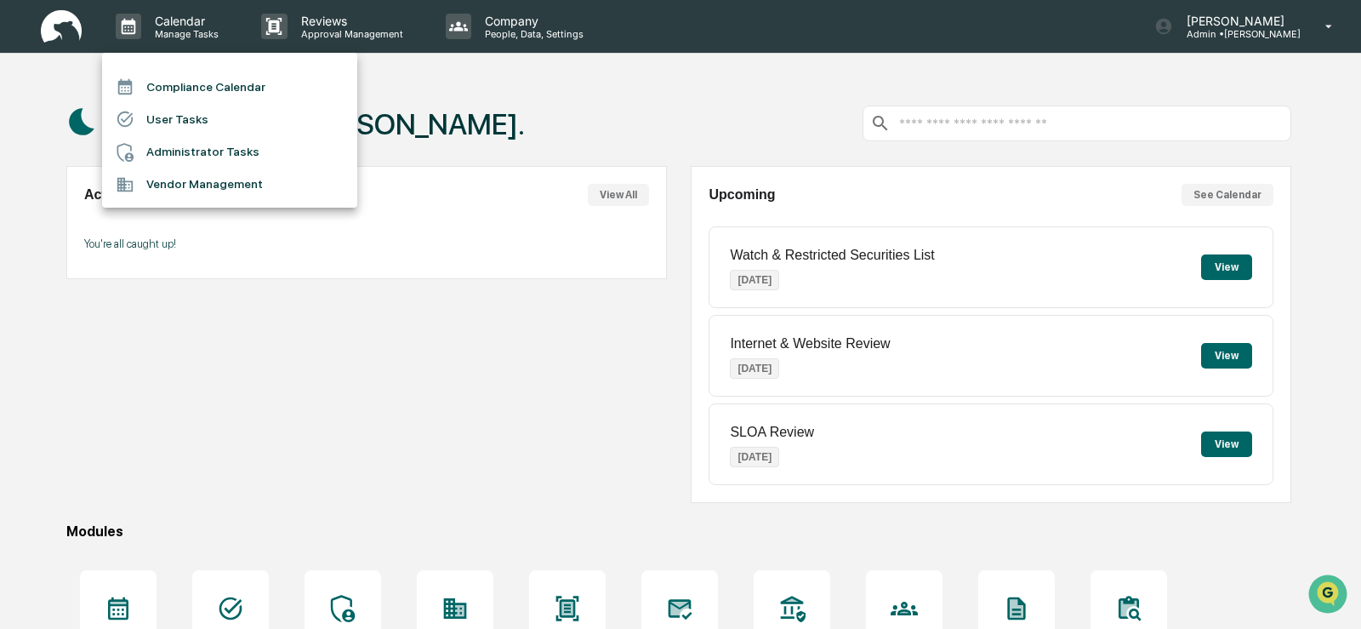
click at [191, 89] on li "Compliance Calendar" at bounding box center [229, 87] width 255 height 32
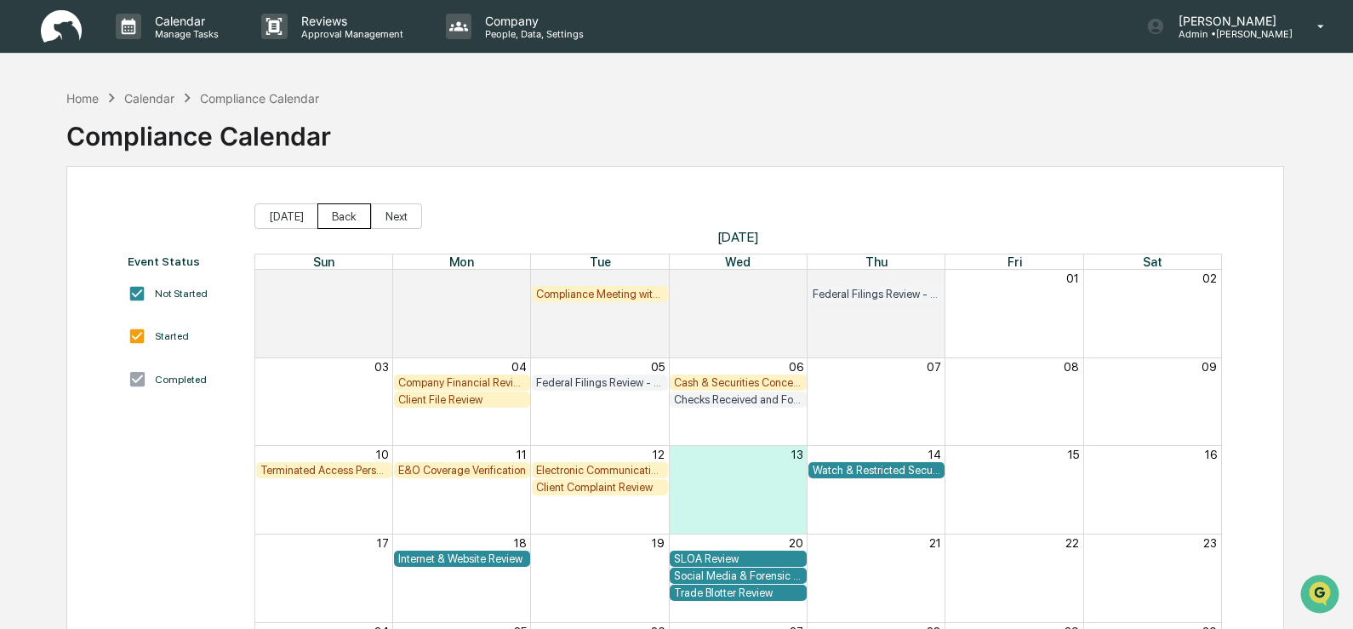
click at [325, 217] on button "Back" at bounding box center [344, 216] width 54 height 26
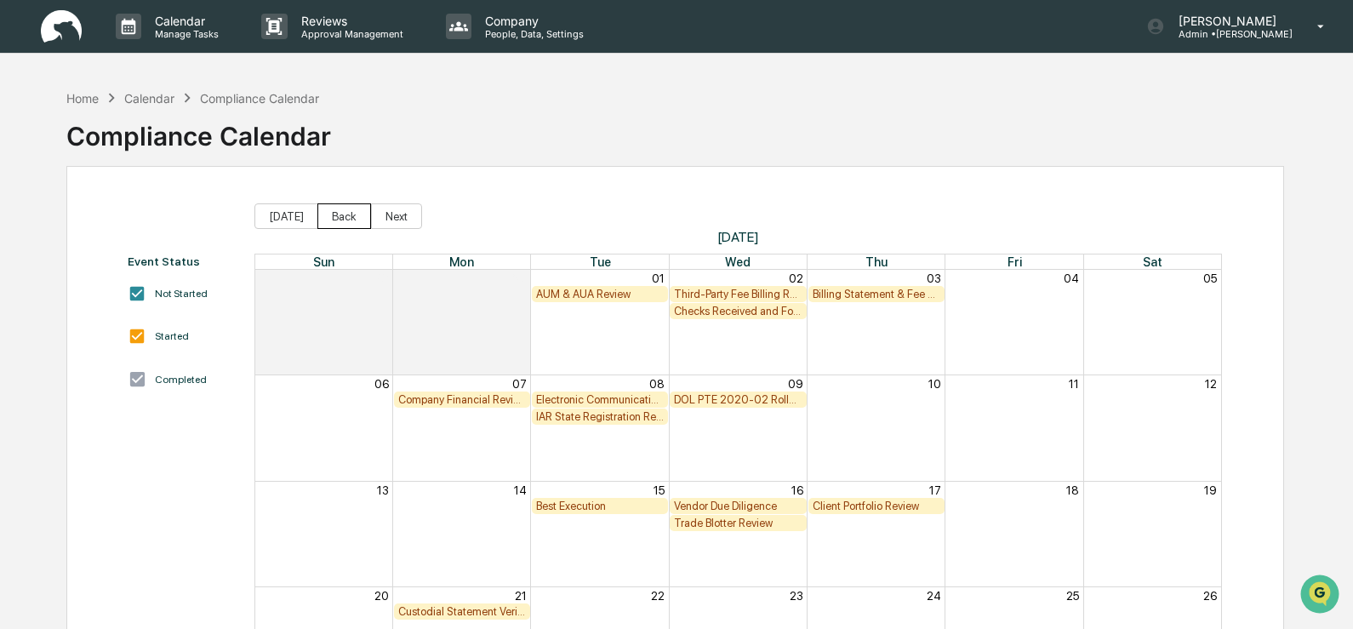
click at [325, 217] on button "Back" at bounding box center [344, 216] width 54 height 26
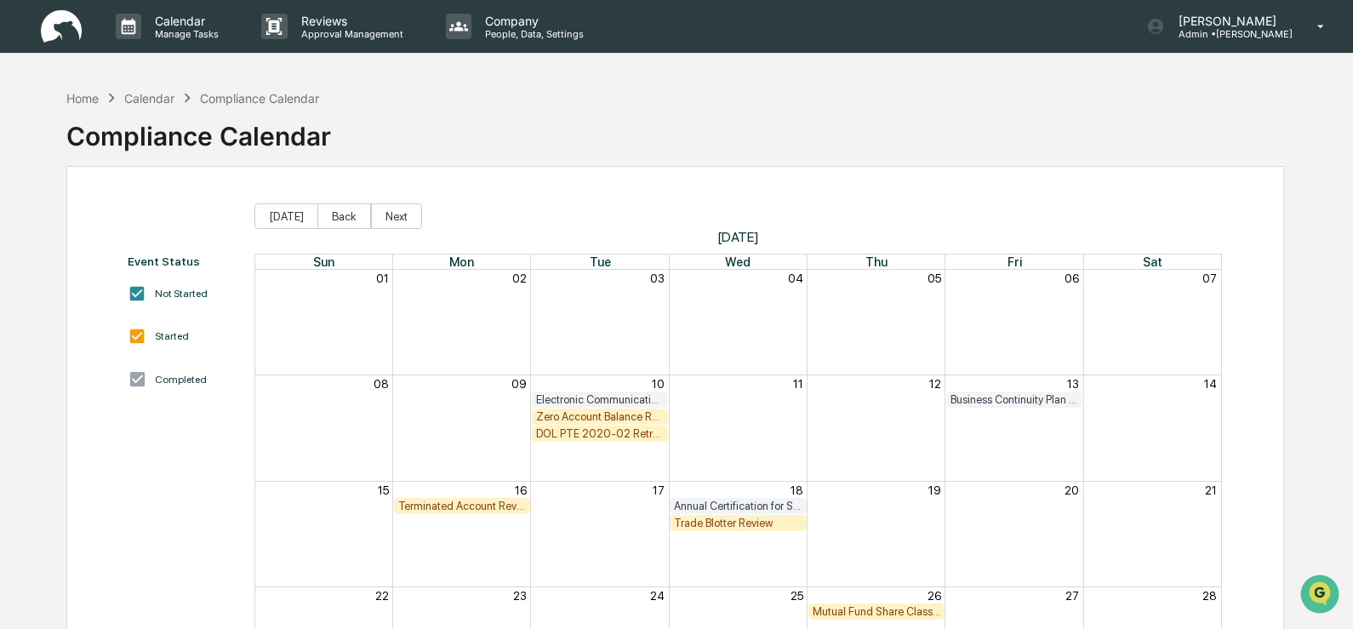
click at [712, 522] on div "Trade Blotter Review" at bounding box center [738, 522] width 128 height 13
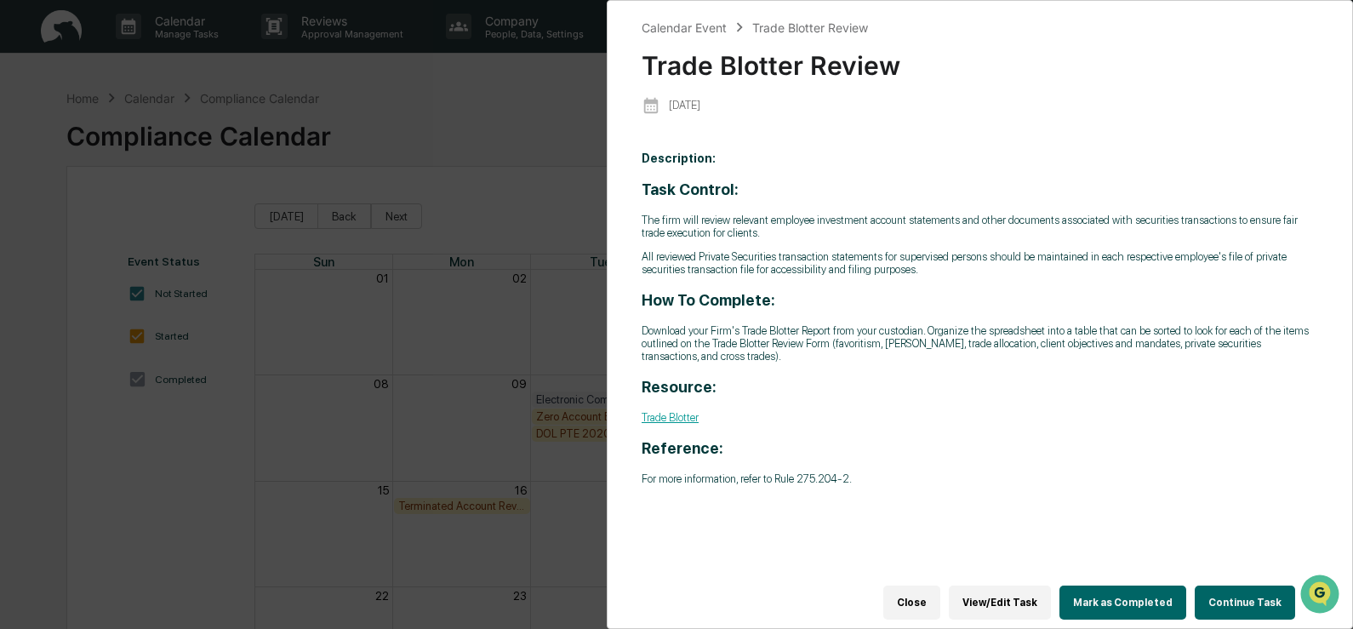
click at [1252, 595] on button "Continue Task" at bounding box center [1244, 602] width 100 height 34
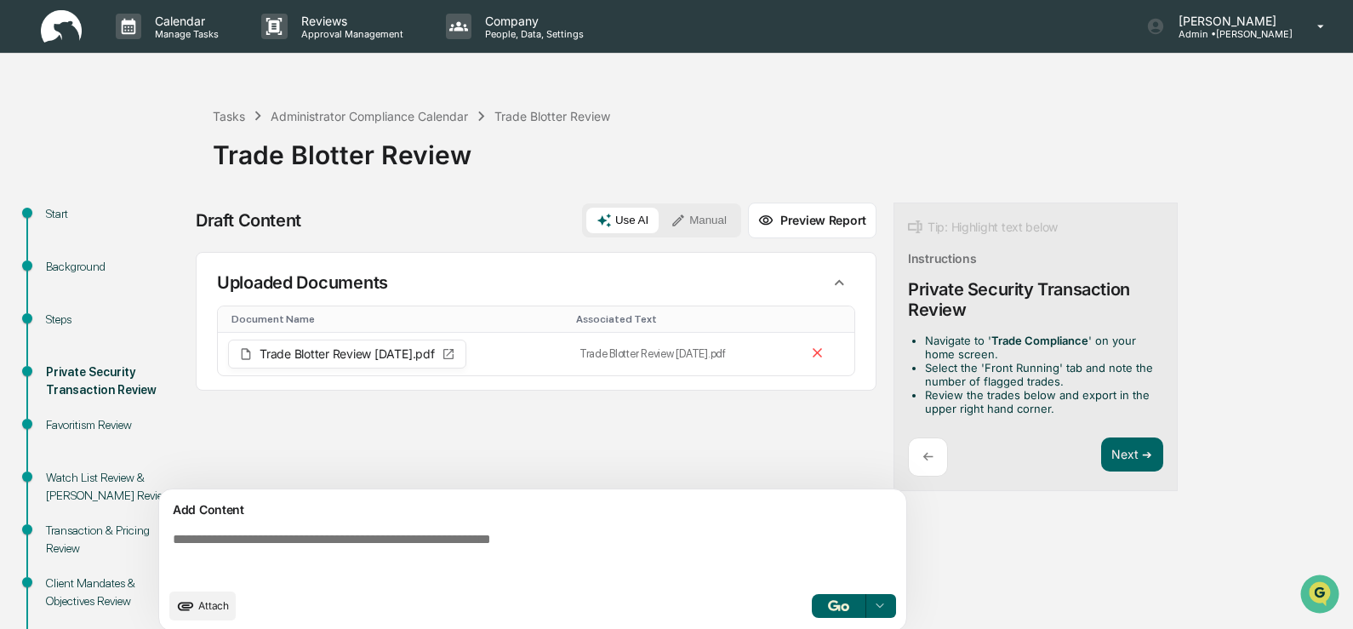
click at [704, 219] on button "Manual" at bounding box center [698, 221] width 77 height 26
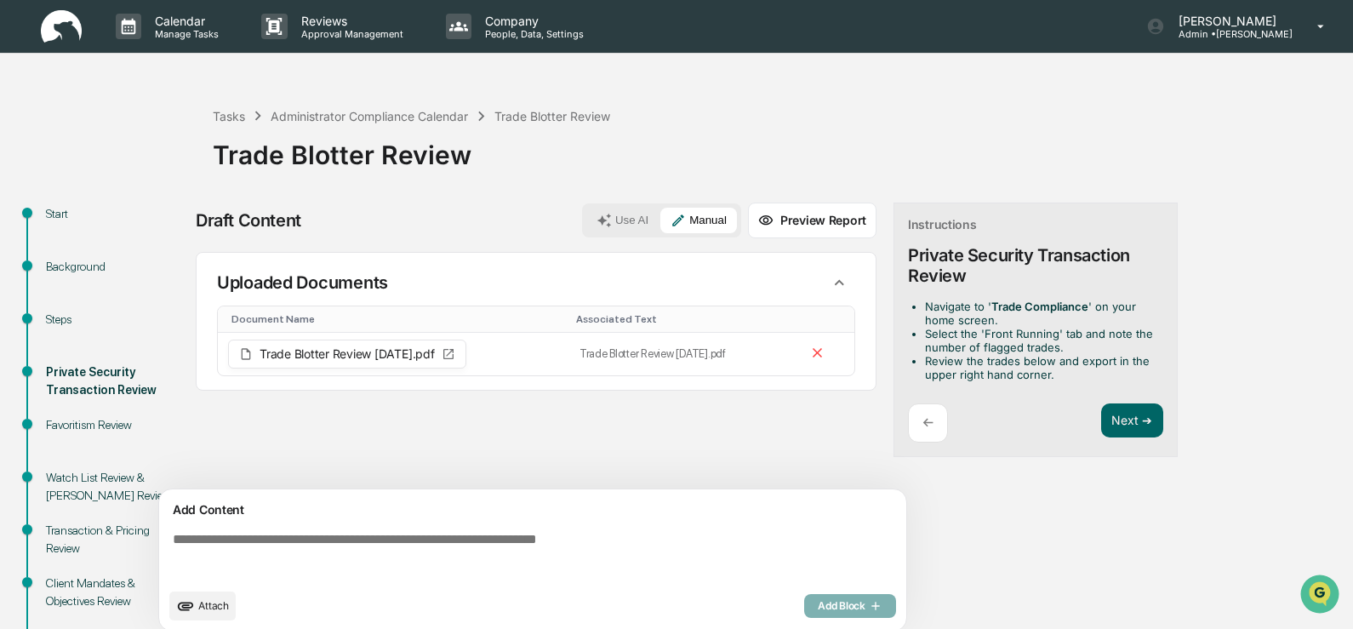
click at [199, 542] on textarea at bounding box center [536, 555] width 740 height 61
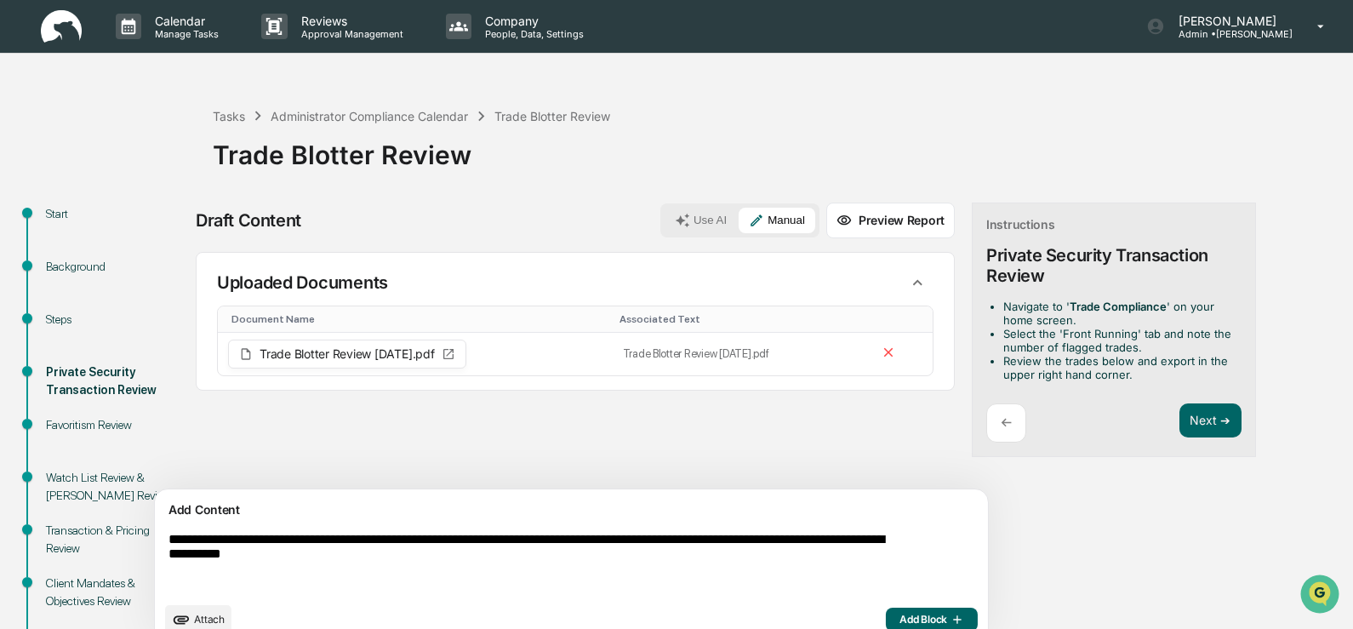
click at [378, 558] on textarea "**********" at bounding box center [532, 562] width 740 height 75
click at [435, 555] on textarea "**********" at bounding box center [532, 562] width 740 height 75
type textarea "**********"
click at [195, 28] on p "Manage Tasks" at bounding box center [184, 34] width 86 height 12
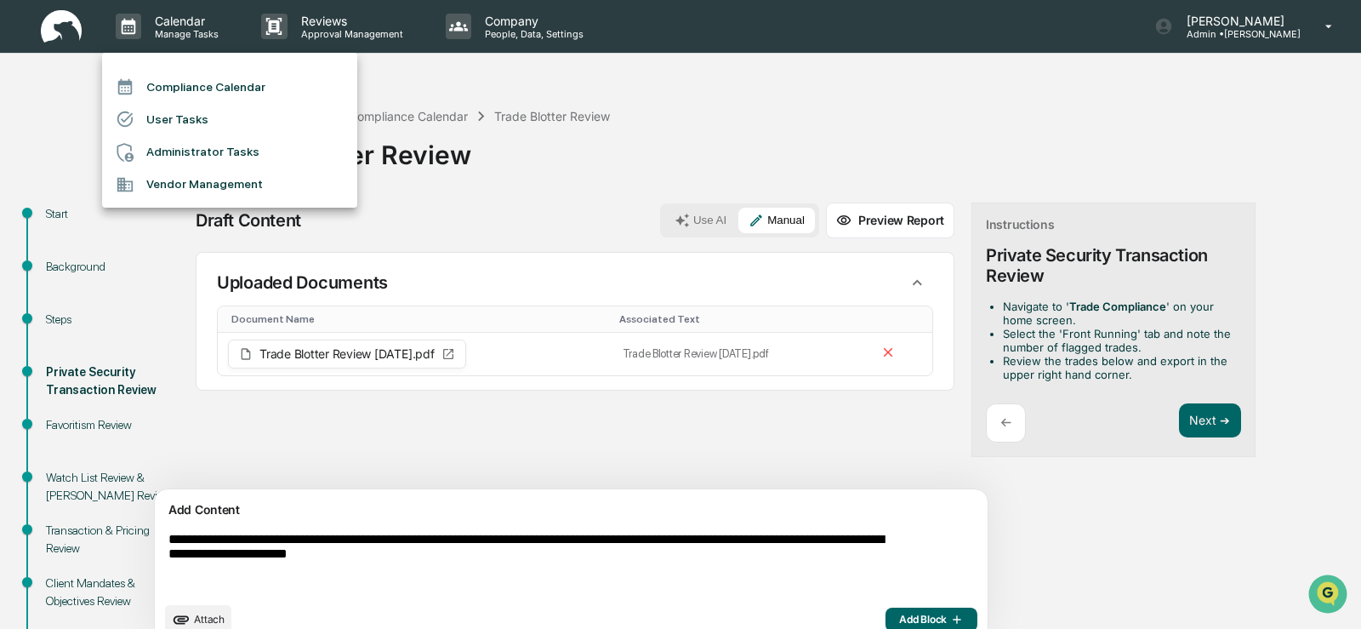
click at [197, 85] on li "Compliance Calendar" at bounding box center [229, 87] width 255 height 32
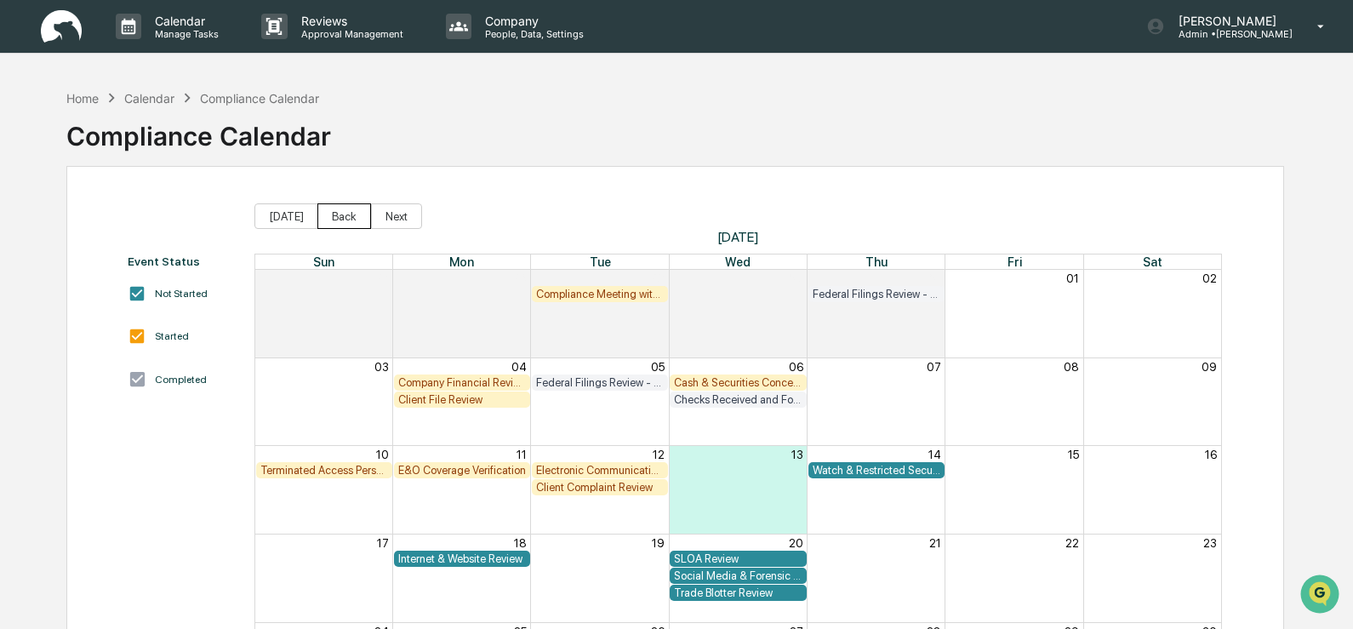
click at [353, 217] on button "Back" at bounding box center [344, 216] width 54 height 26
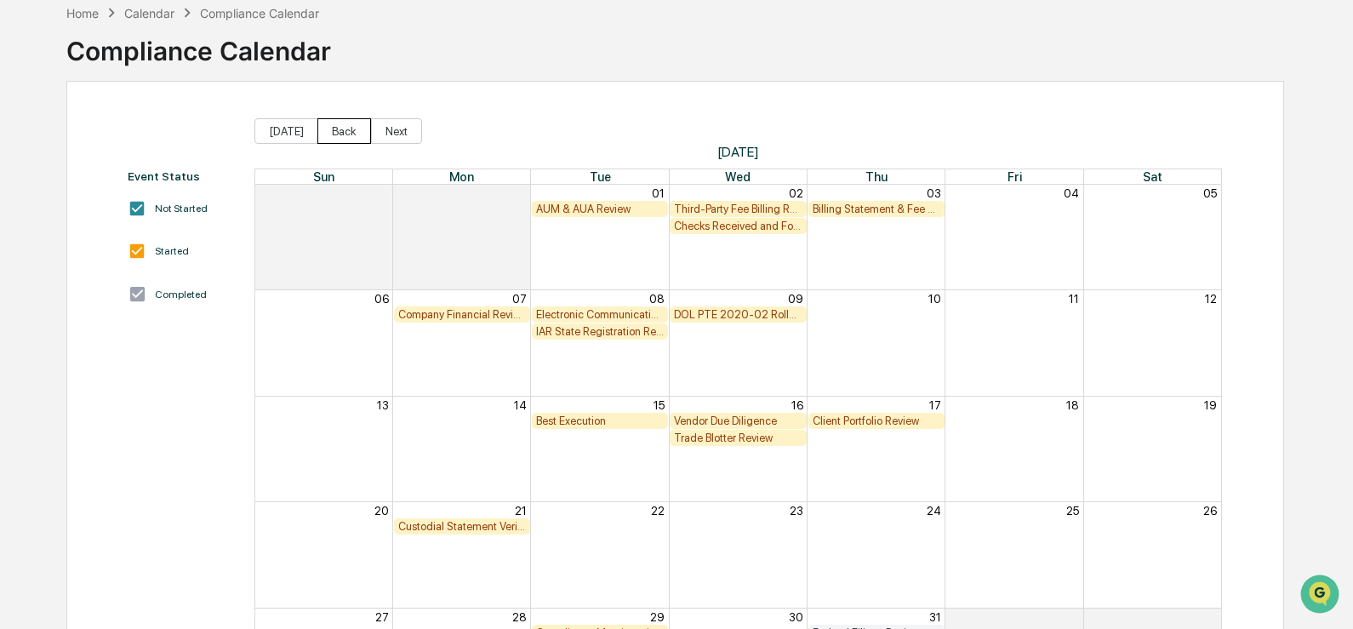
scroll to position [170, 0]
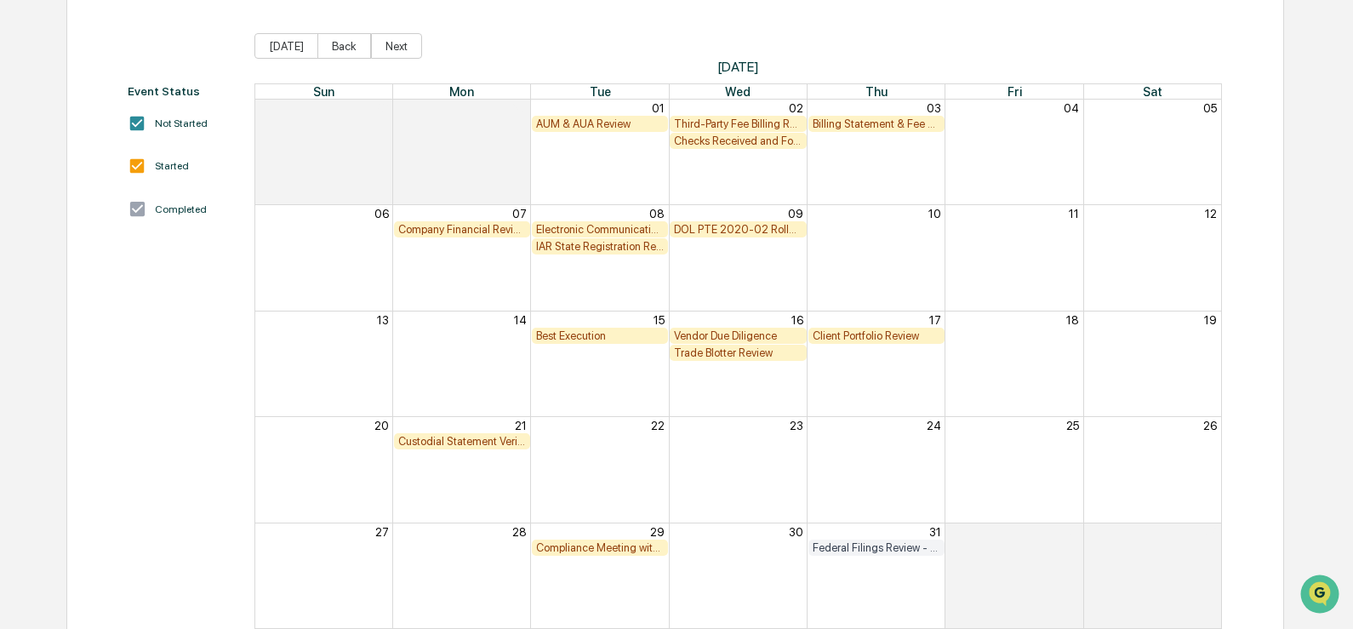
click at [572, 335] on div "Best Execution" at bounding box center [600, 335] width 128 height 13
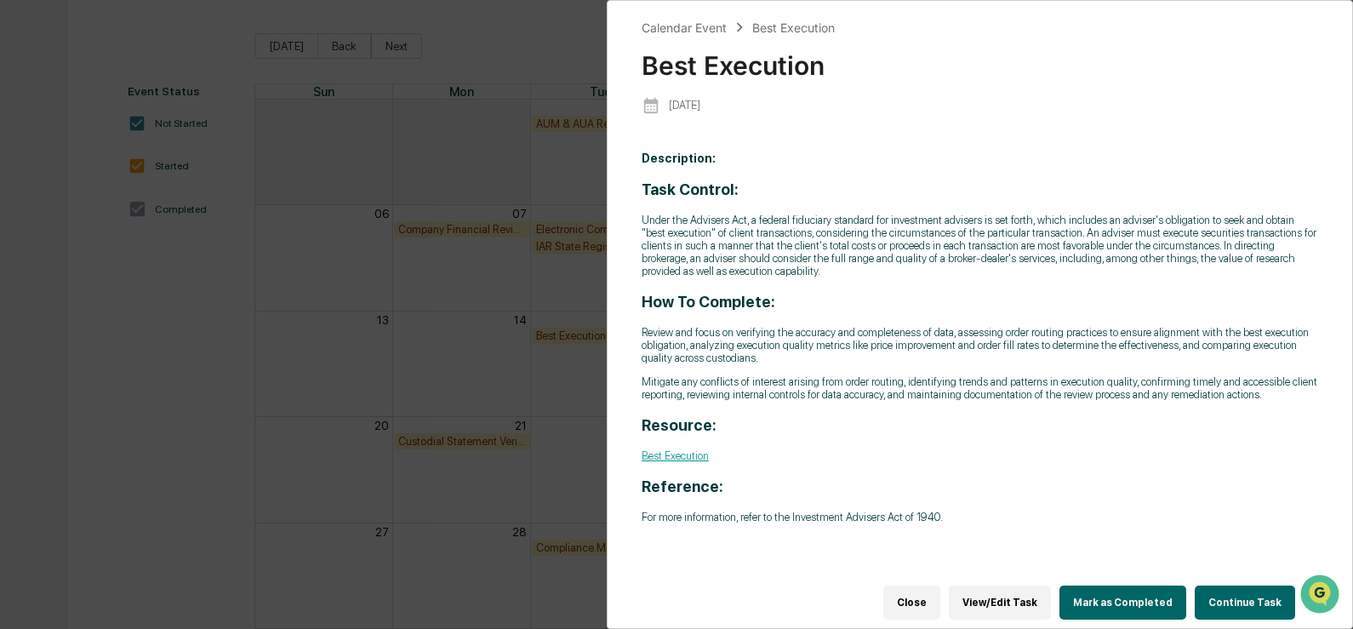
click at [1211, 585] on button "Continue Task" at bounding box center [1244, 602] width 100 height 34
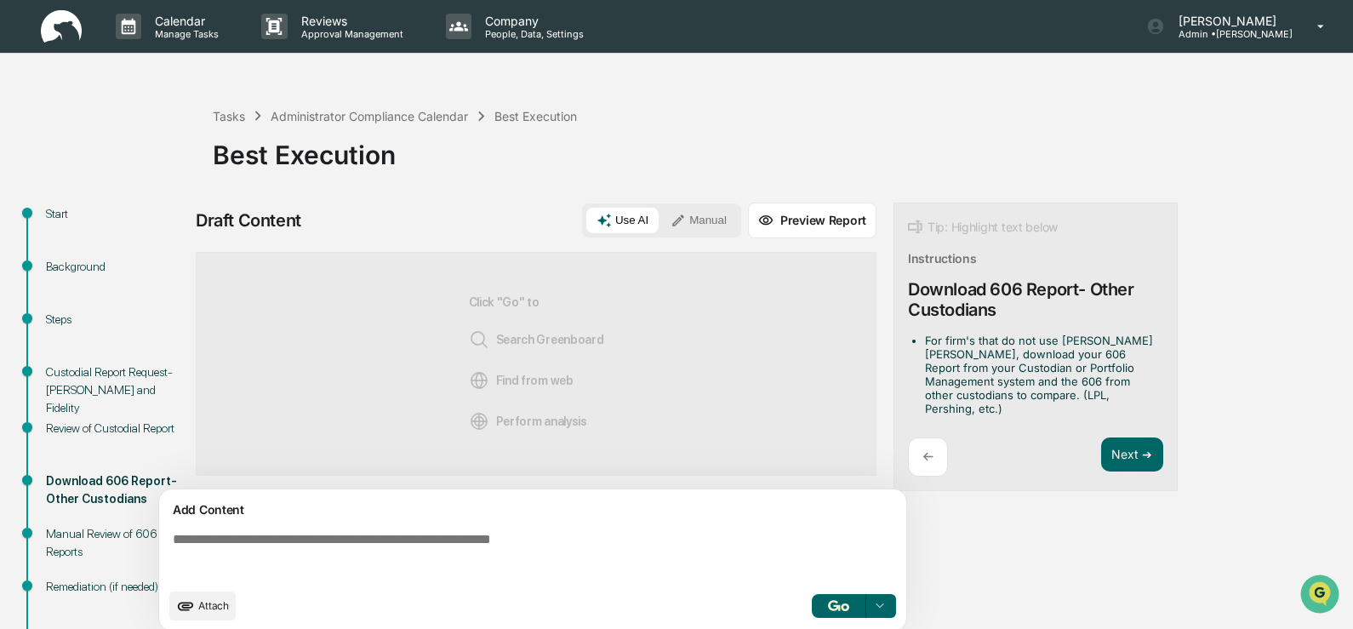
click at [49, 423] on div "Review of Custodial Report" at bounding box center [116, 428] width 140 height 18
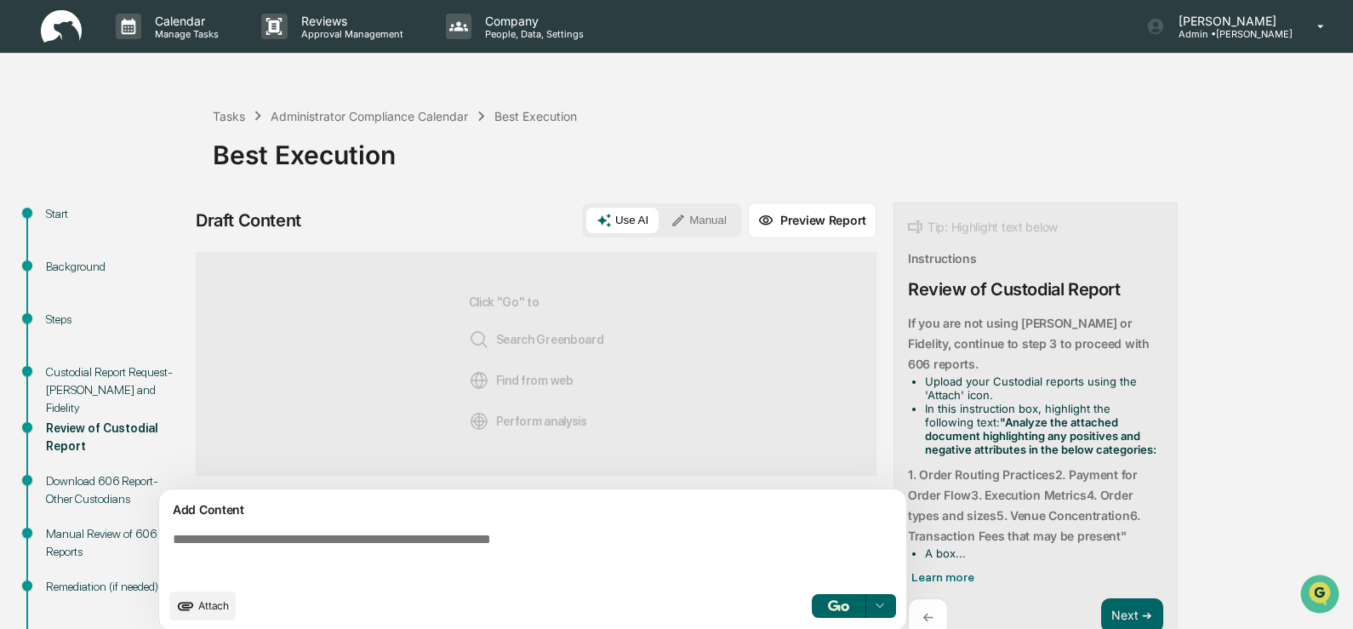
click at [66, 383] on div "Custodial Report Request- Schwab and Fidelity" at bounding box center [116, 390] width 140 height 54
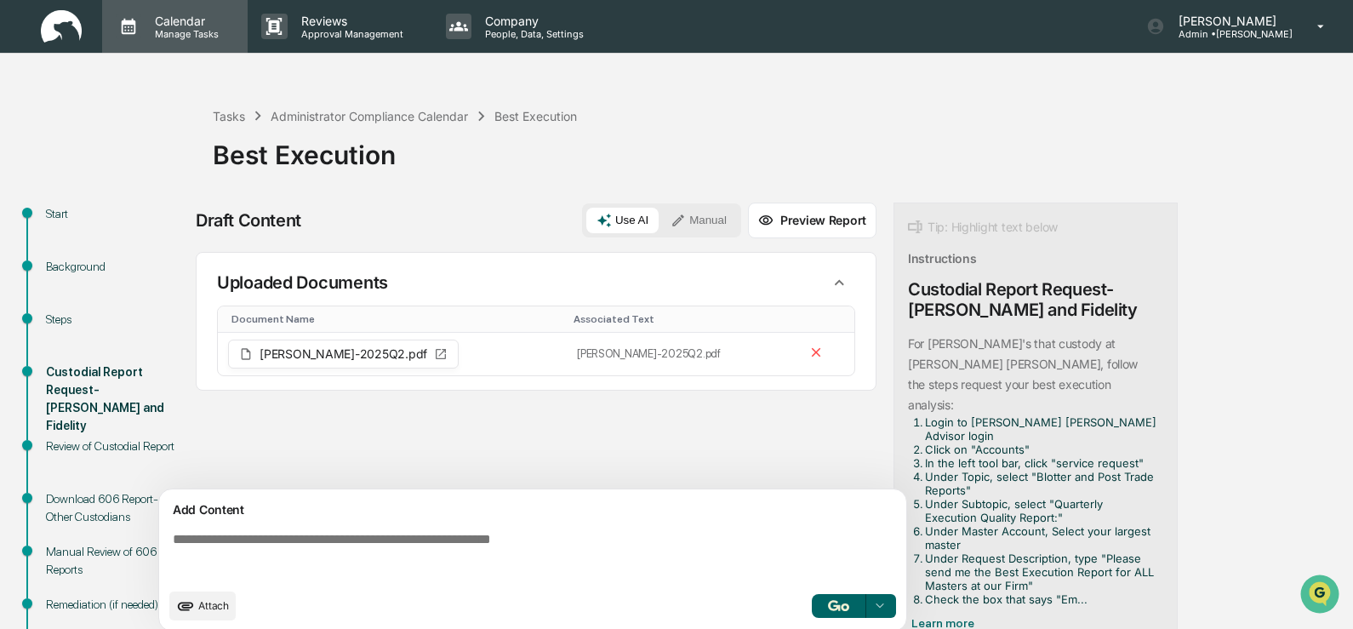
click at [170, 33] on p "Manage Tasks" at bounding box center [184, 34] width 86 height 12
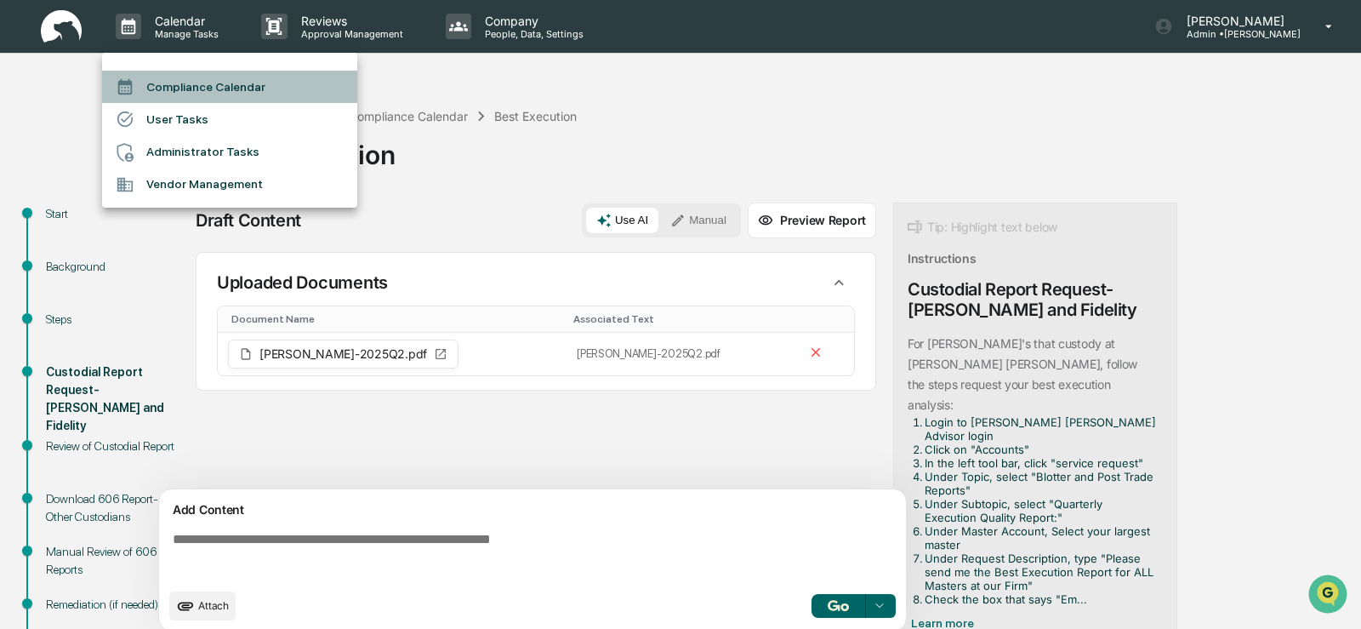
click at [179, 87] on li "Compliance Calendar" at bounding box center [229, 87] width 255 height 32
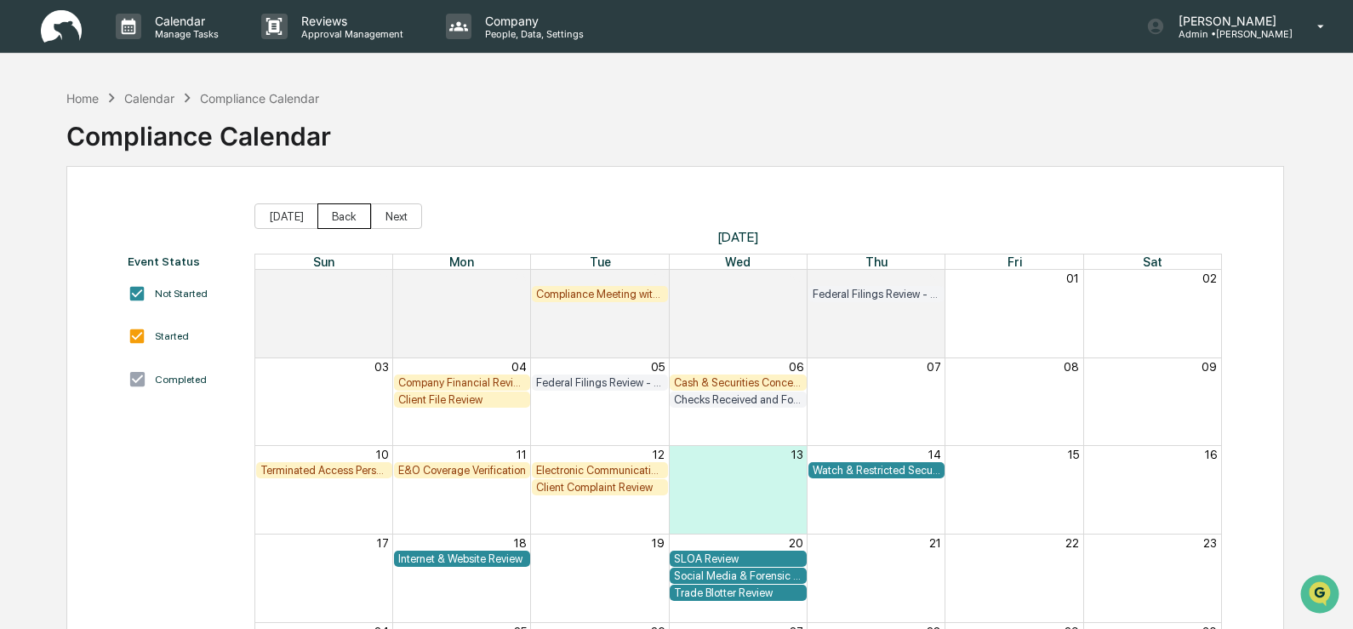
click at [338, 218] on button "Back" at bounding box center [344, 216] width 54 height 26
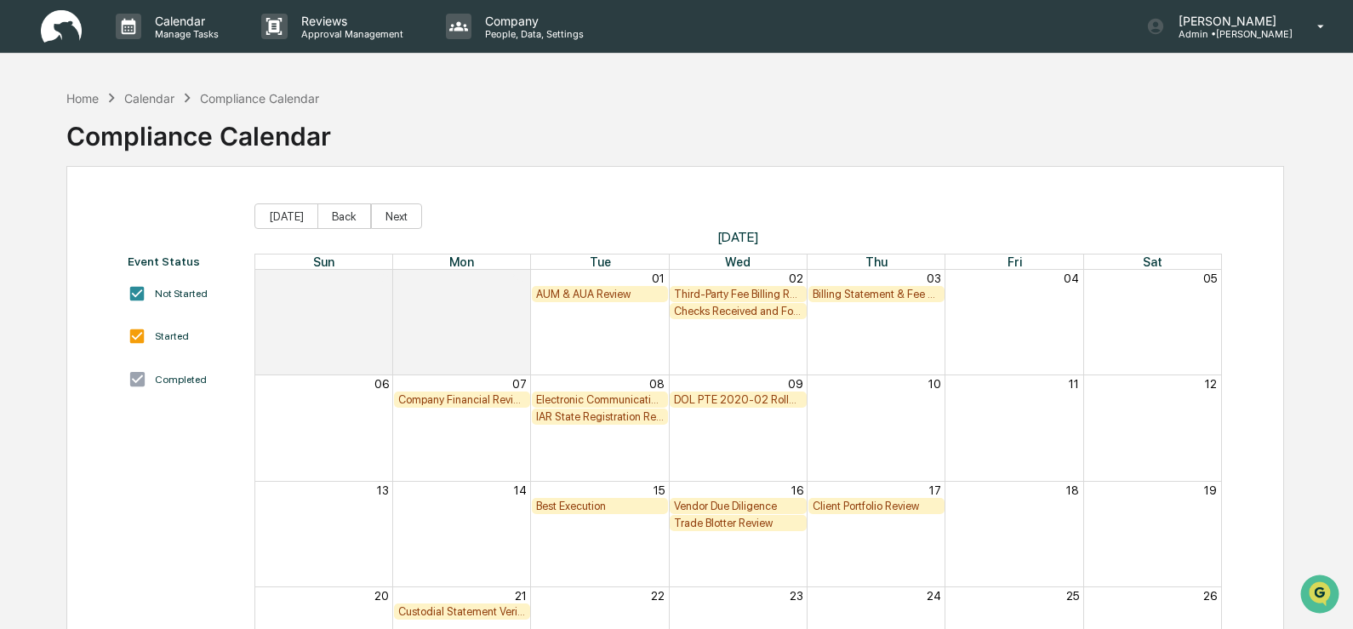
click at [584, 297] on div "AUM & AUA Review" at bounding box center [600, 294] width 128 height 13
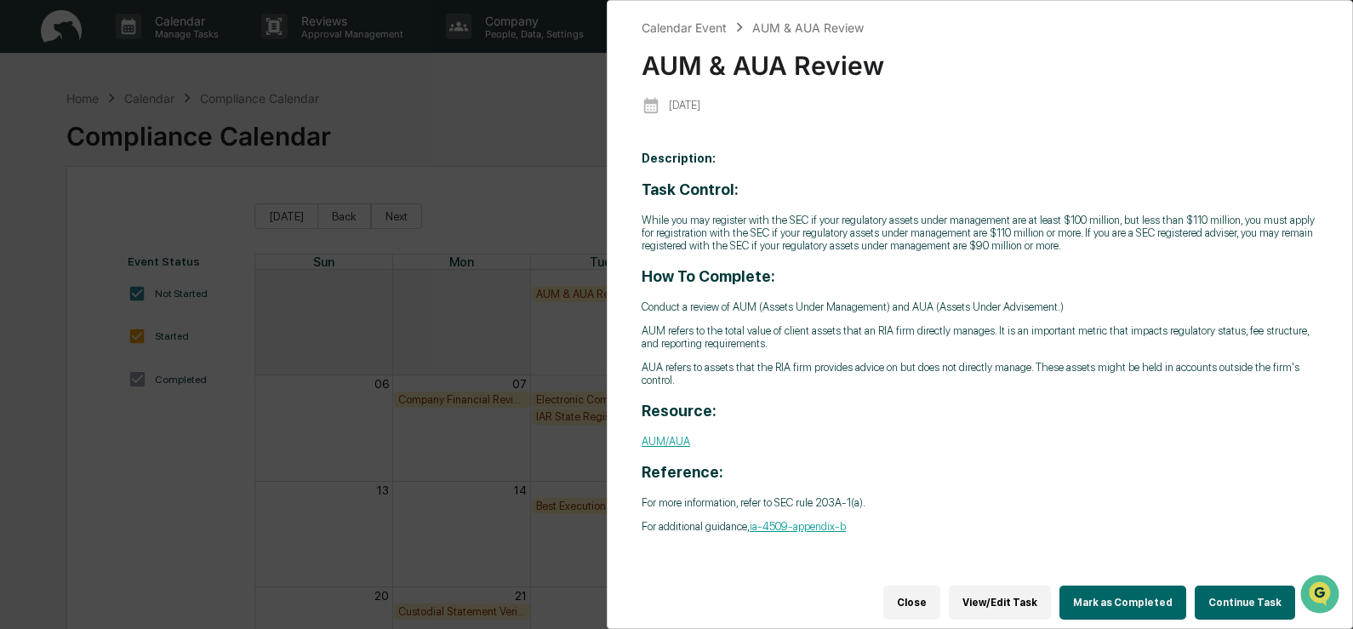
click at [1219, 589] on button "Continue Task" at bounding box center [1244, 602] width 100 height 34
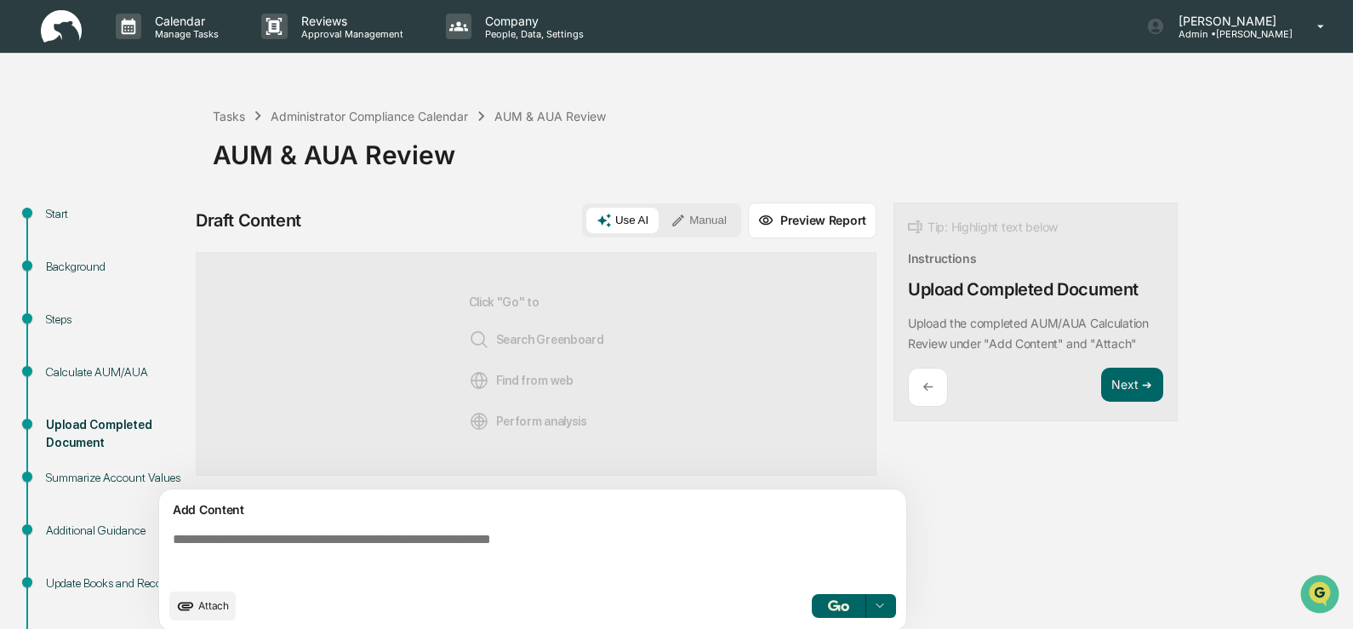
click at [63, 374] on div "Calculate AUM/AUA" at bounding box center [116, 372] width 140 height 18
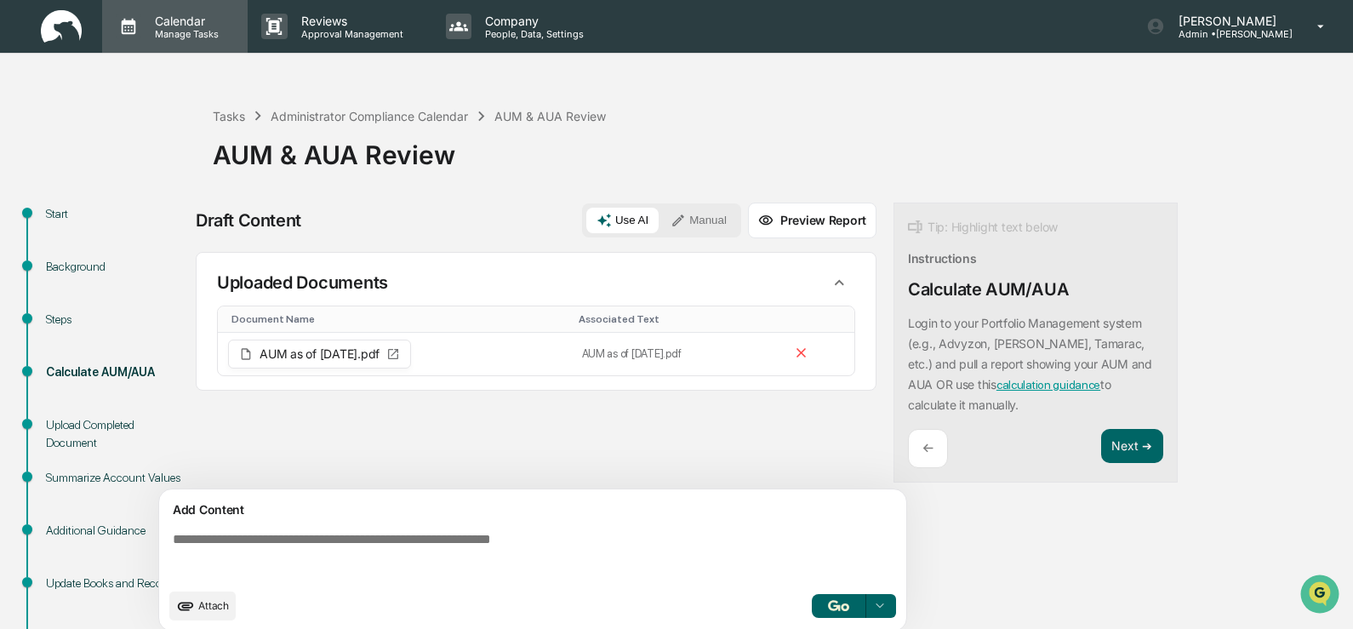
click at [176, 16] on p "Calendar" at bounding box center [184, 21] width 86 height 14
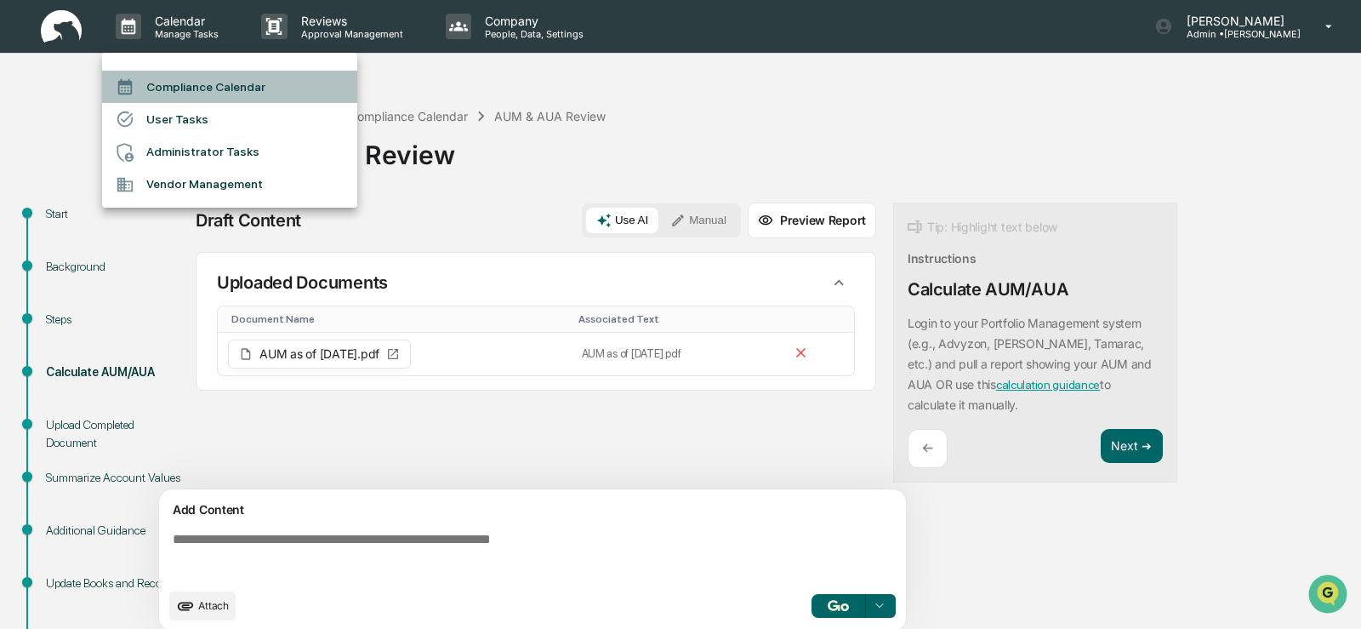
click at [173, 94] on li "Compliance Calendar" at bounding box center [229, 87] width 255 height 32
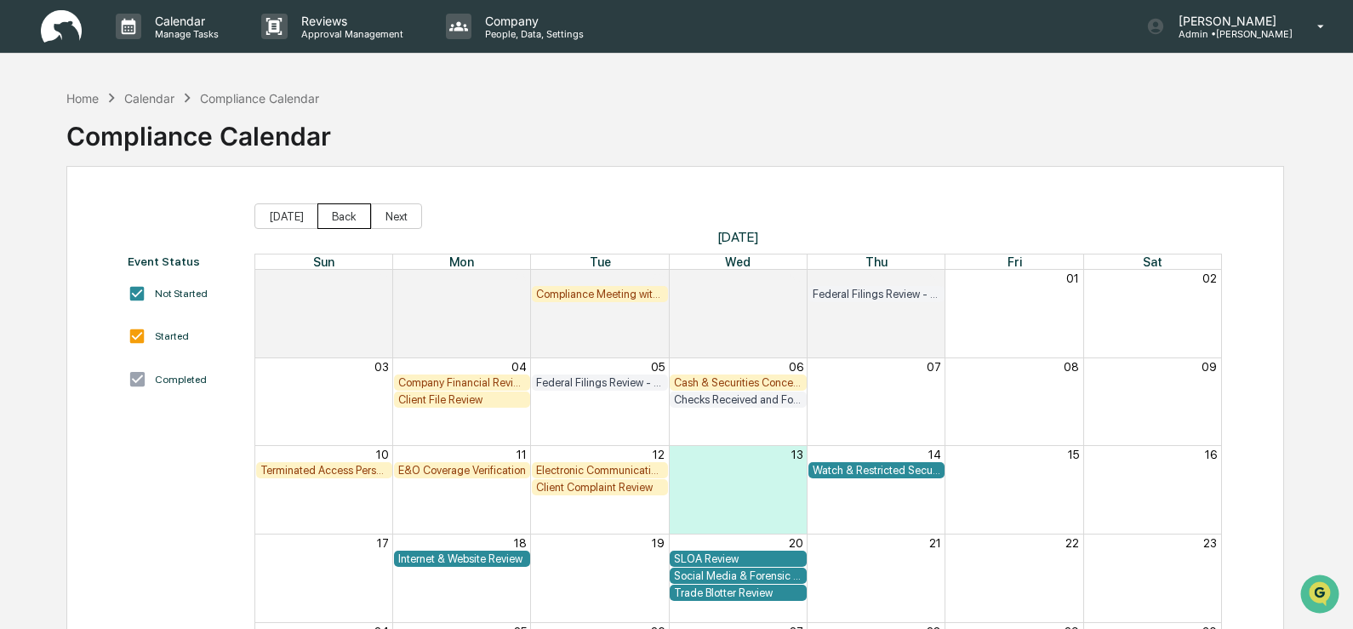
click at [335, 223] on button "Back" at bounding box center [344, 216] width 54 height 26
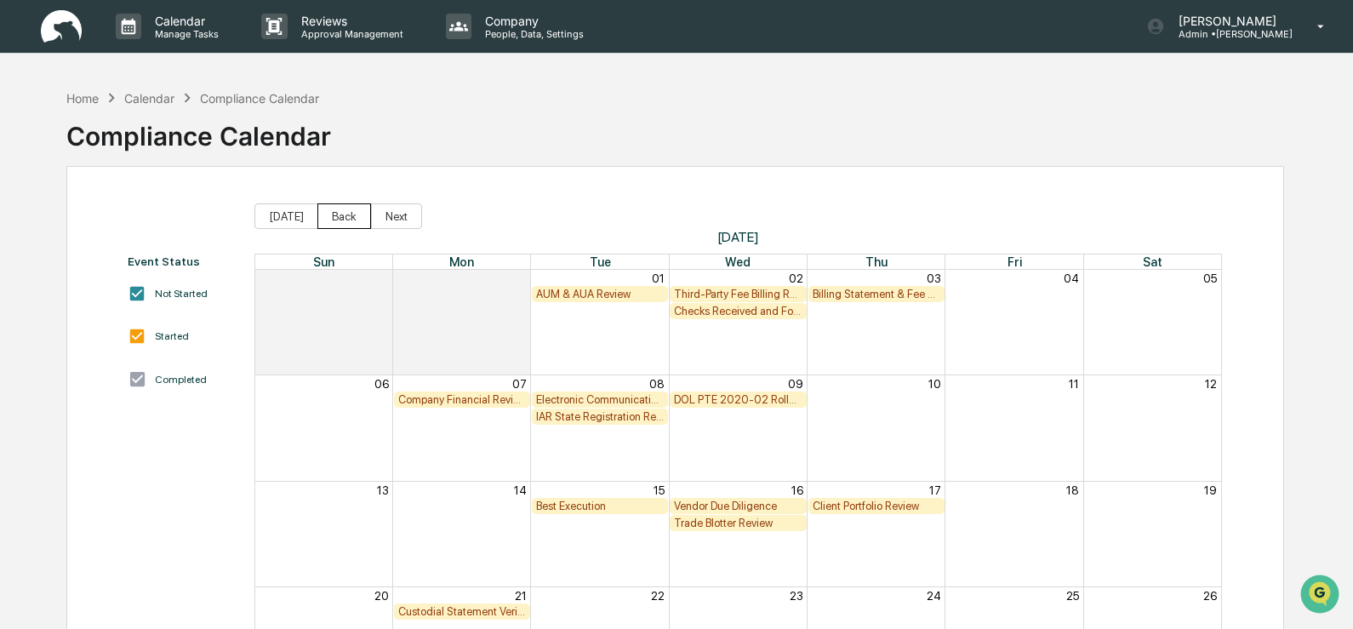
click at [335, 223] on button "Back" at bounding box center [344, 216] width 54 height 26
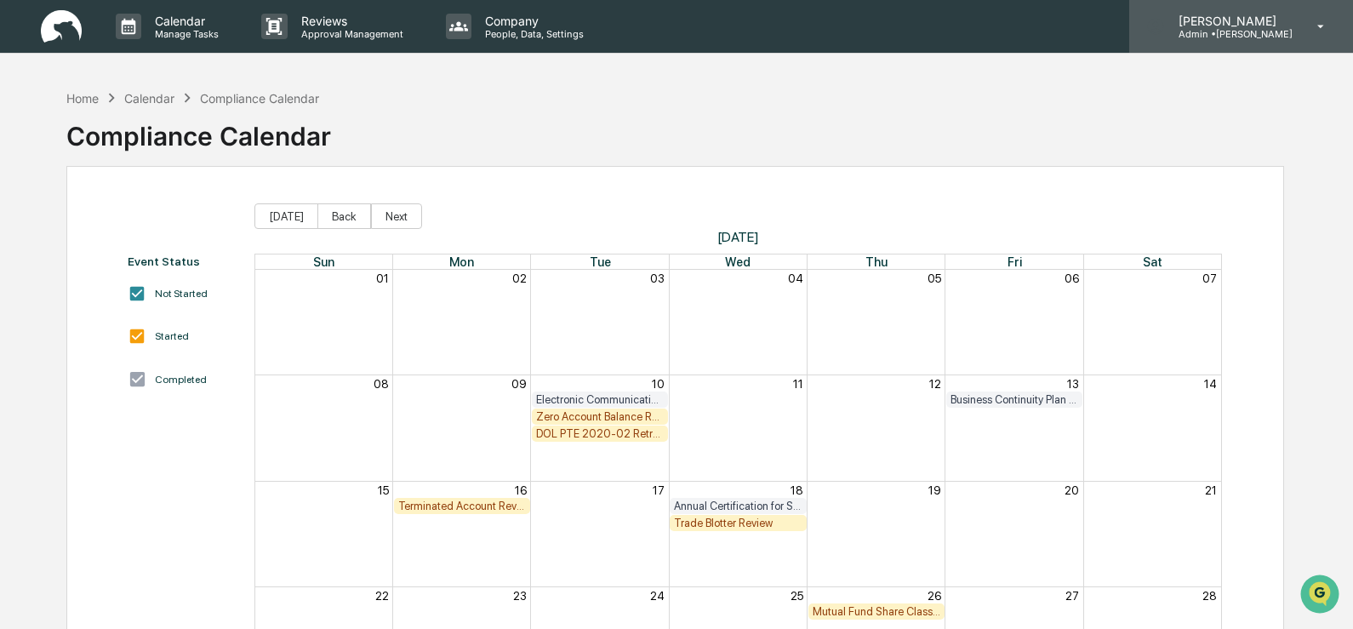
click at [1253, 31] on p "Admin • Bruce Allen" at bounding box center [1229, 34] width 128 height 12
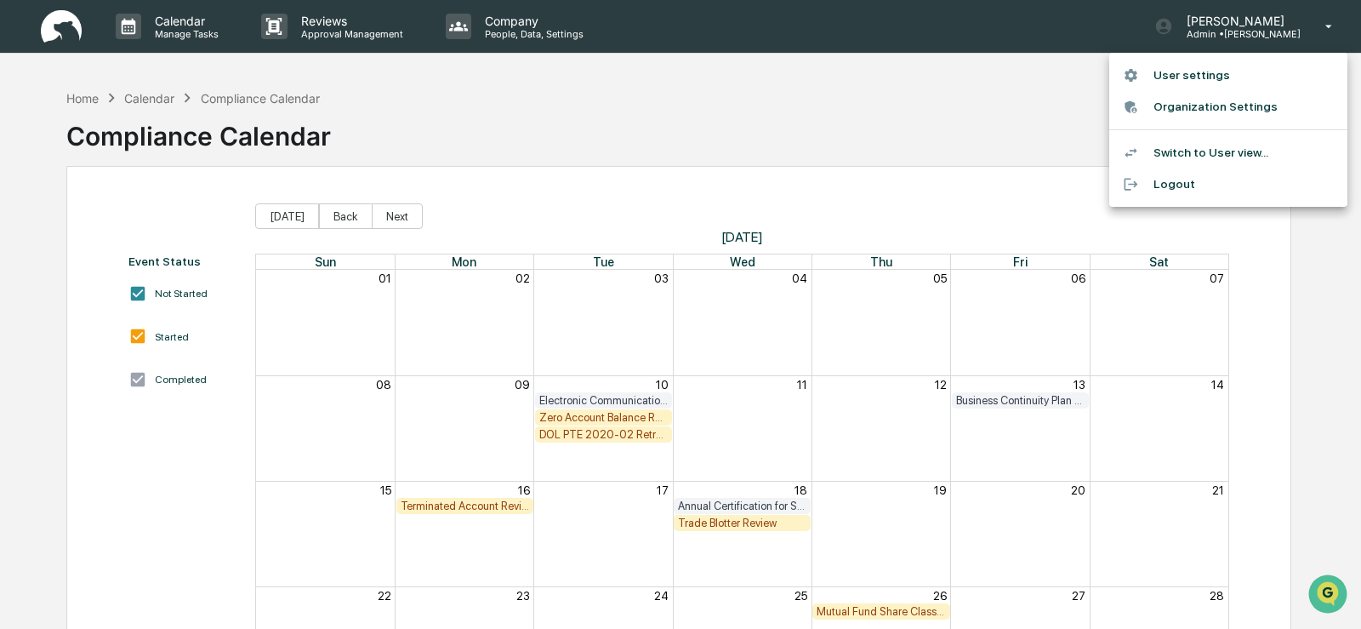
click at [1173, 181] on li "Logout" at bounding box center [1228, 183] width 238 height 31
